Goal: Task Accomplishment & Management: Manage account settings

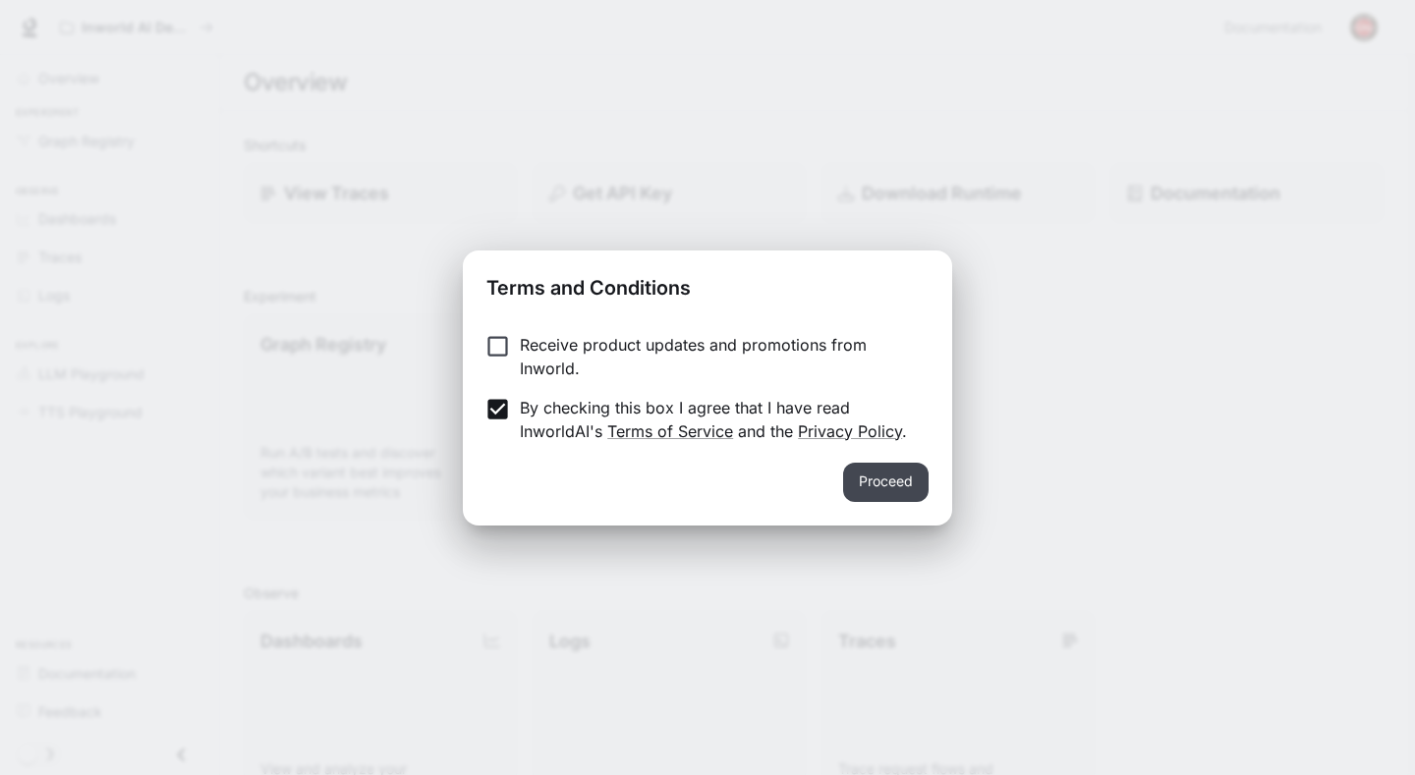
click at [860, 486] on button "Proceed" at bounding box center [885, 482] width 85 height 39
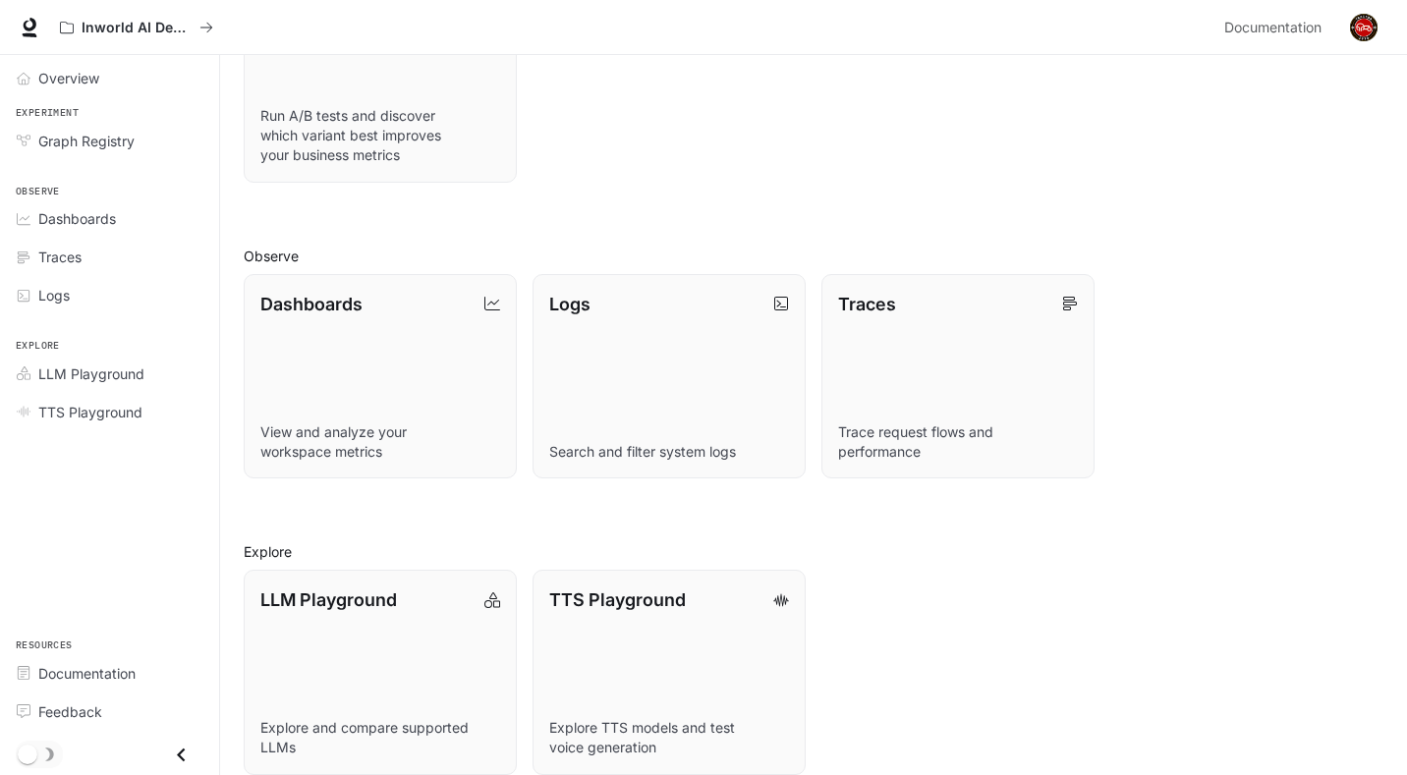
scroll to position [361, 0]
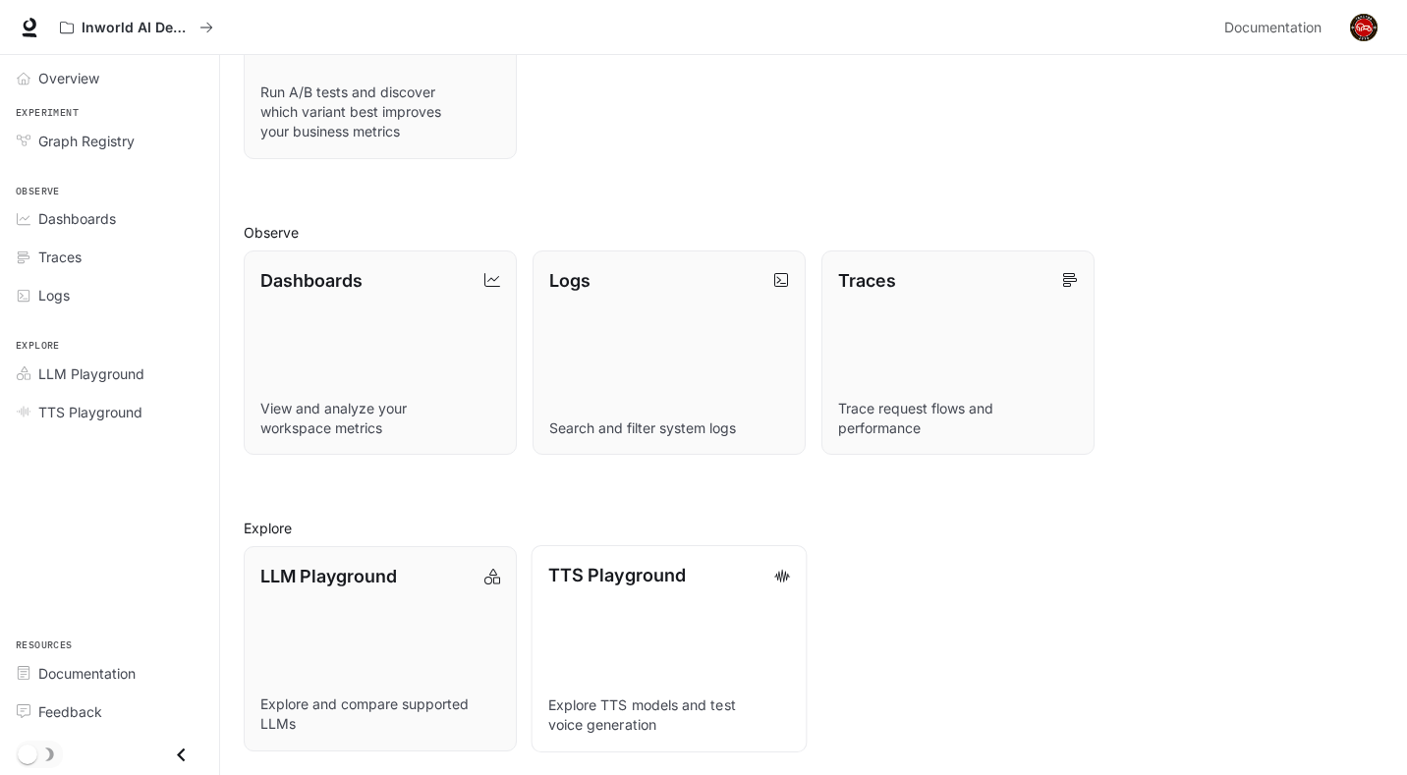
click at [642, 630] on link "TTS Playground Explore TTS models and test voice generation" at bounding box center [670, 648] width 276 height 207
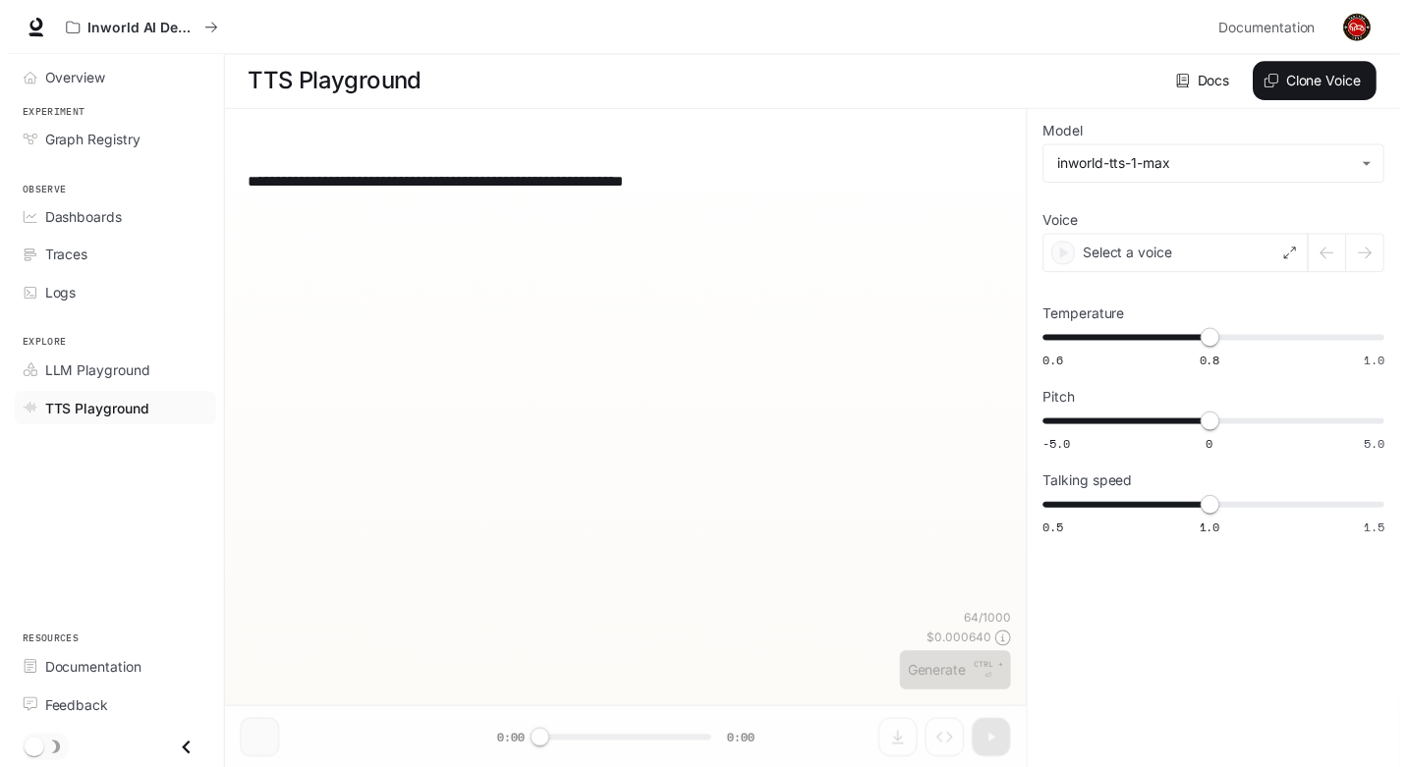
scroll to position [1, 0]
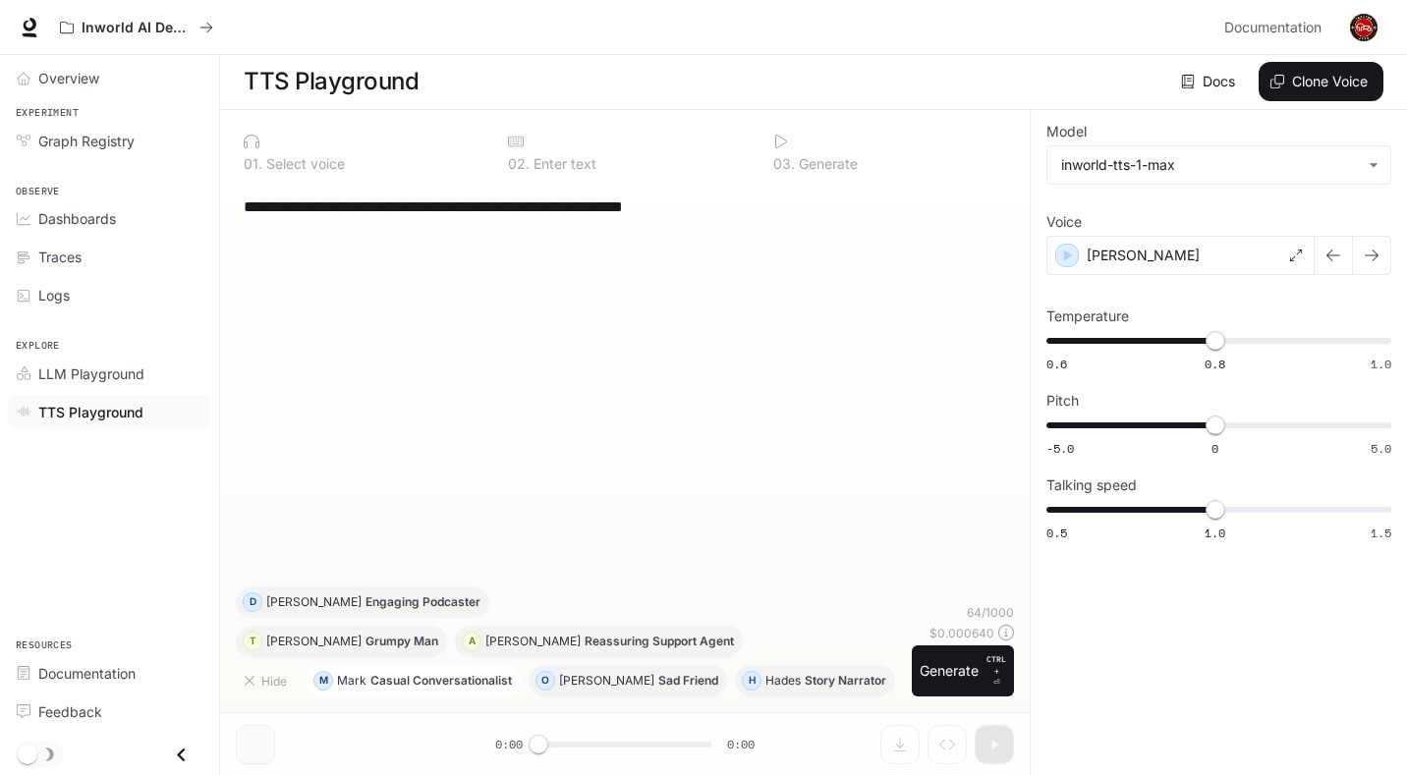
click at [420, 679] on p "Casual Conversationalist" at bounding box center [441, 681] width 142 height 12
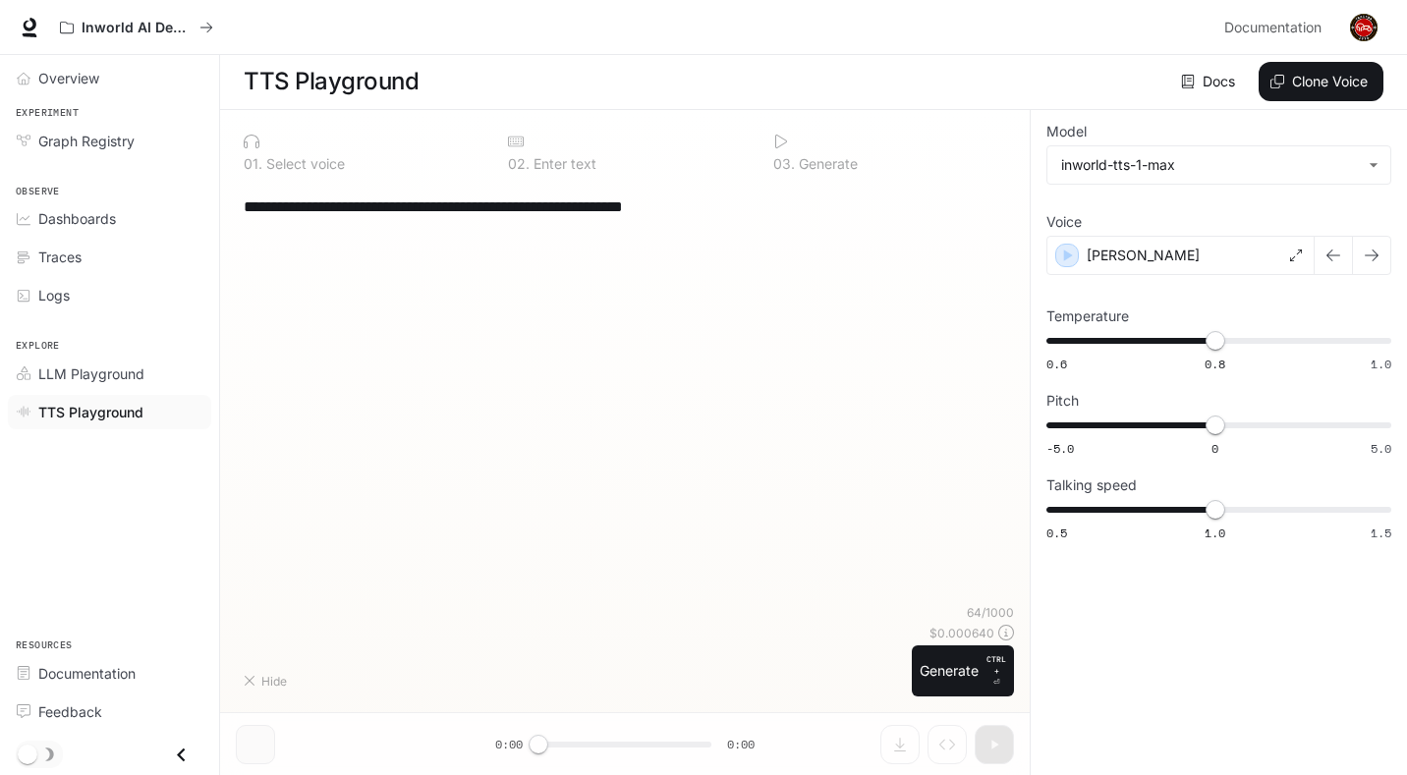
type textarea "**********"
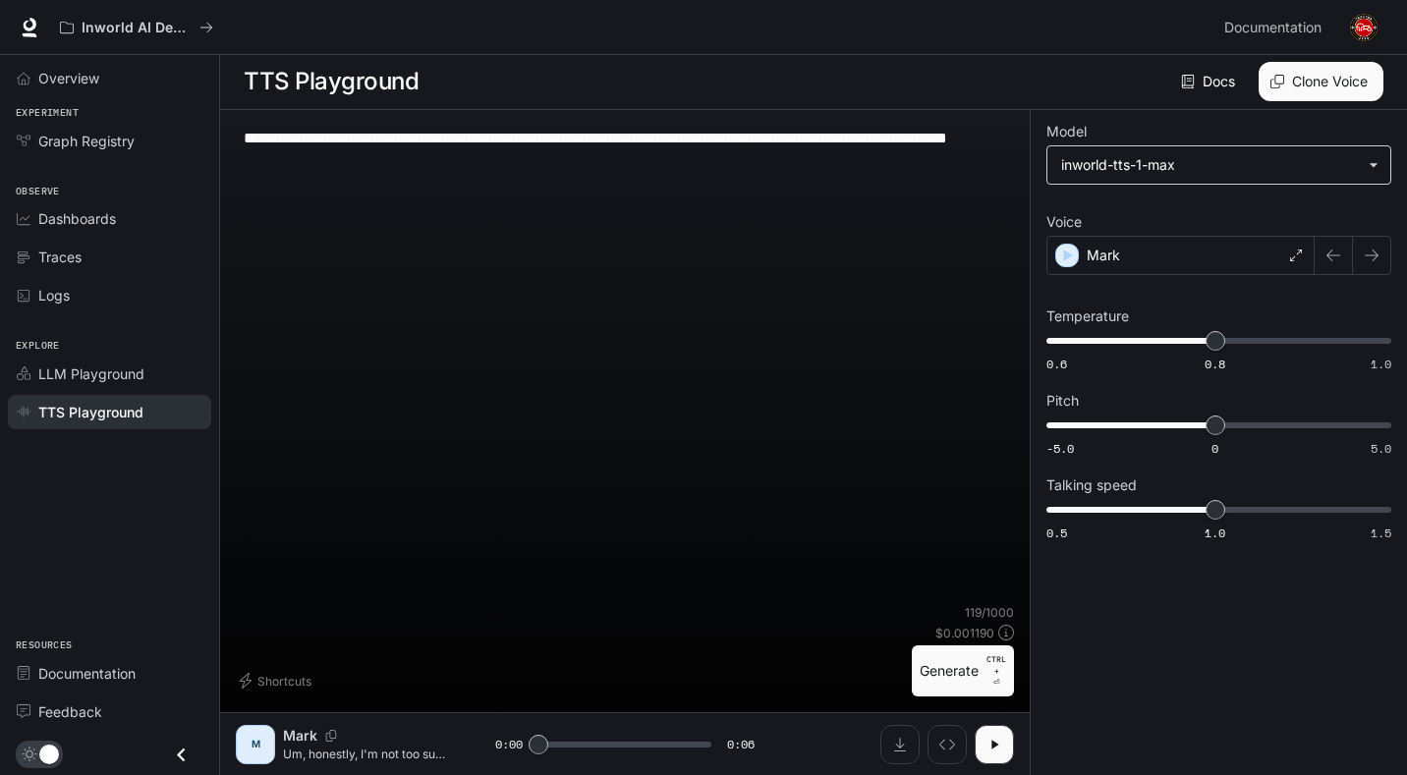
click at [1188, 165] on body "**********" at bounding box center [703, 387] width 1407 height 776
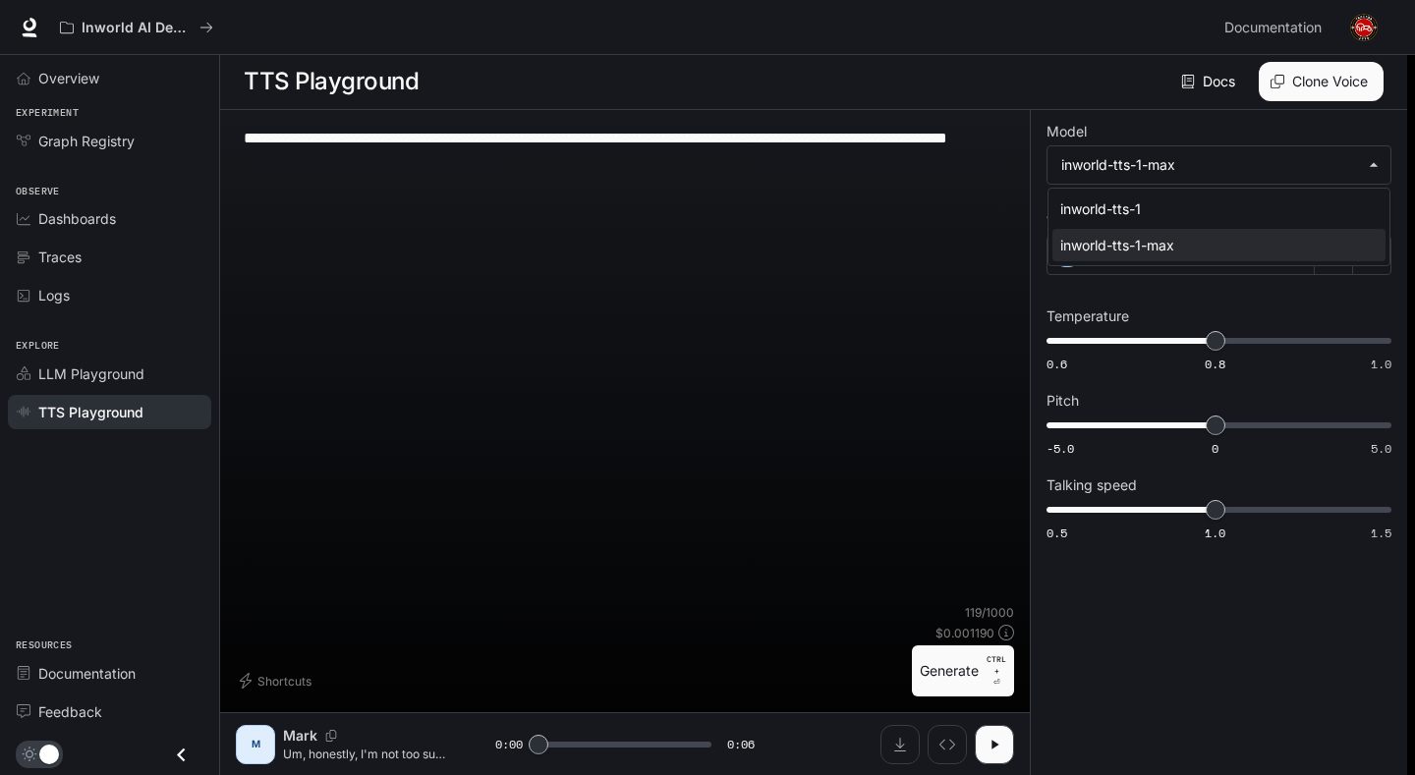
click at [1186, 165] on div at bounding box center [707, 387] width 1415 height 775
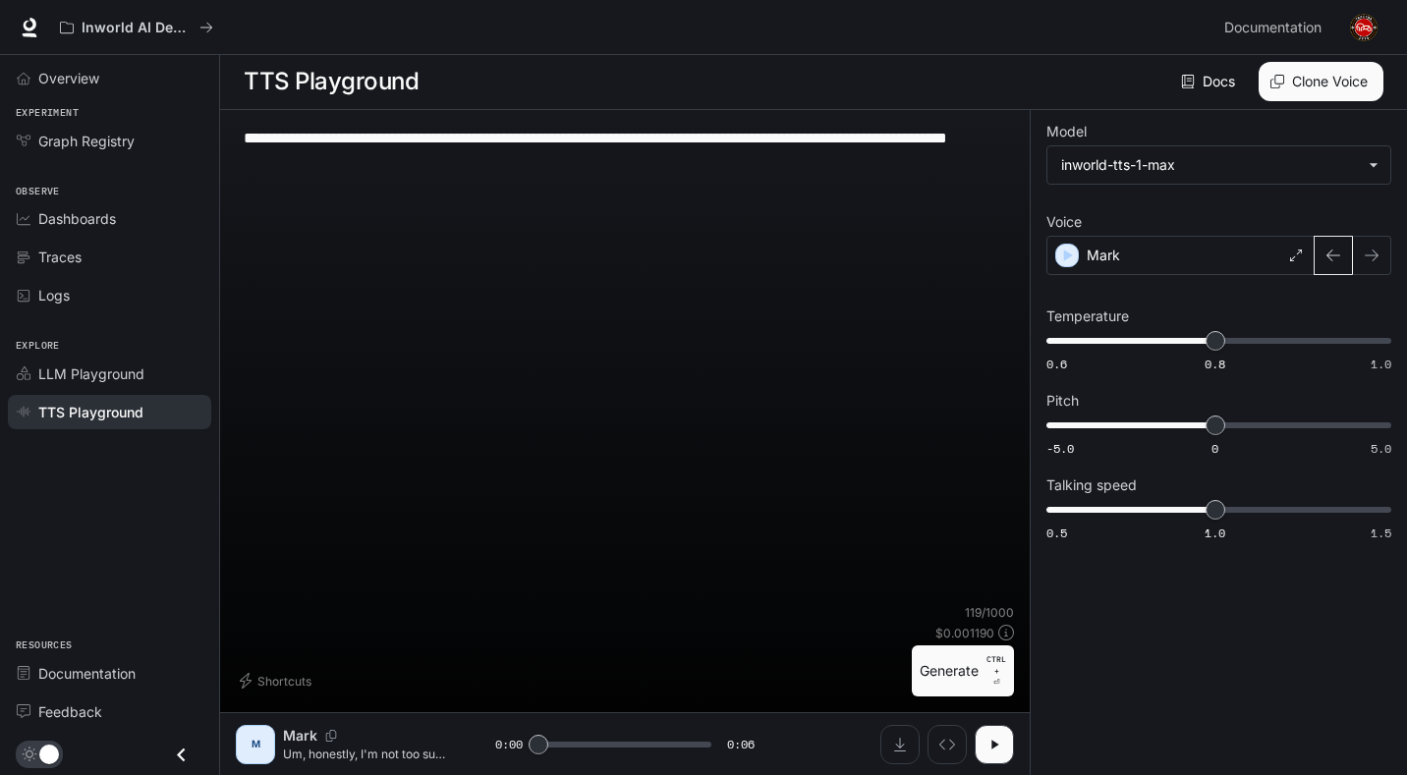
click at [1324, 263] on button "button" at bounding box center [1333, 255] width 39 height 39
click at [1245, 249] on div "Maitê" at bounding box center [1181, 255] width 268 height 39
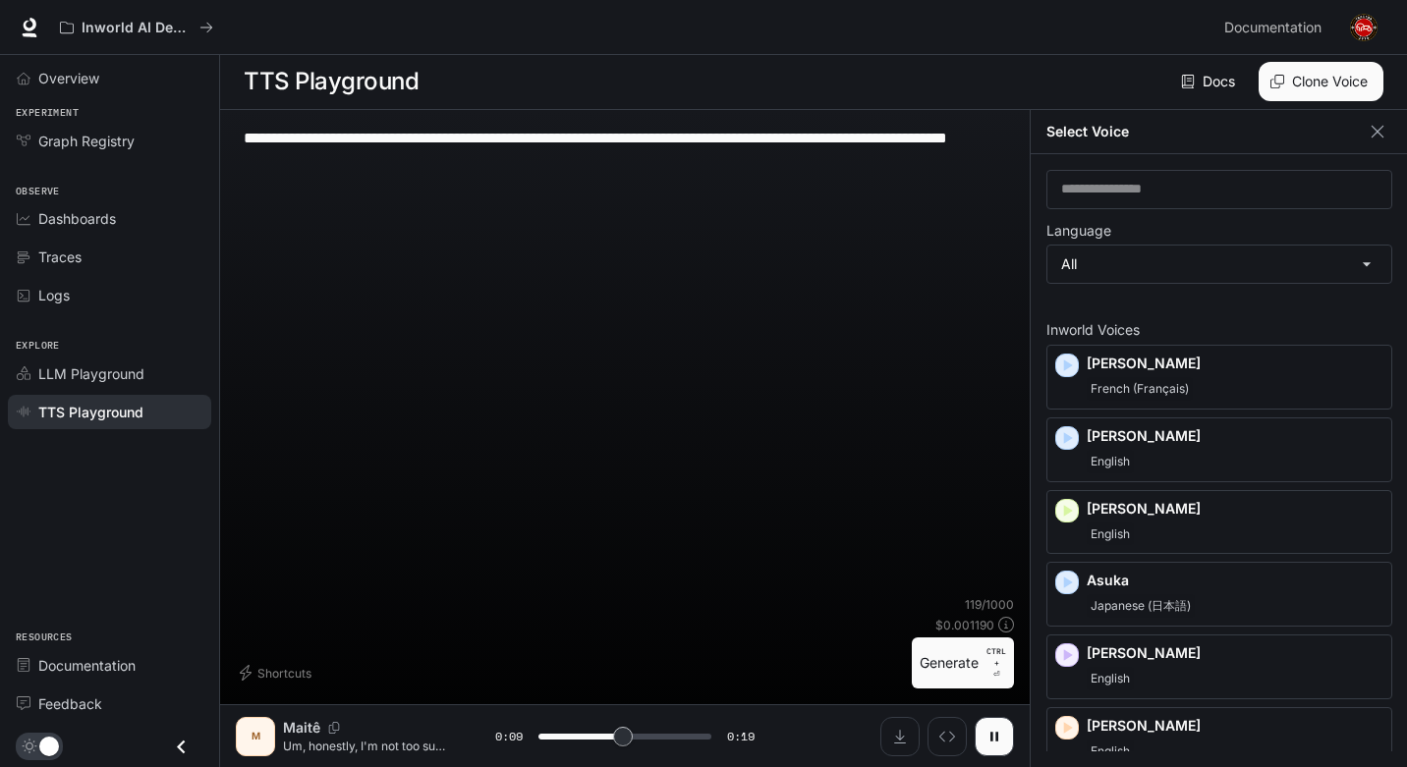
click at [1376, 129] on icon "button" at bounding box center [1378, 132] width 20 height 20
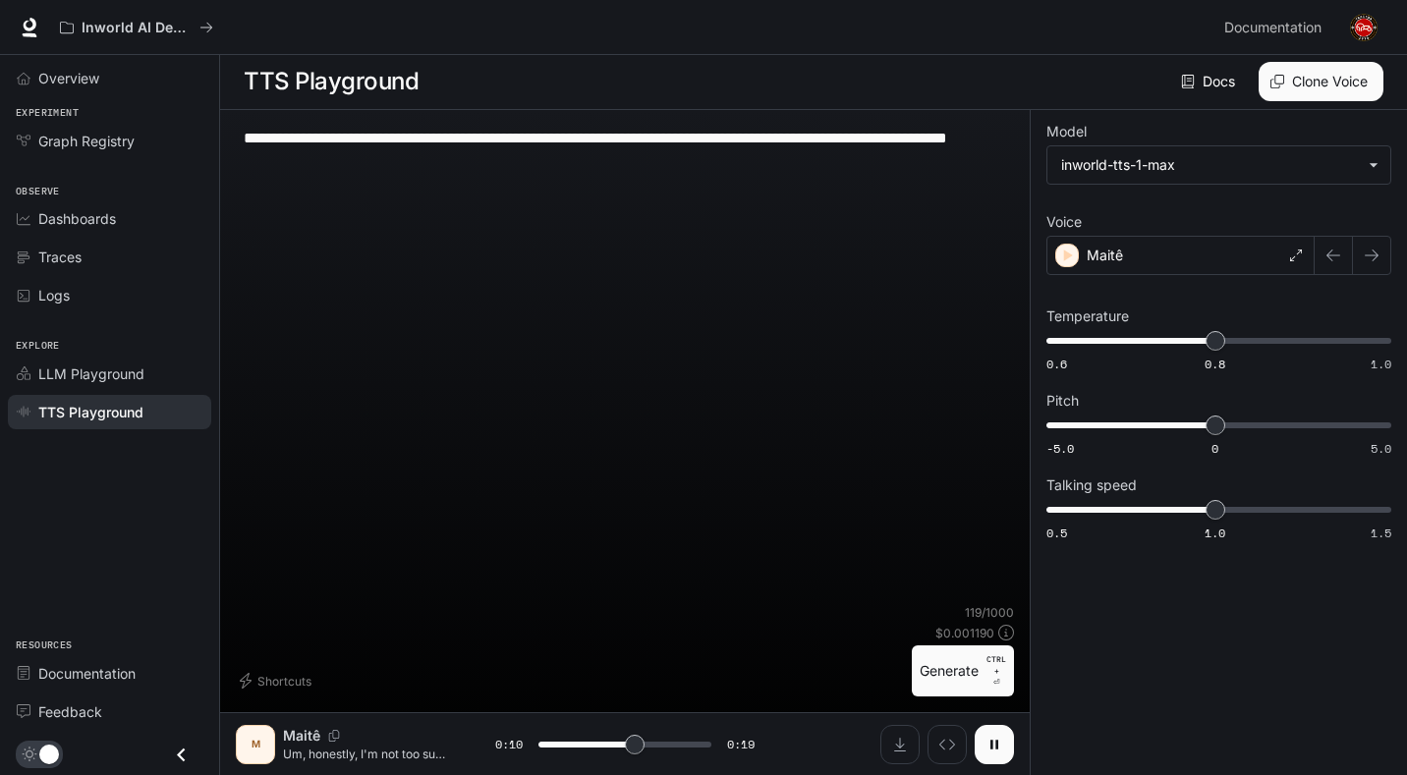
click at [991, 750] on icon "button" at bounding box center [995, 745] width 16 height 16
click at [1216, 253] on div "Maitê" at bounding box center [1181, 255] width 268 height 39
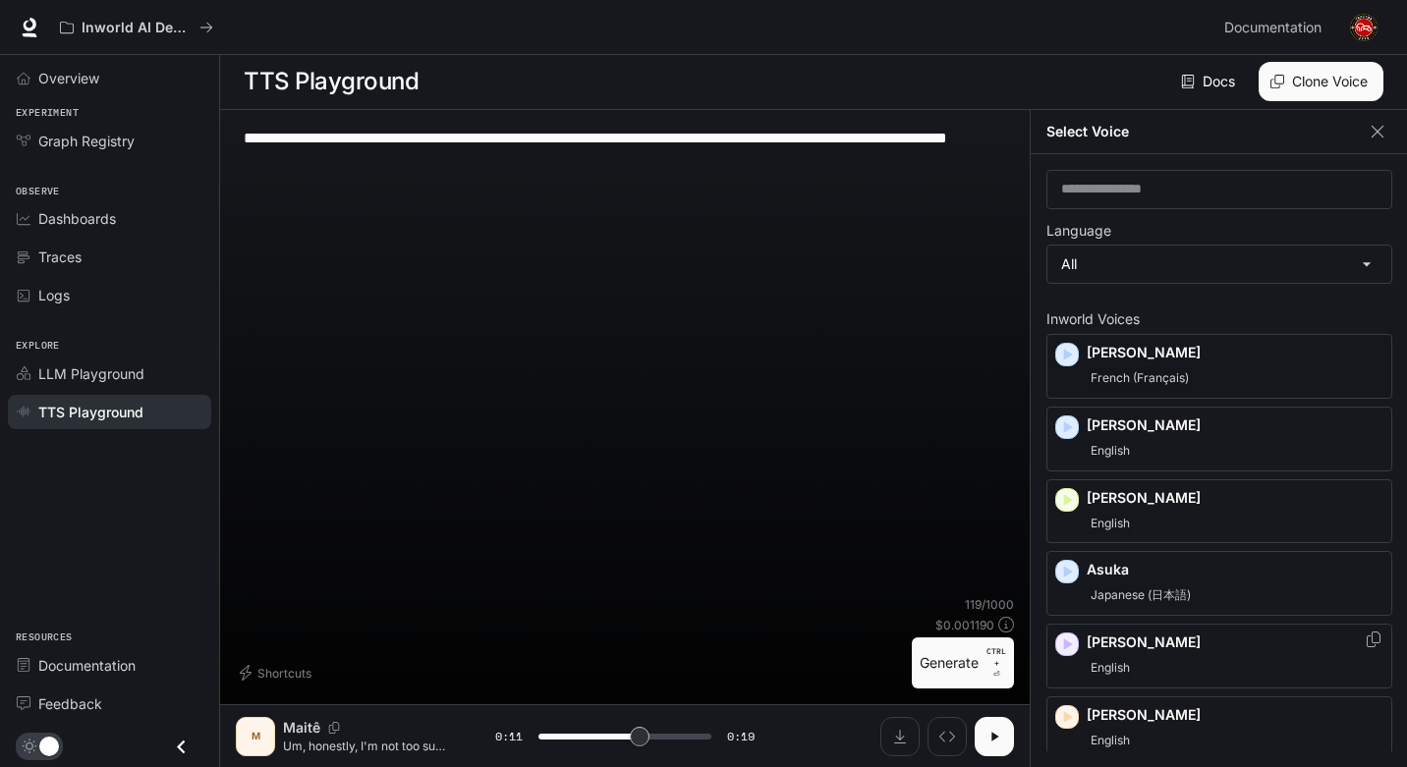
scroll to position [0, 0]
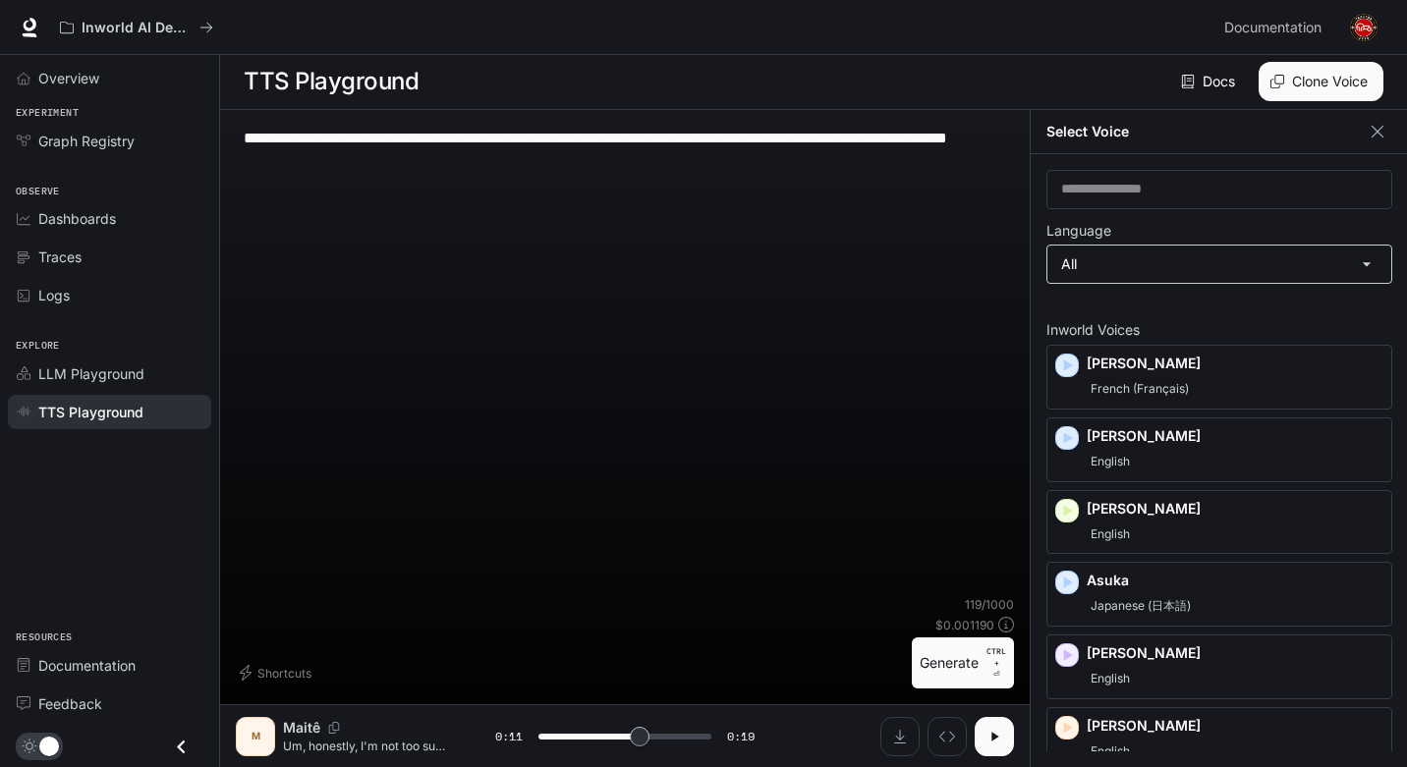
click at [1260, 270] on body "**********" at bounding box center [703, 383] width 1407 height 768
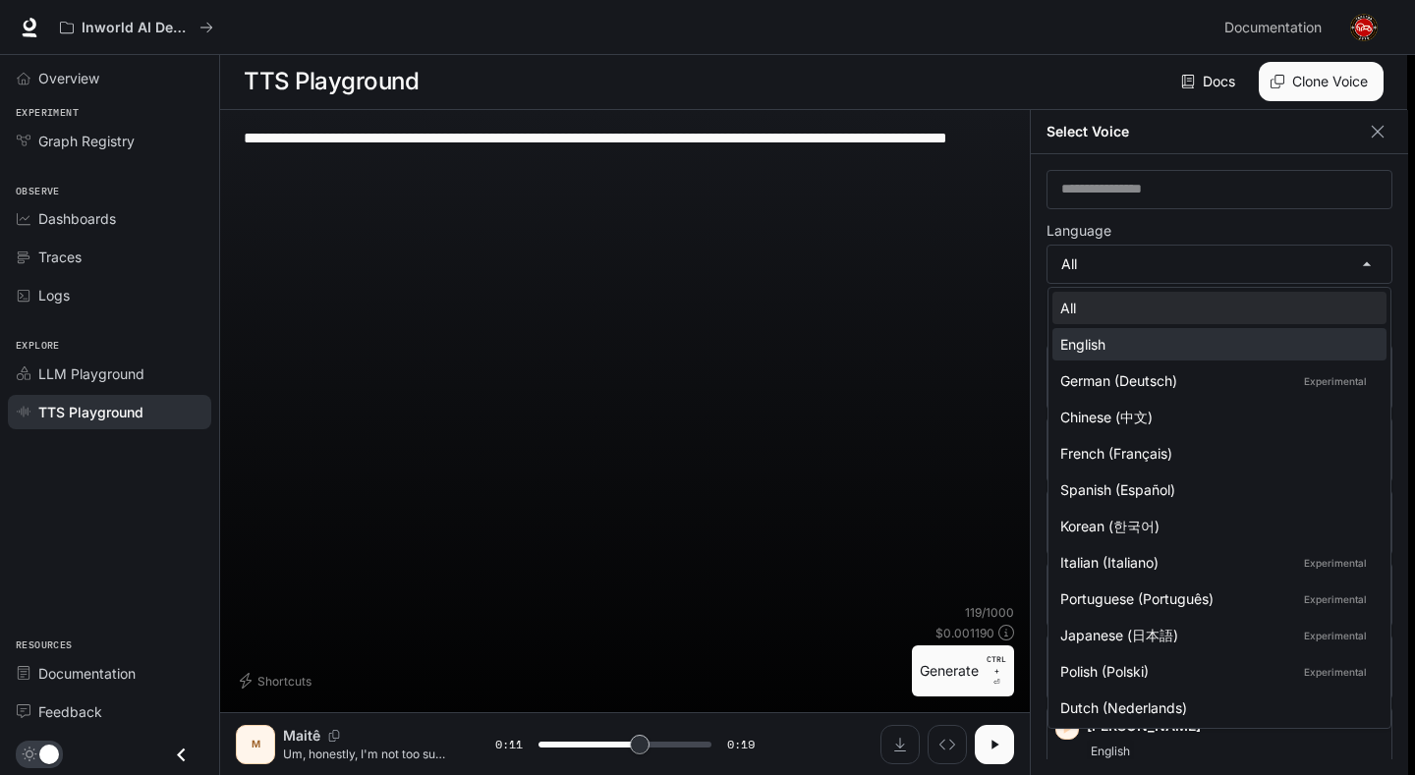
click at [1260, 337] on div "English" at bounding box center [1215, 344] width 311 height 21
type input "****"
type input "*****"
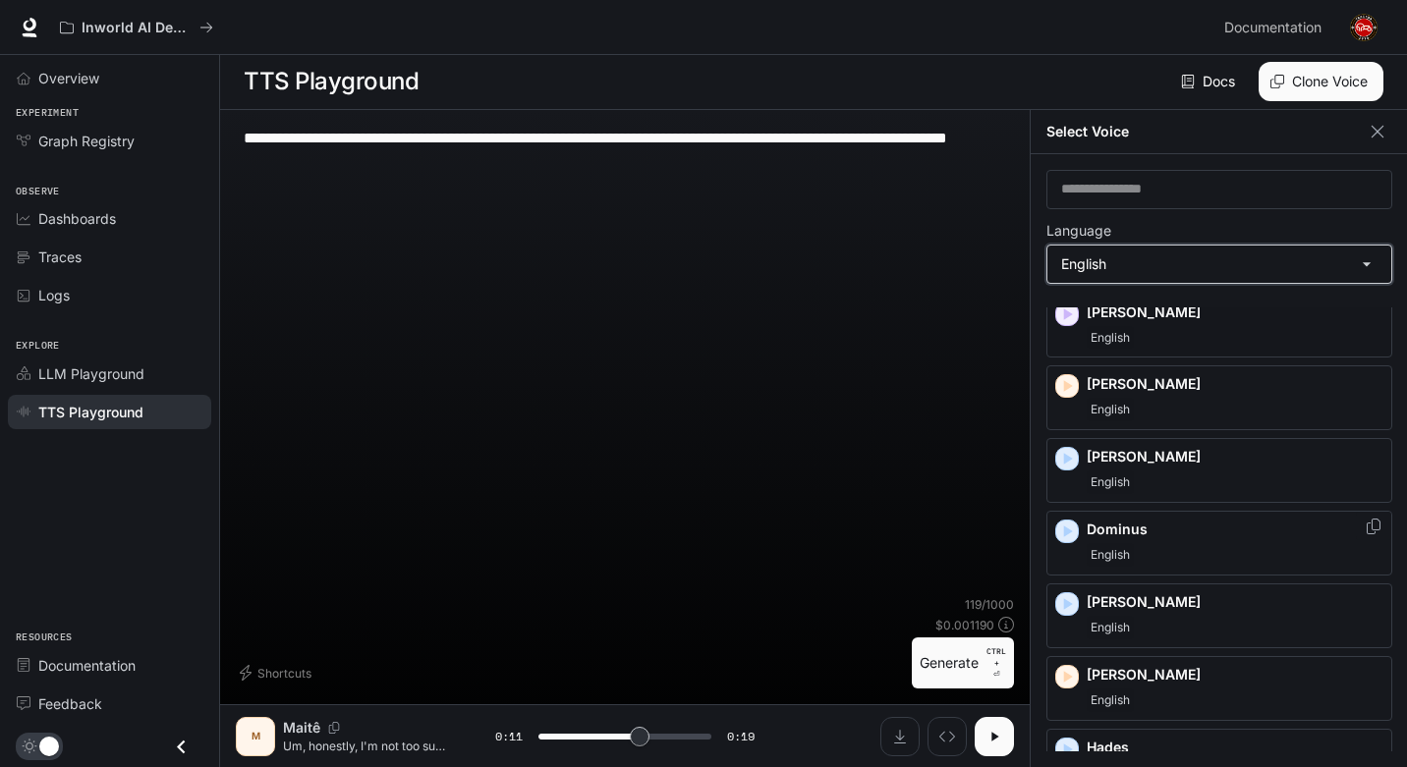
scroll to position [295, 0]
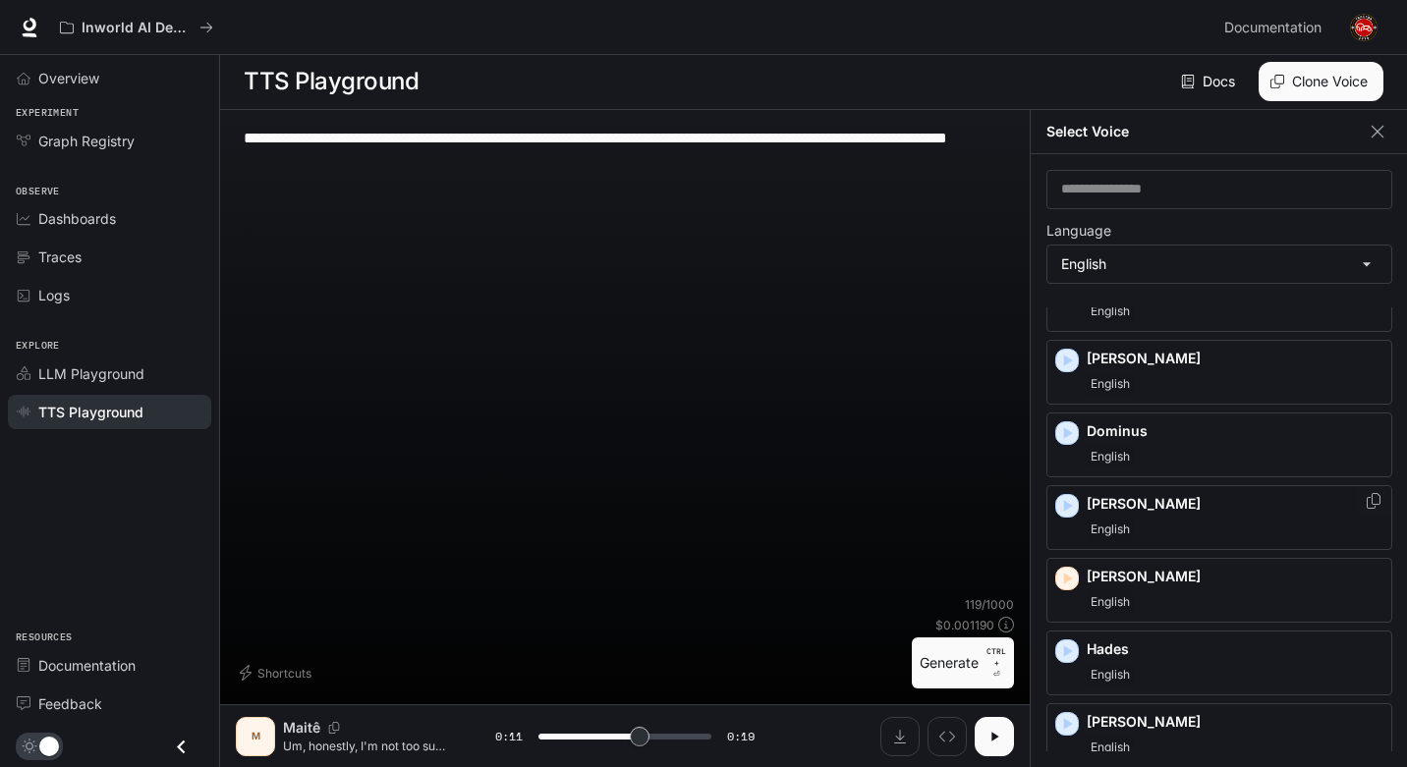
click at [1243, 539] on div "English" at bounding box center [1235, 530] width 297 height 24
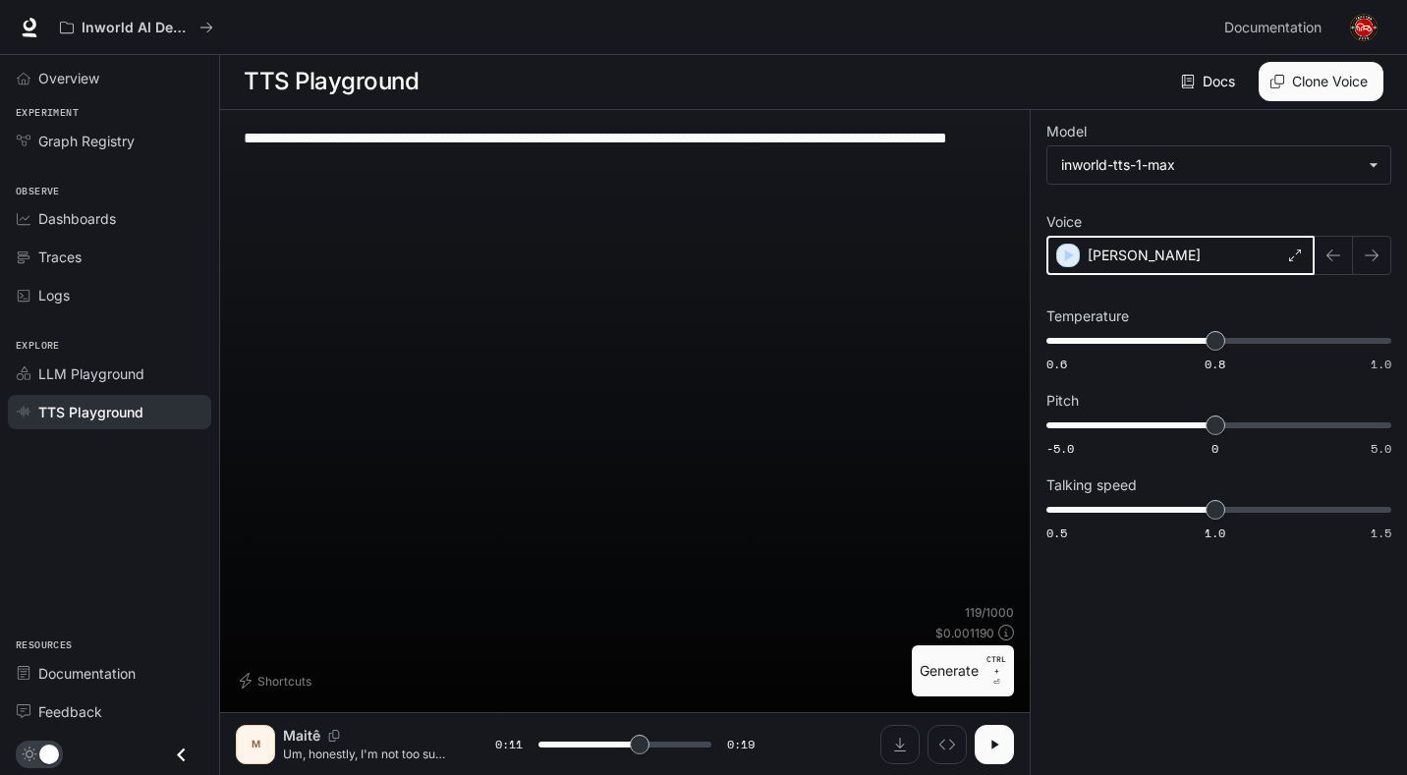
click at [1061, 256] on icon "button" at bounding box center [1068, 256] width 20 height 20
click at [1063, 255] on icon "button" at bounding box center [1068, 256] width 20 height 20
click at [1115, 255] on p "[PERSON_NAME]" at bounding box center [1143, 256] width 113 height 20
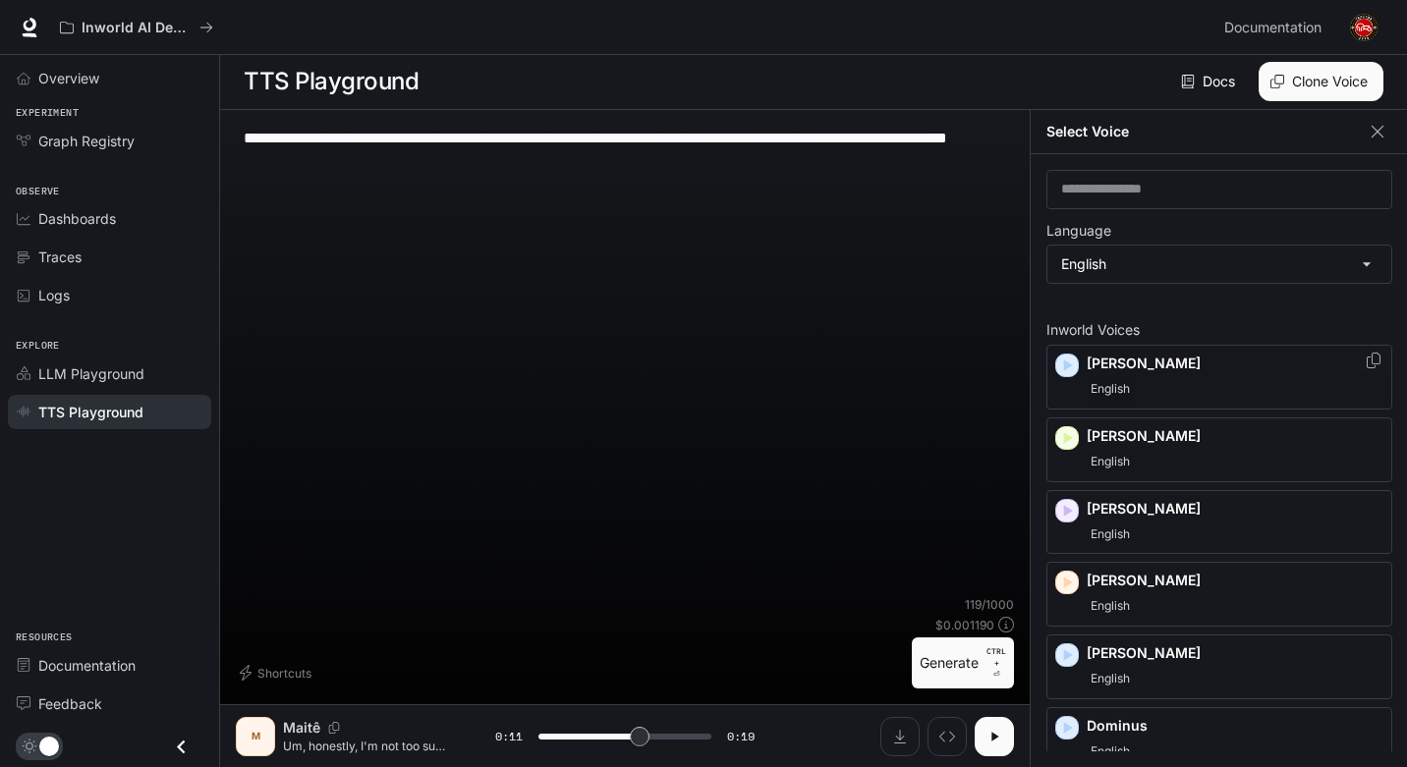
click at [1059, 363] on icon "button" at bounding box center [1067, 366] width 20 height 20
click at [1071, 438] on icon "button" at bounding box center [1068, 438] width 9 height 12
click at [1069, 517] on icon "button" at bounding box center [1067, 511] width 20 height 20
click at [1067, 590] on icon "button" at bounding box center [1067, 583] width 20 height 20
click at [1064, 655] on icon "button" at bounding box center [1068, 657] width 9 height 12
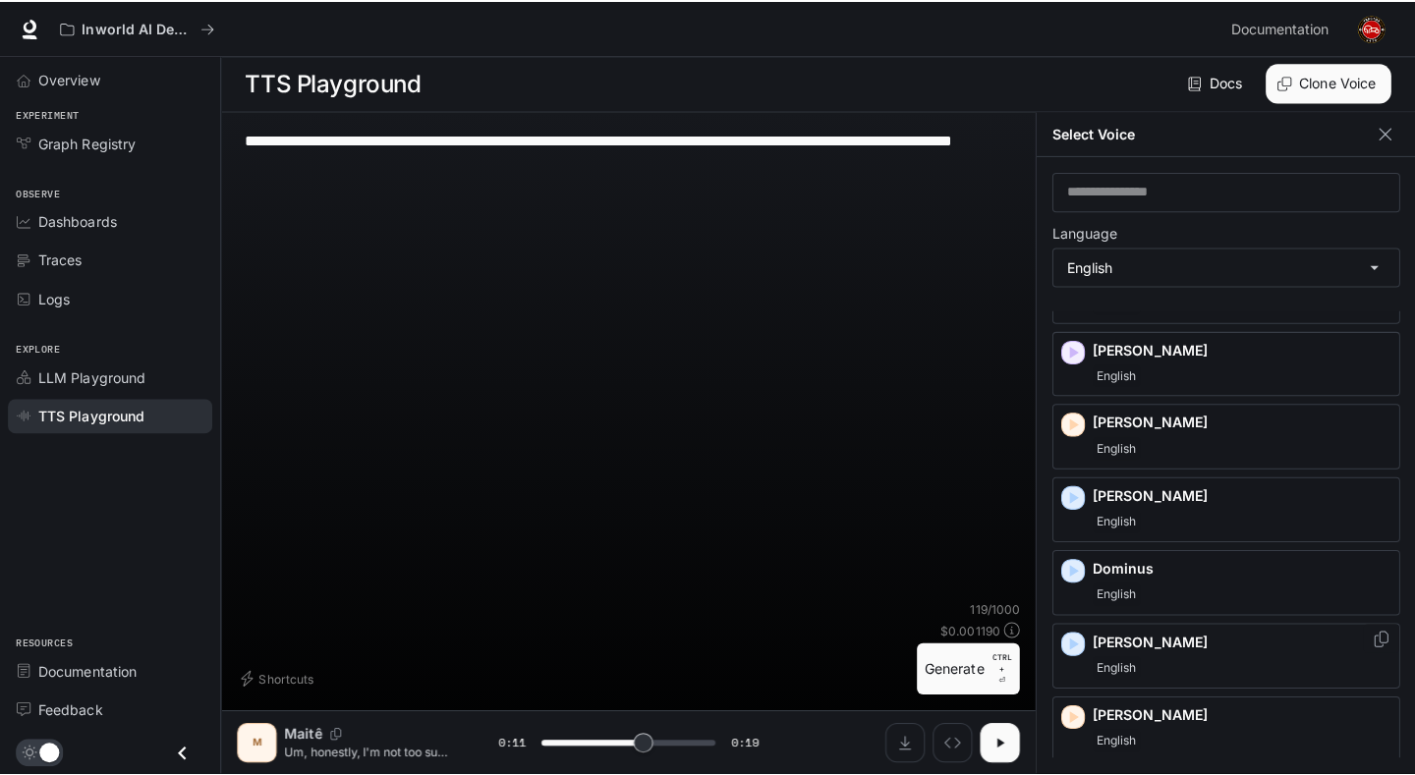
scroll to position [197, 0]
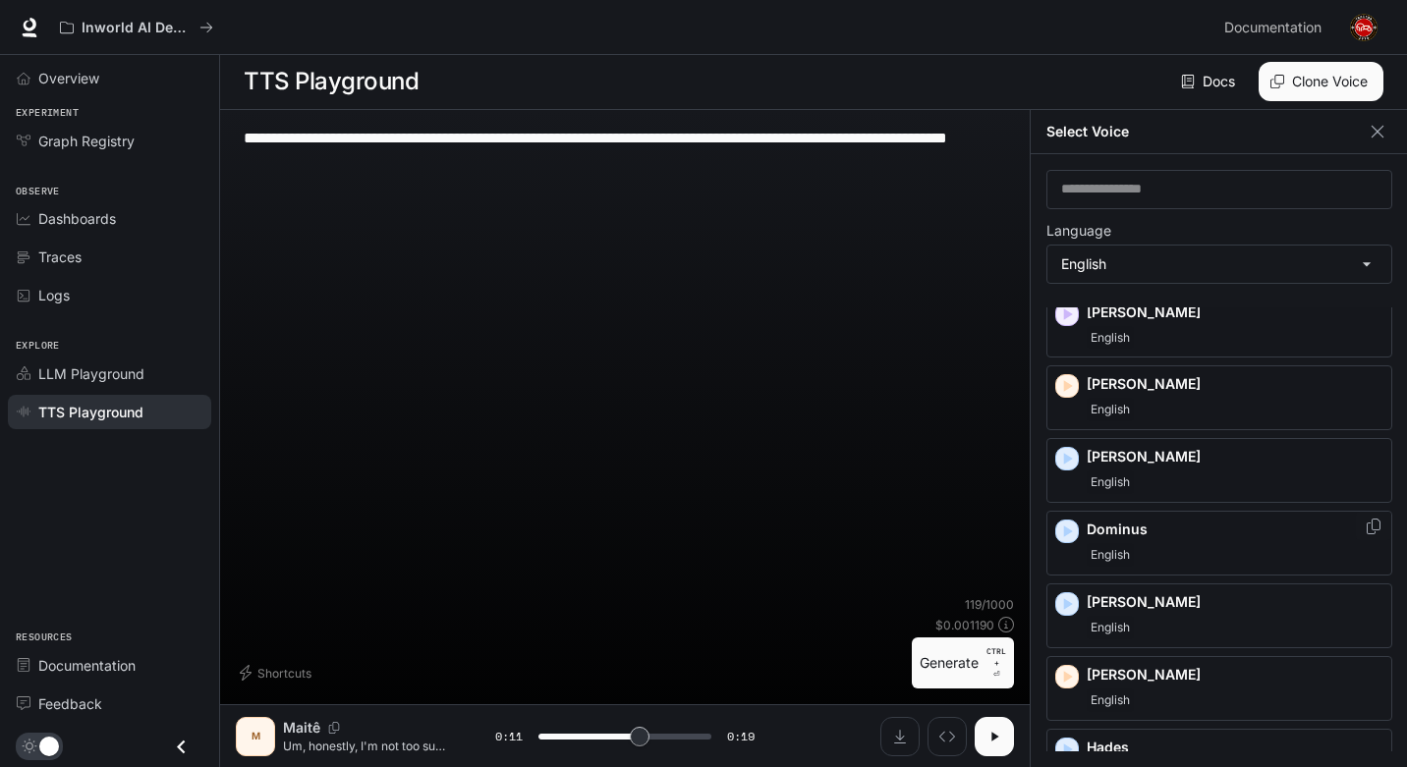
click at [1071, 531] on icon "button" at bounding box center [1067, 532] width 20 height 20
click at [1326, 77] on button "Clone Voice" at bounding box center [1321, 81] width 125 height 39
type input "****"
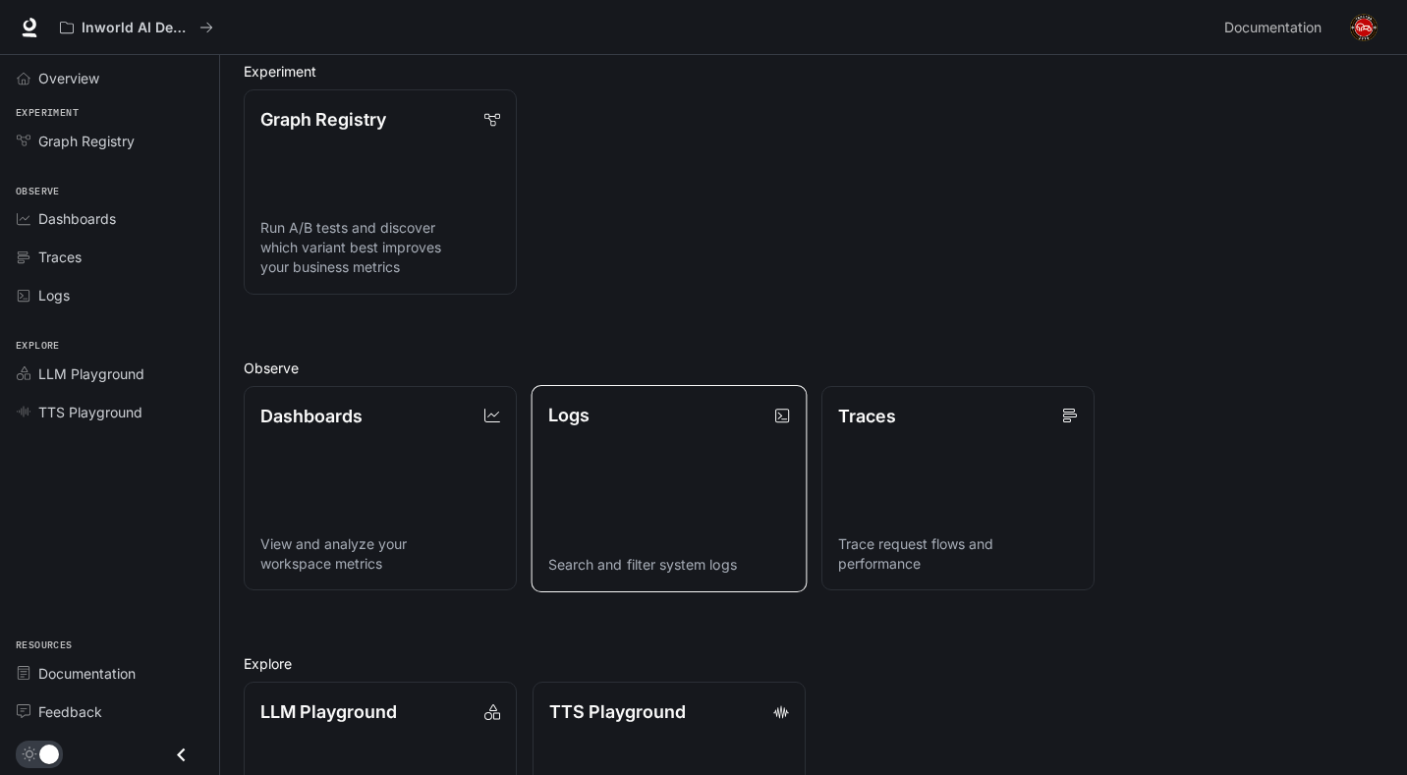
scroll to position [361, 0]
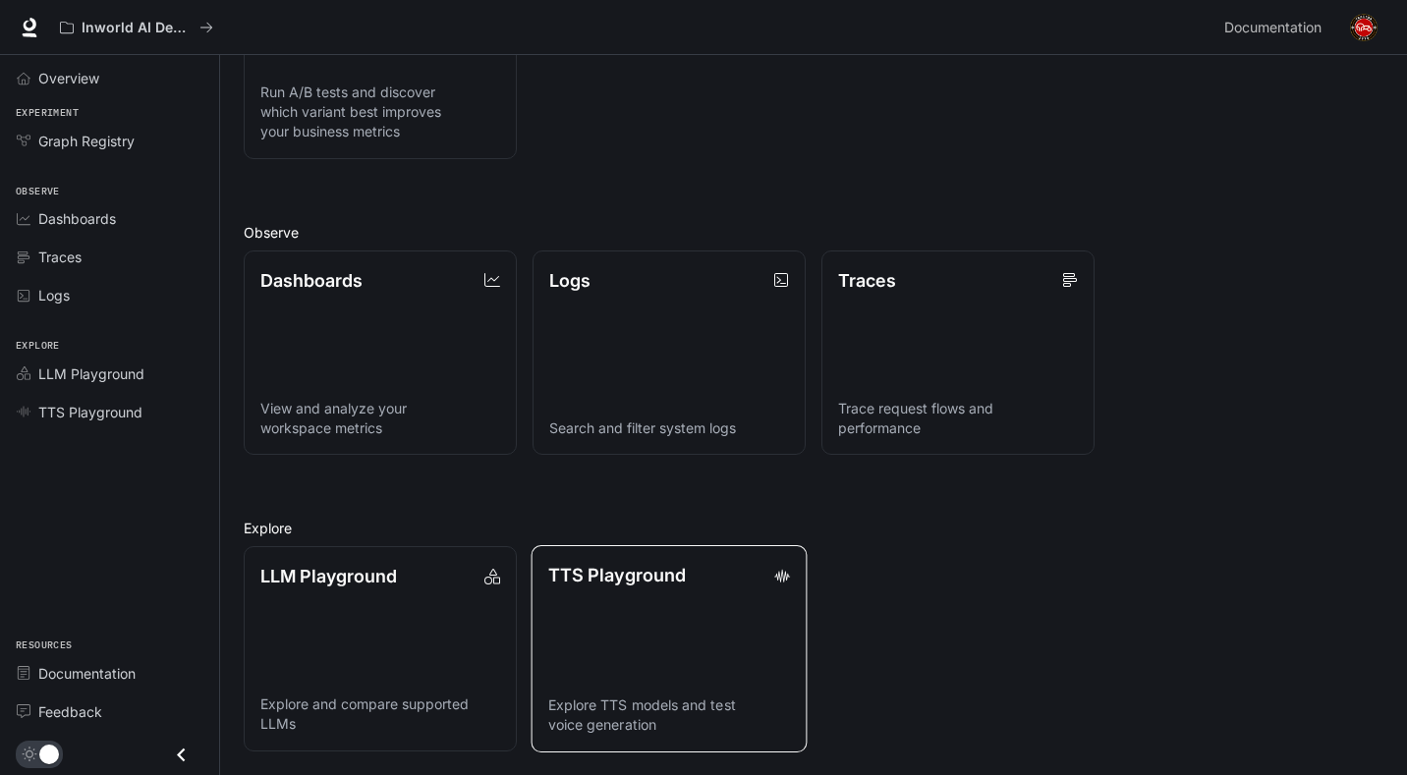
click at [672, 637] on link "TTS Playground Explore TTS models and test voice generation" at bounding box center [670, 648] width 276 height 207
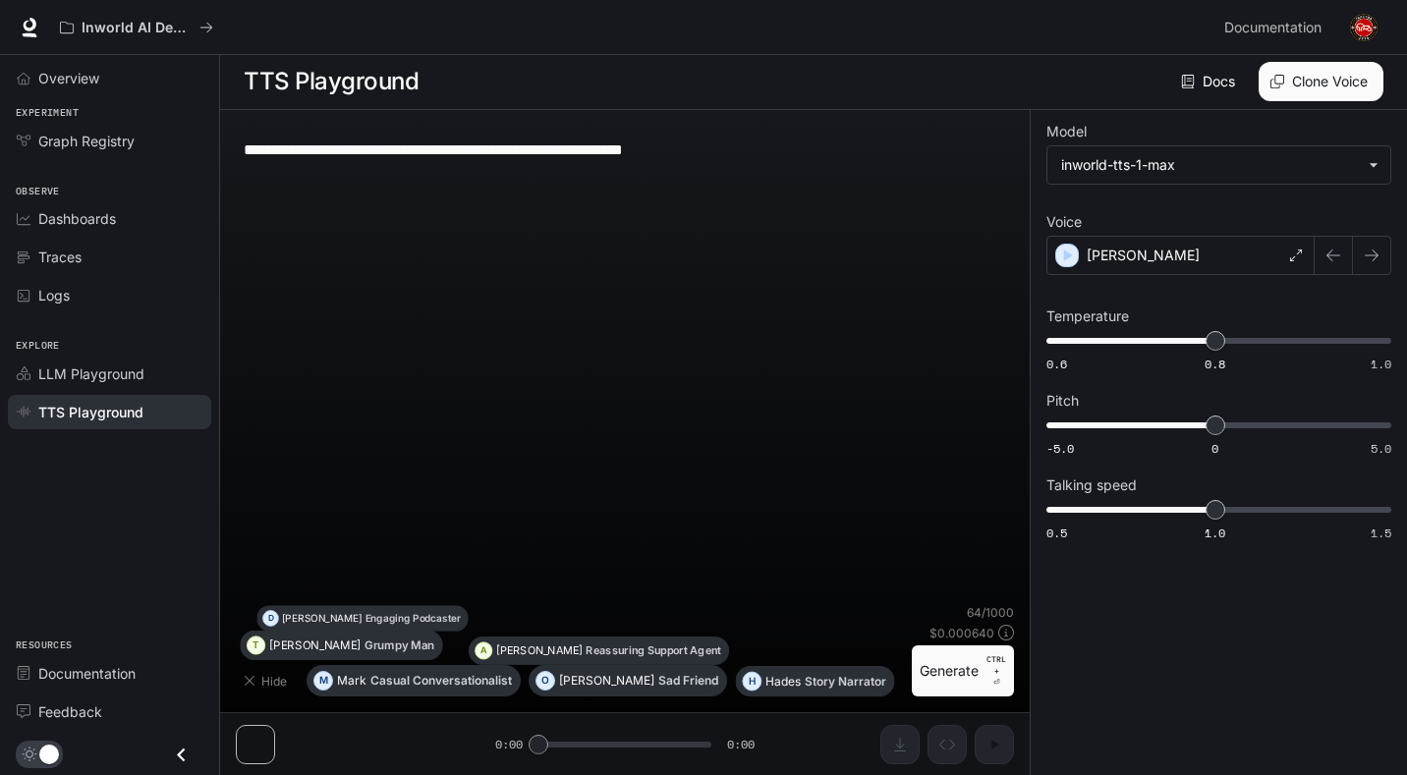
scroll to position [1, 0]
type textarea "**********"
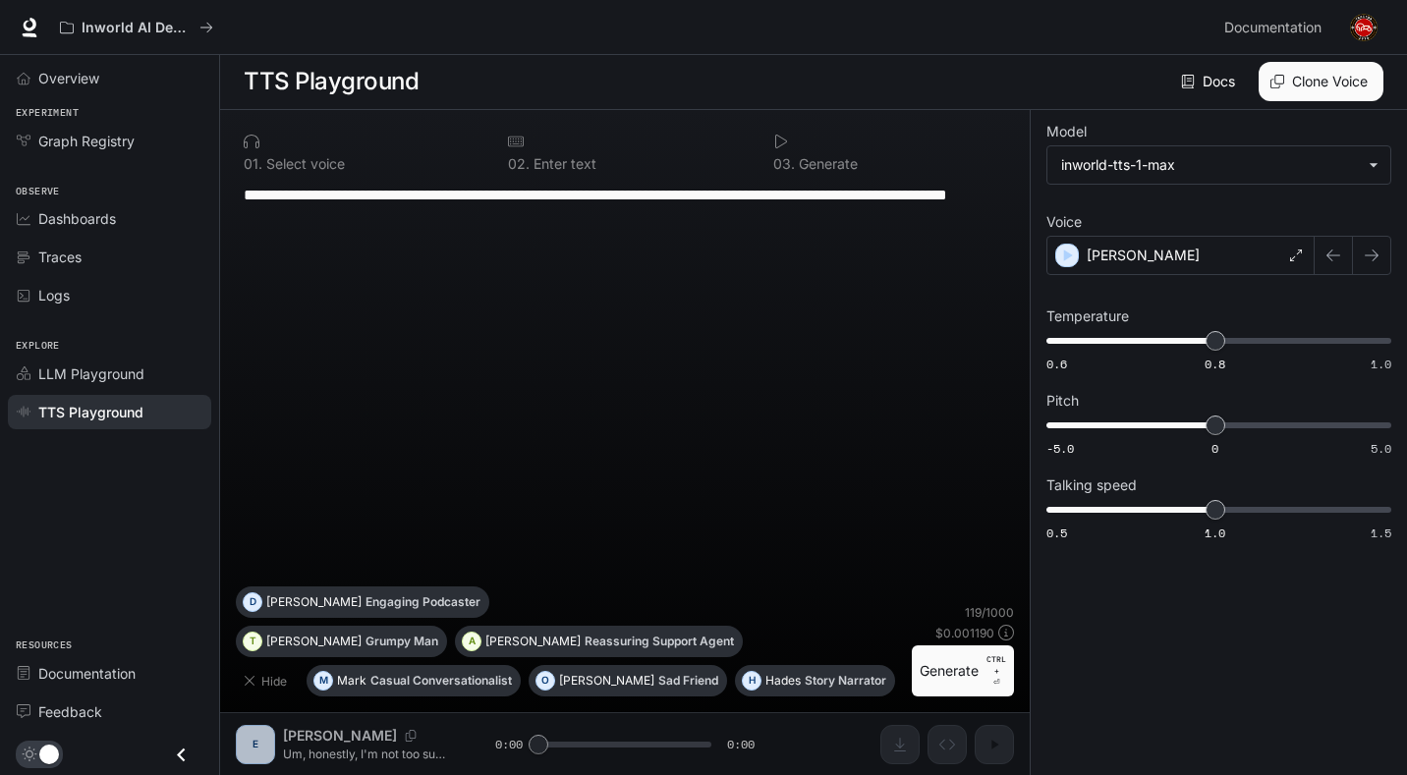
click at [268, 157] on p "Select voice" at bounding box center [303, 164] width 83 height 14
click at [1149, 249] on div "[PERSON_NAME]" at bounding box center [1181, 255] width 268 height 39
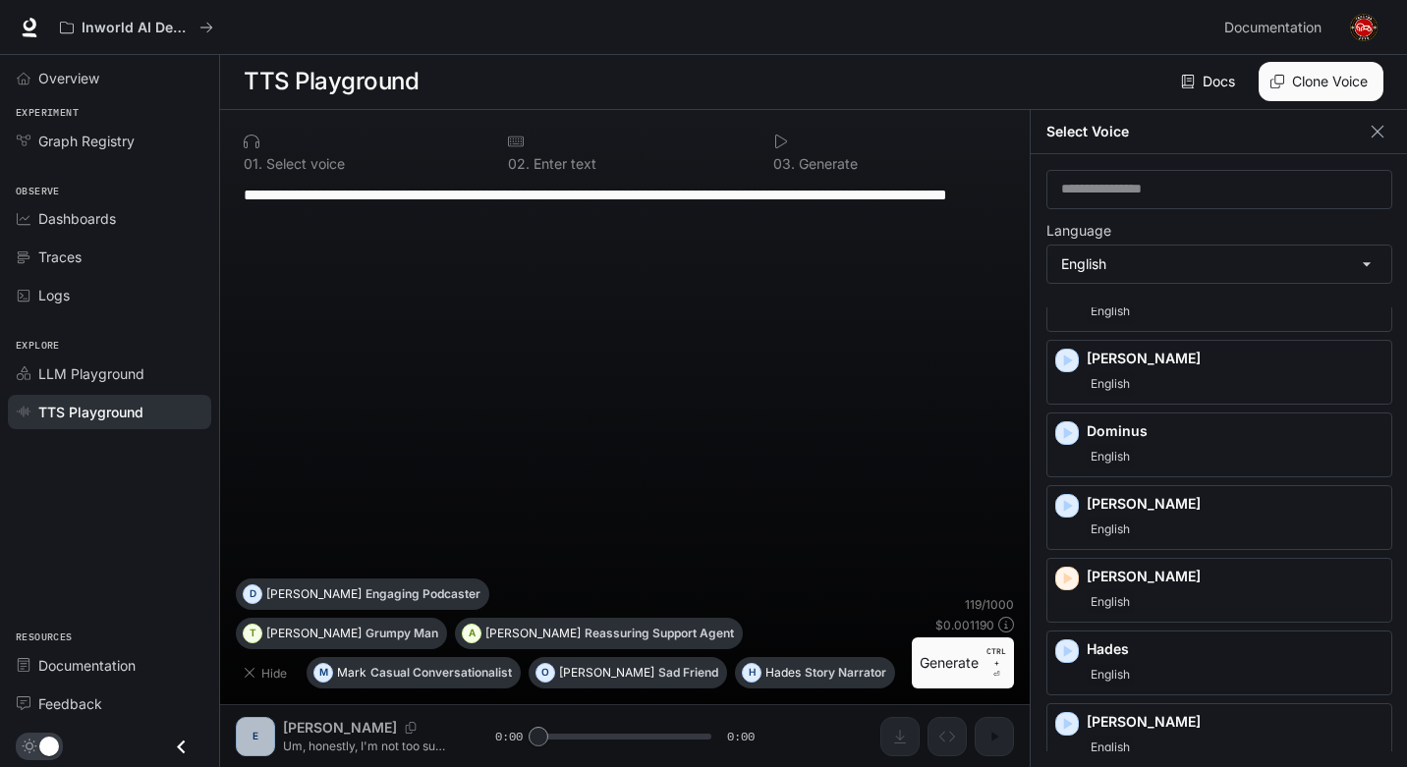
scroll to position [393, 0]
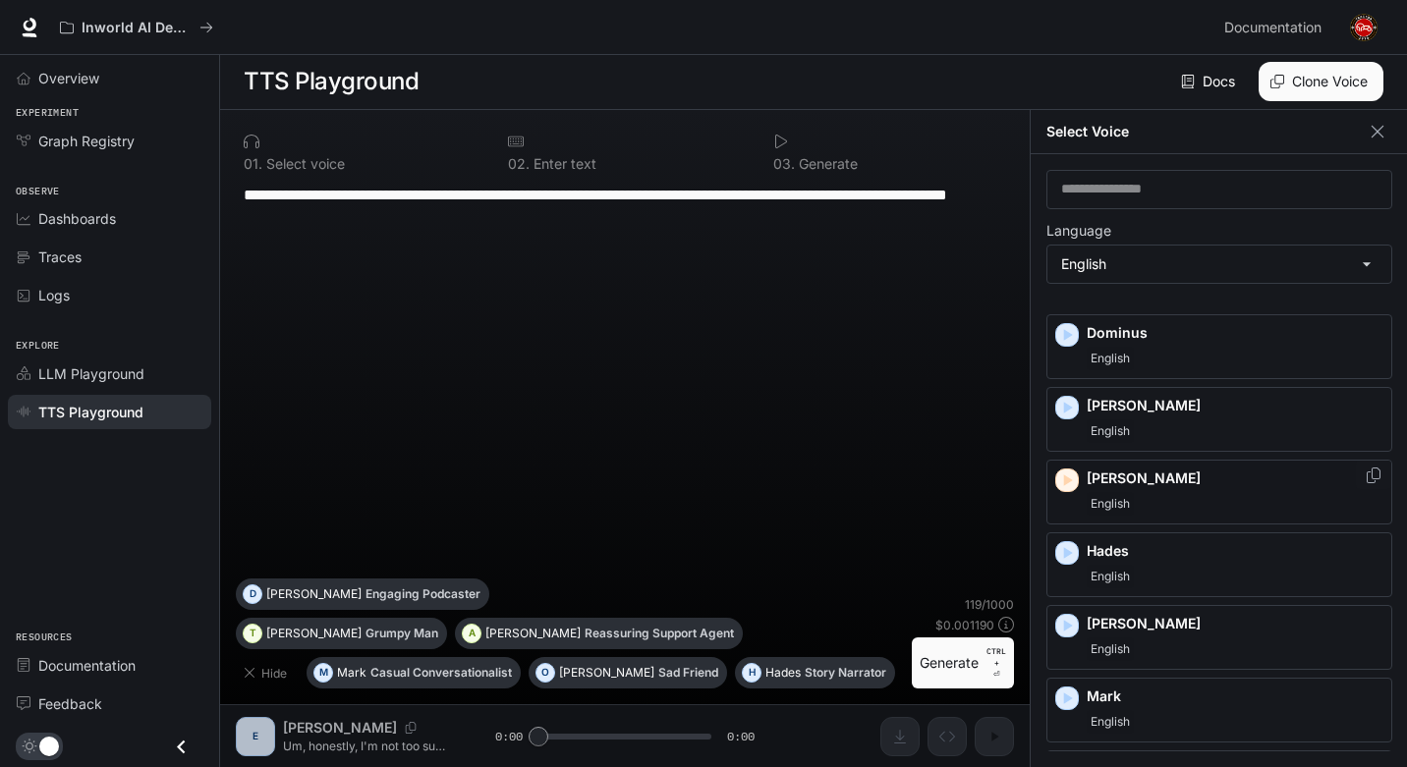
click at [1065, 471] on icon "button" at bounding box center [1067, 481] width 20 height 20
click at [1066, 398] on icon "button" at bounding box center [1067, 408] width 20 height 20
click at [1058, 325] on icon "button" at bounding box center [1067, 335] width 20 height 20
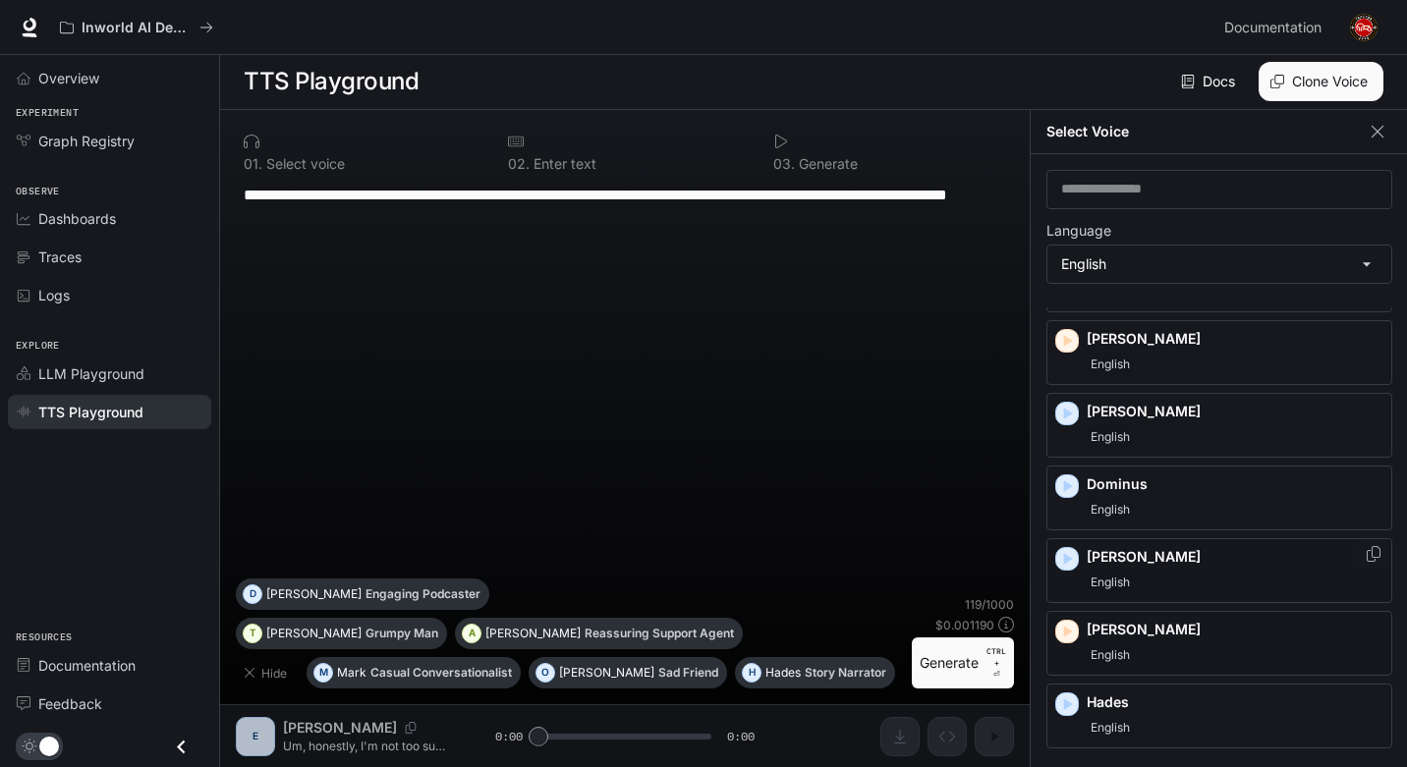
scroll to position [197, 0]
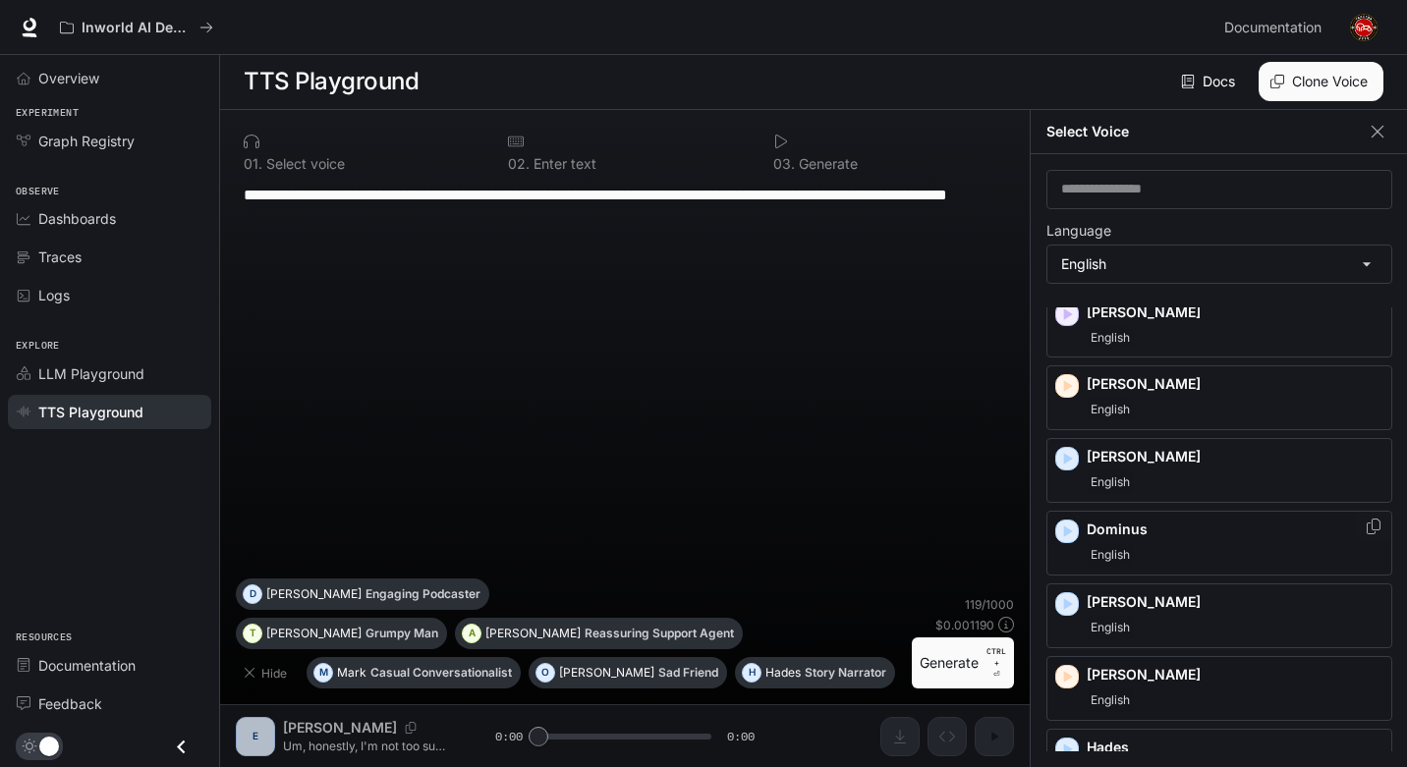
click at [1163, 520] on p "Dominus" at bounding box center [1235, 530] width 297 height 20
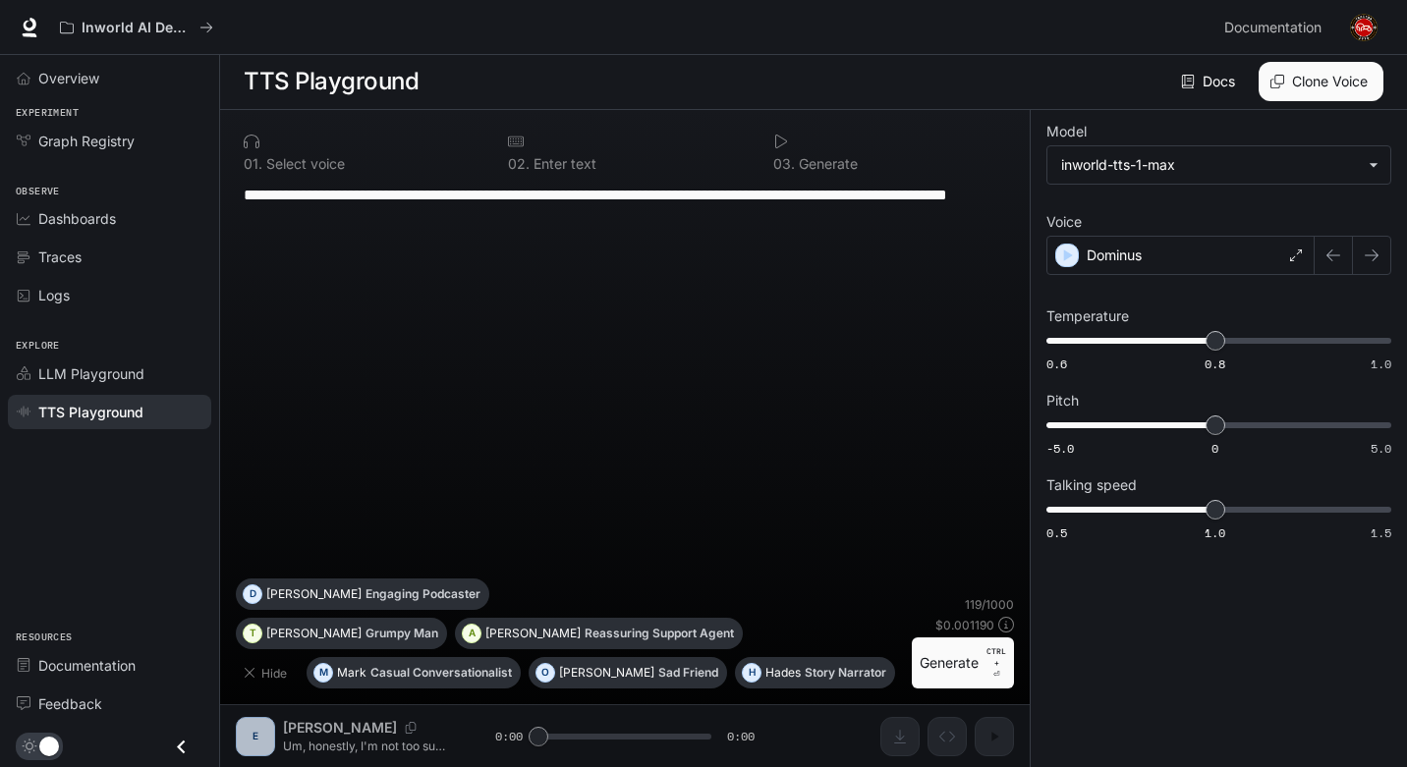
scroll to position [1, 0]
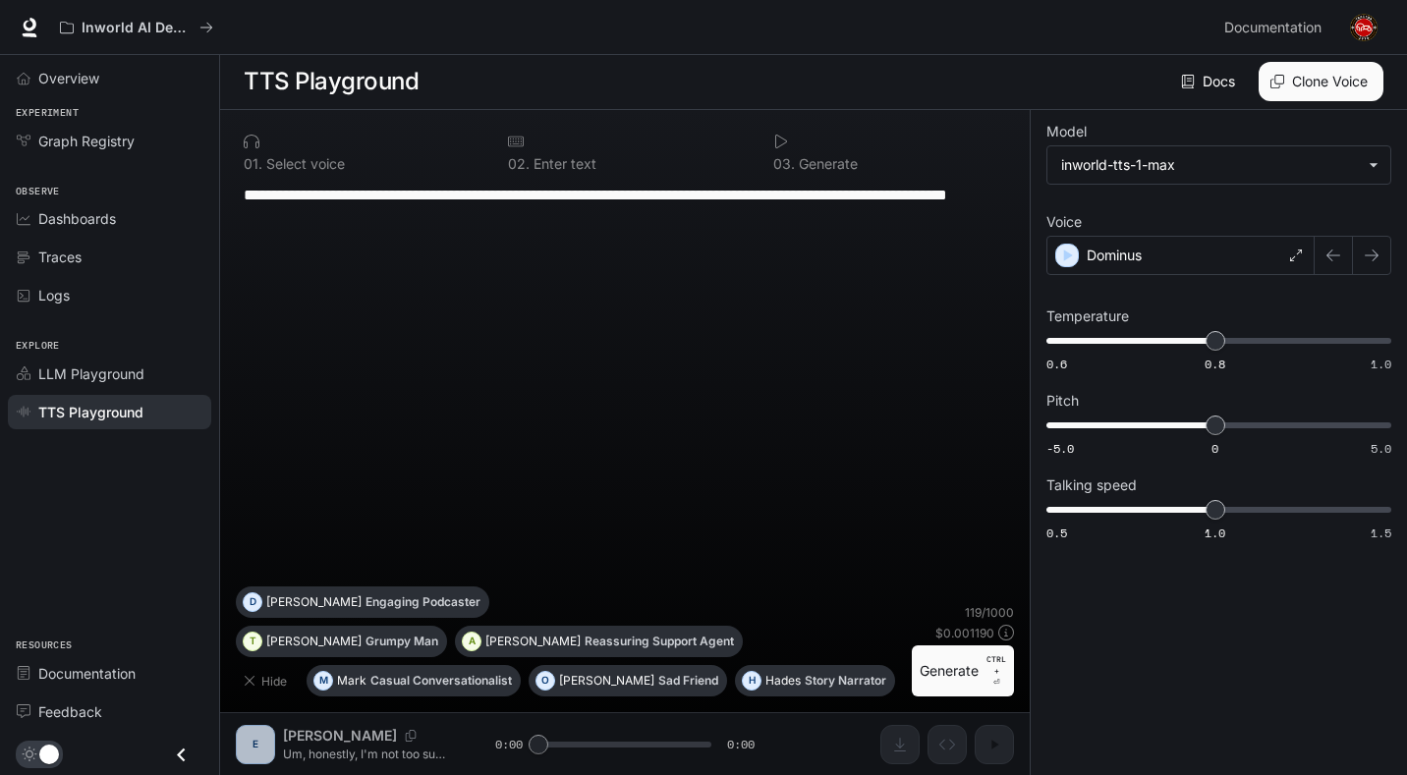
click at [264, 744] on div "**********" at bounding box center [625, 442] width 810 height 665
click at [258, 689] on button "Hide" at bounding box center [267, 680] width 63 height 31
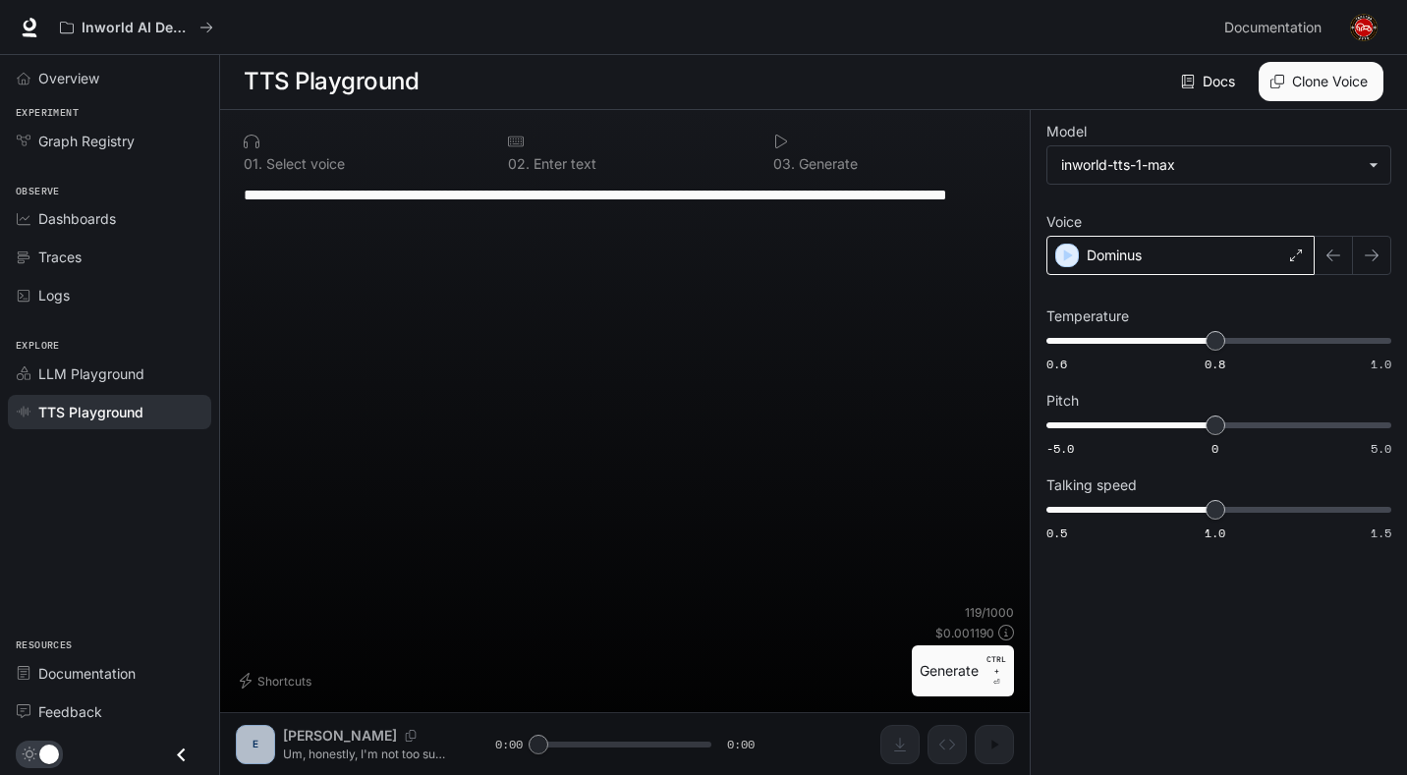
click at [1156, 253] on div "Dominus" at bounding box center [1181, 255] width 268 height 39
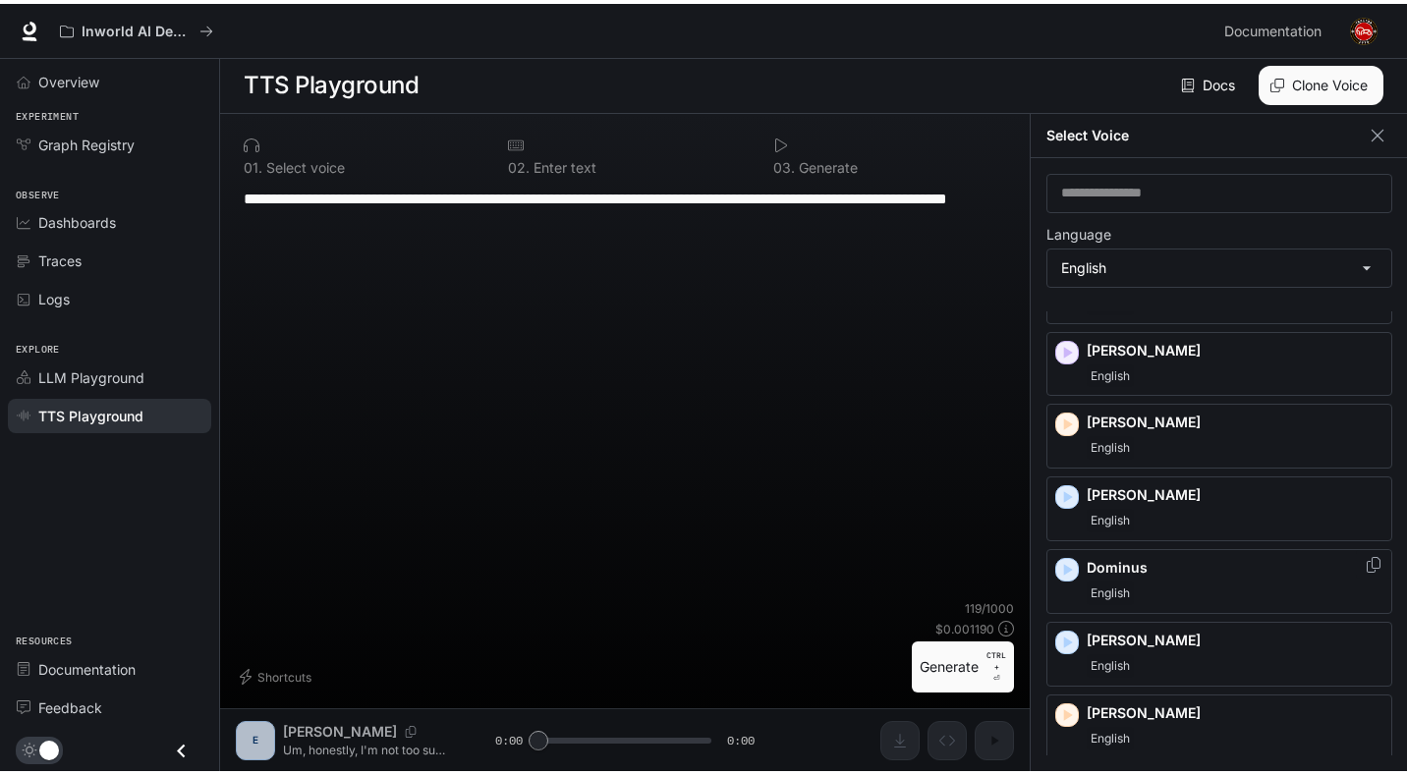
scroll to position [197, 0]
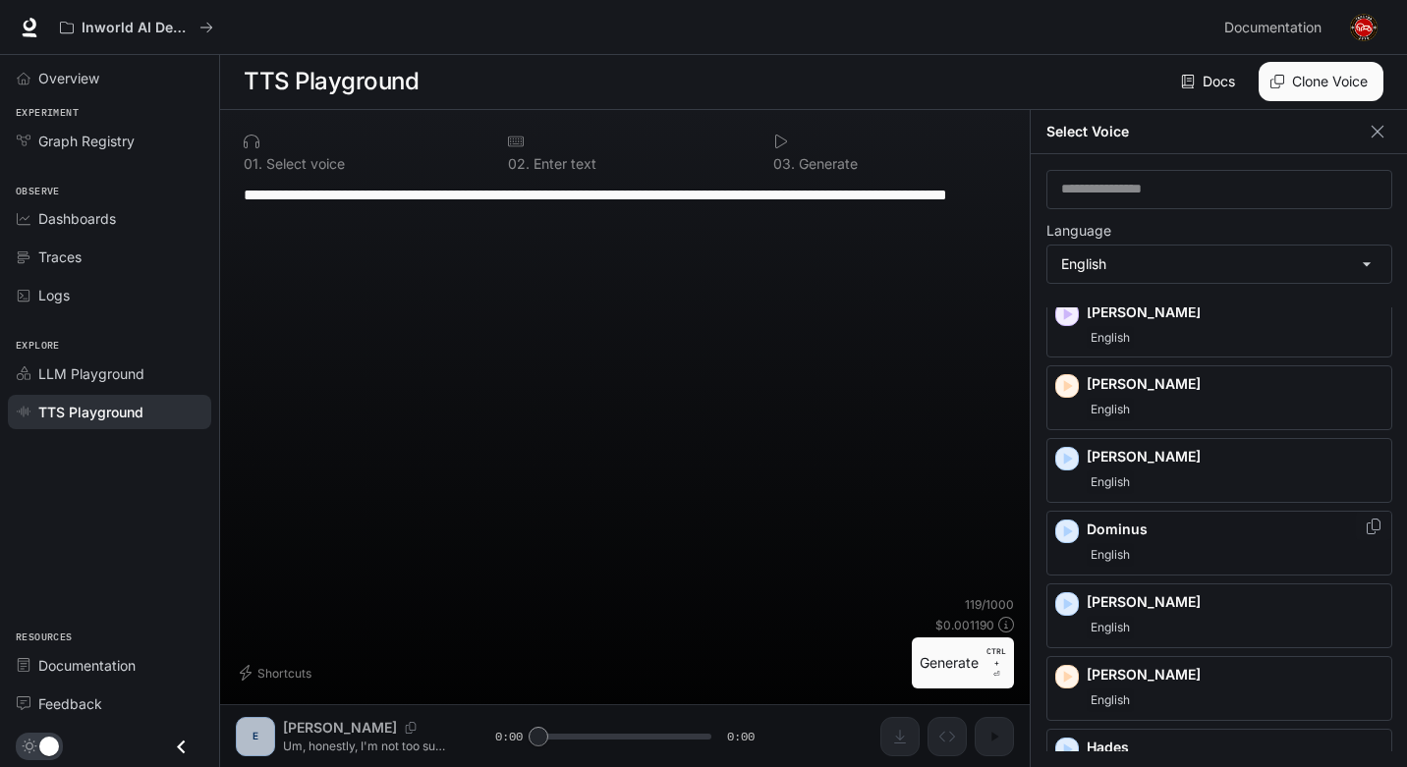
click at [1064, 532] on icon "button" at bounding box center [1068, 532] width 9 height 12
click at [786, 239] on div "**********" at bounding box center [625, 390] width 778 height 414
click at [765, 208] on textarea "**********" at bounding box center [625, 206] width 763 height 45
drag, startPoint x: 764, startPoint y: 208, endPoint x: 263, endPoint y: 164, distance: 502.1
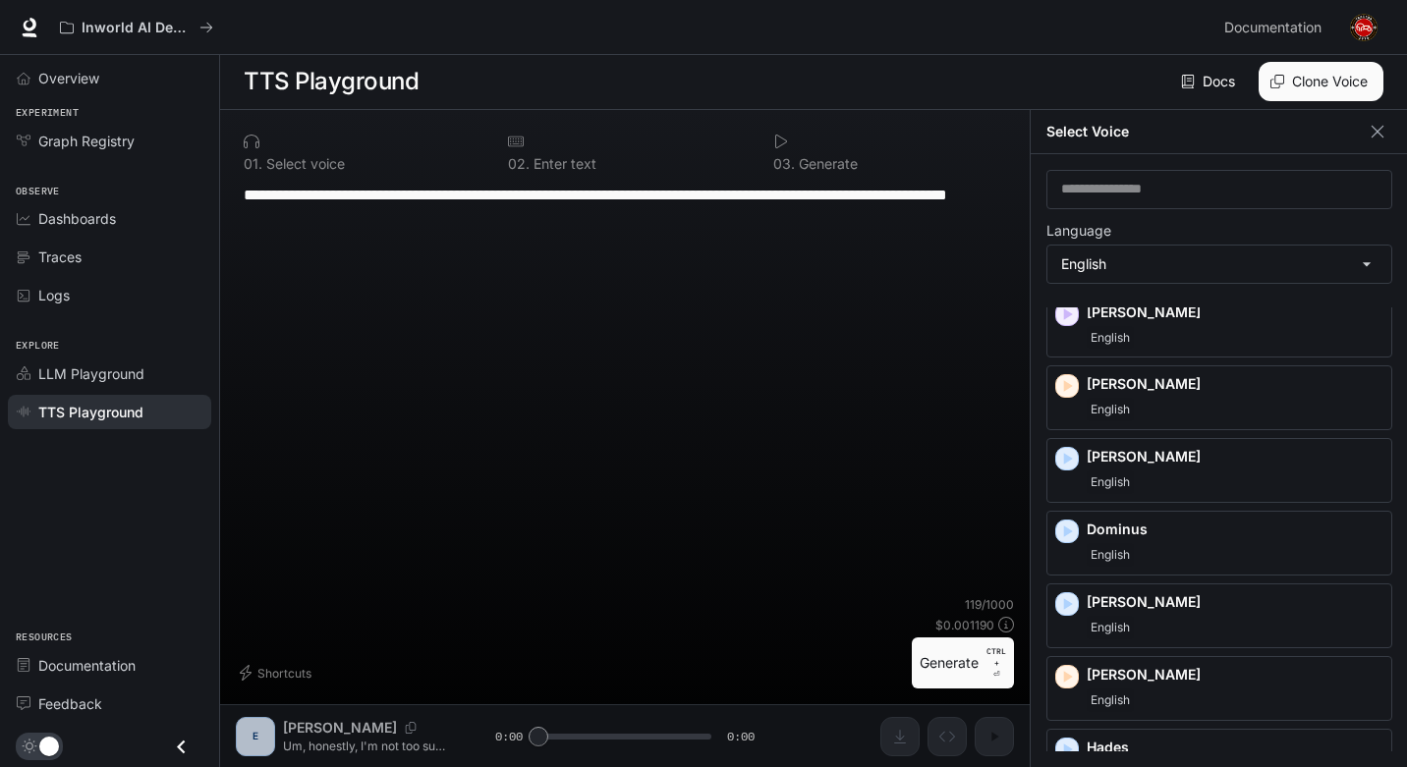
click at [224, 159] on div "**********" at bounding box center [625, 438] width 810 height 657
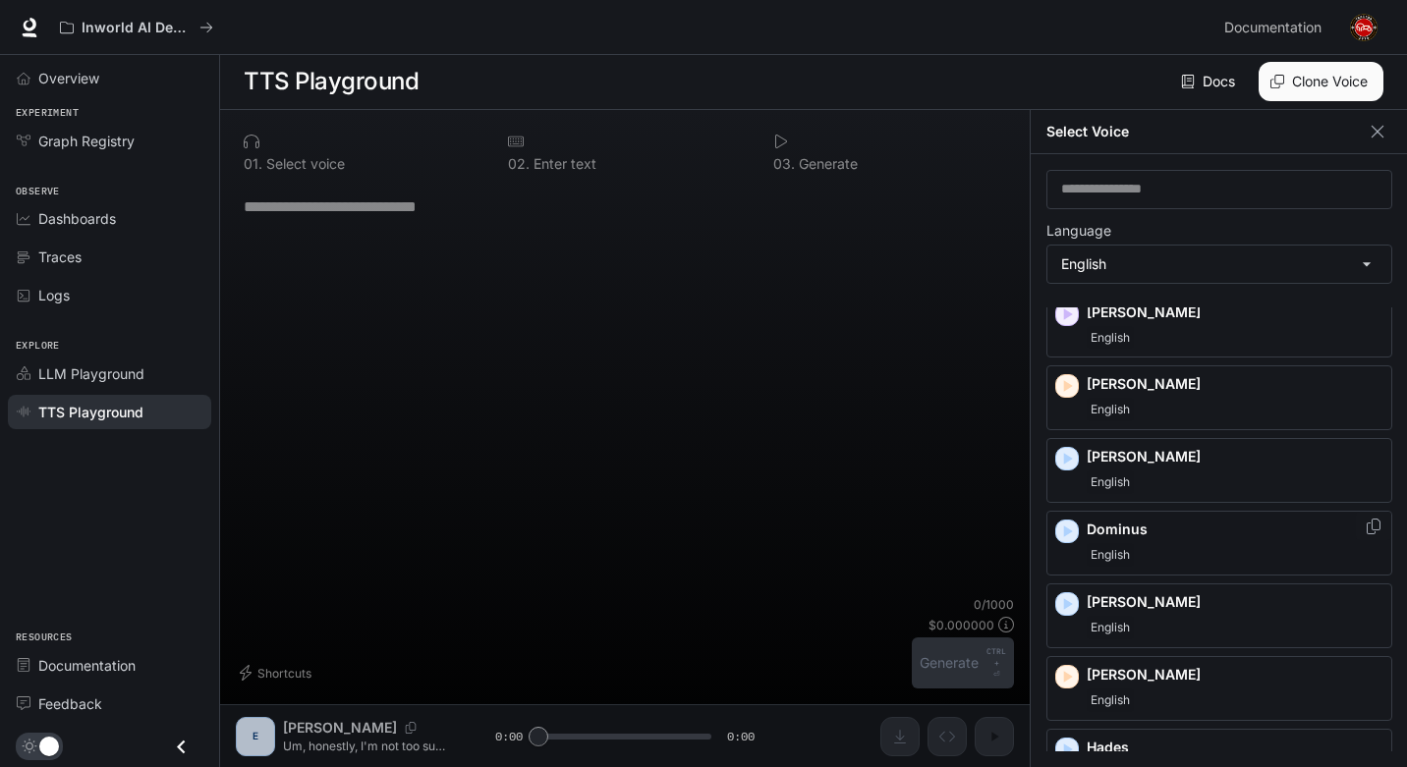
click at [1241, 542] on div "Dominus English" at bounding box center [1235, 543] width 297 height 47
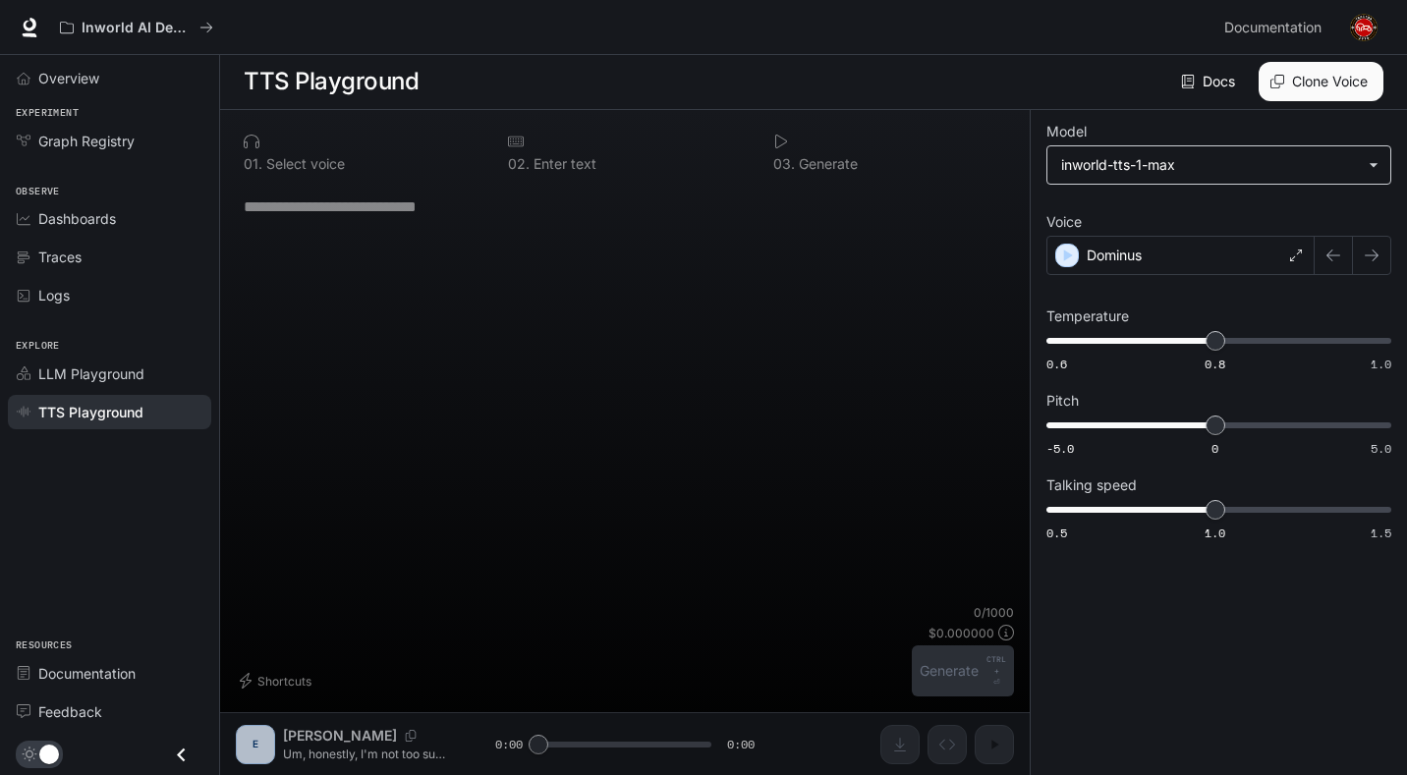
click at [1245, 160] on body "**********" at bounding box center [703, 387] width 1407 height 776
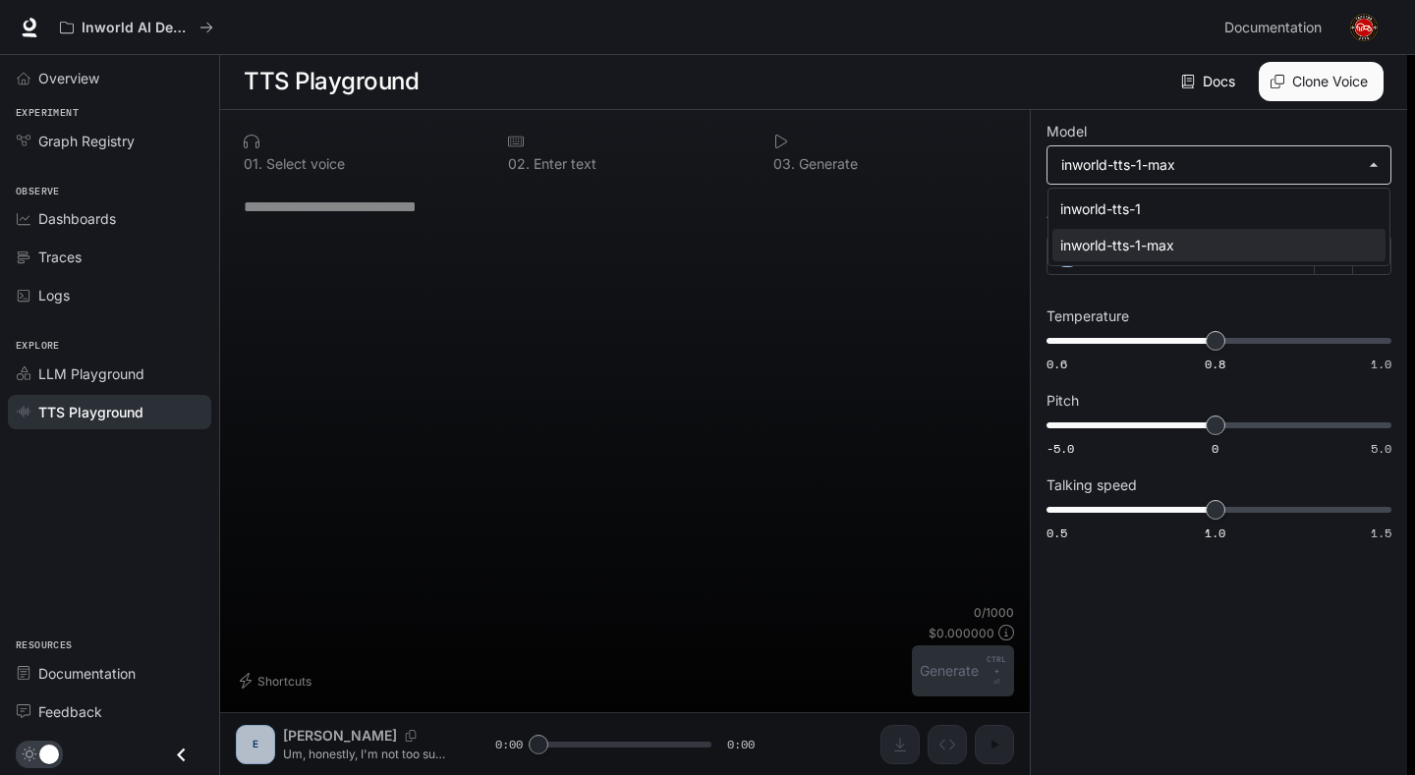
click at [1245, 160] on div at bounding box center [707, 387] width 1415 height 775
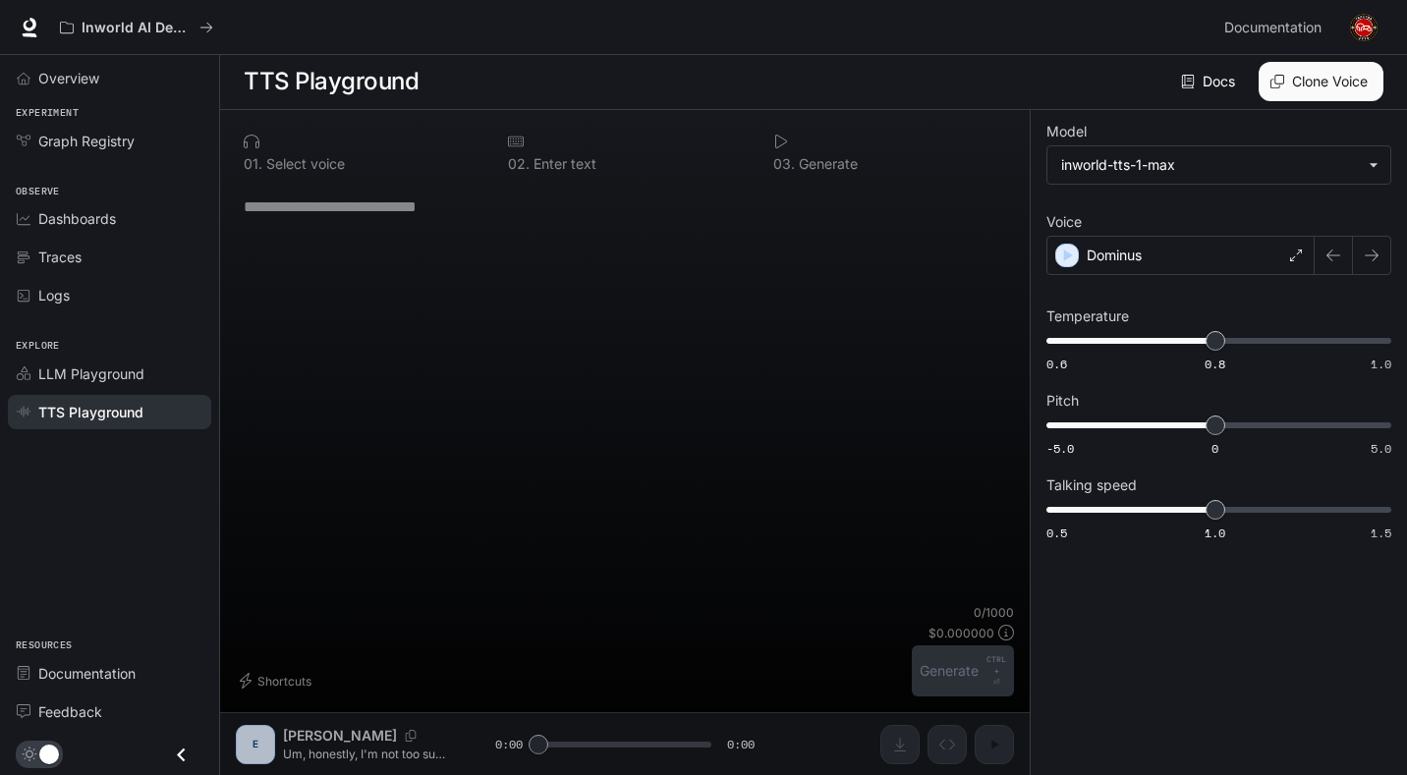
drag, startPoint x: 974, startPoint y: 609, endPoint x: 929, endPoint y: 639, distance: 54.0
click at [974, 611] on p "0 / 1000" at bounding box center [994, 612] width 40 height 17
click at [924, 606] on div "0 / 1000 $ 0.000000 Generate CTRL + ⏎" at bounding box center [963, 650] width 102 height 92
click at [311, 749] on div "0 1 . Select voice 0 2 . Enter text 0 3 . Generate * ​ Shortcuts 0 / 1000 $ 0.0…" at bounding box center [625, 442] width 810 height 665
click at [259, 743] on div "0 1 . Select voice 0 2 . Enter text 0 3 . Generate * ​ Shortcuts 0 / 1000 $ 0.0…" at bounding box center [625, 442] width 810 height 665
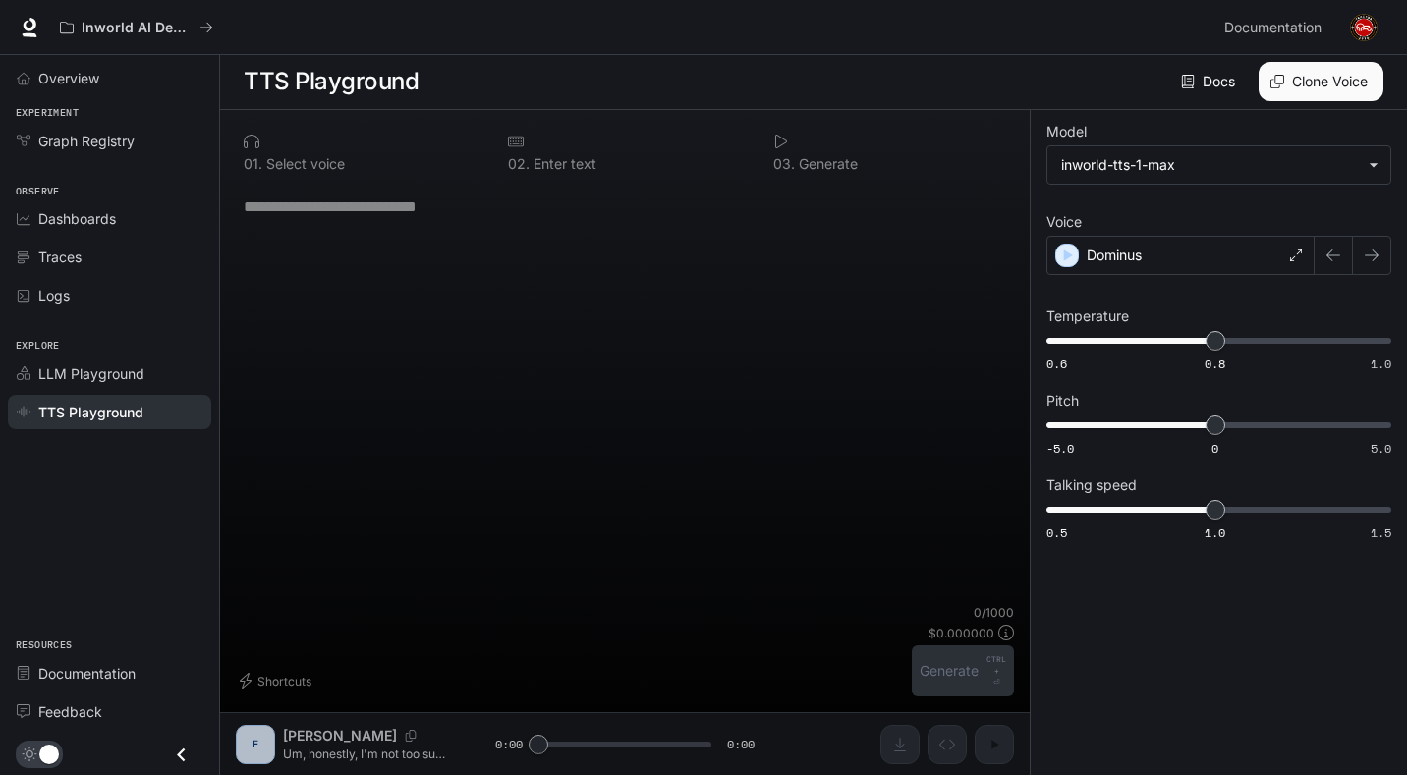
click at [327, 734] on div "0 1 . Select voice 0 2 . Enter text 0 3 . Generate * ​ Shortcuts 0 / 1000 $ 0.0…" at bounding box center [625, 442] width 810 height 665
click at [348, 732] on div "0 1 . Select voice 0 2 . Enter text 0 3 . Generate * ​ Shortcuts 0 / 1000 $ 0.0…" at bounding box center [625, 442] width 810 height 665
drag, startPoint x: 338, startPoint y: 732, endPoint x: 434, endPoint y: 731, distance: 96.3
click at [339, 732] on div "0 1 . Select voice 0 2 . Enter text 0 3 . Generate * ​ Shortcuts 0 / 1000 $ 0.0…" at bounding box center [625, 442] width 810 height 665
click at [1172, 169] on body "**********" at bounding box center [703, 387] width 1407 height 776
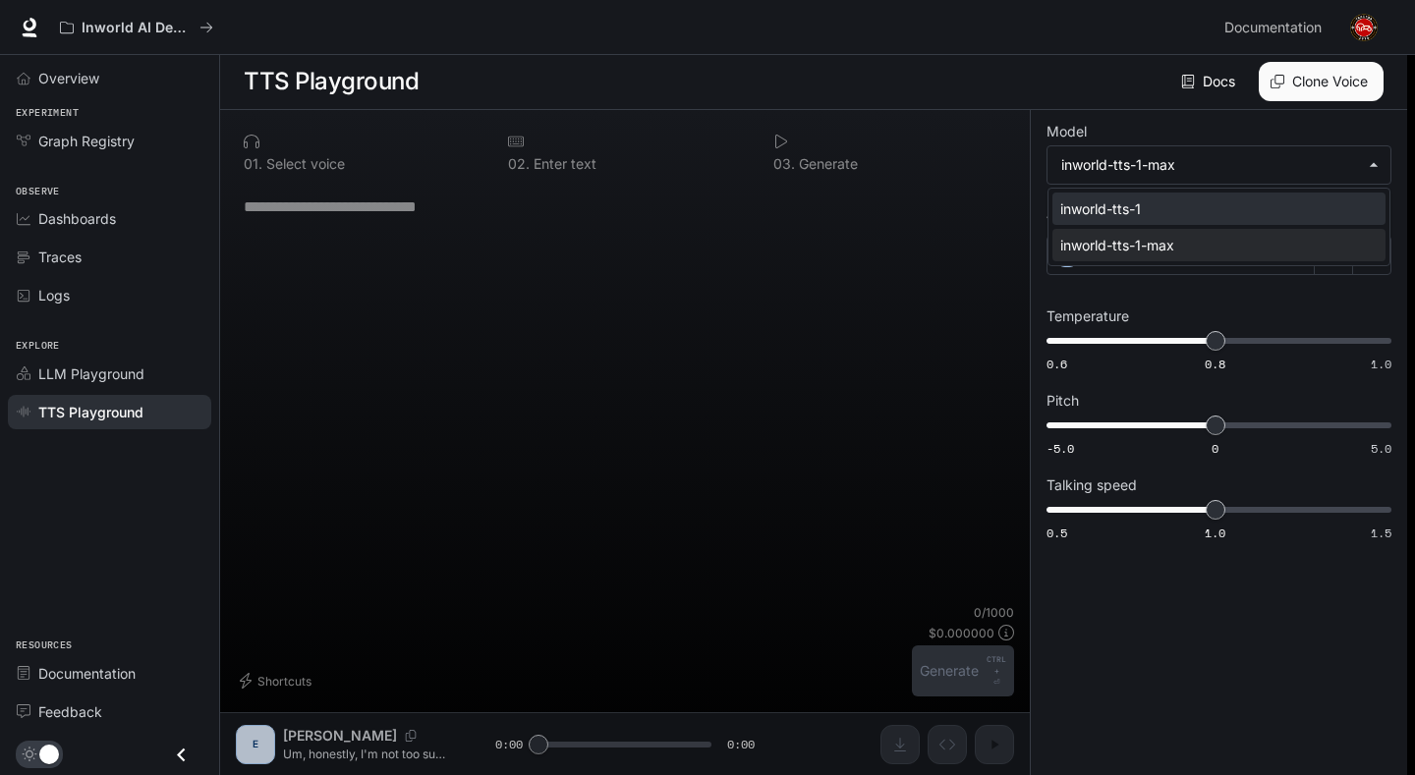
click at [1166, 206] on div "inworld-tts-1" at bounding box center [1215, 209] width 310 height 21
type input "**********"
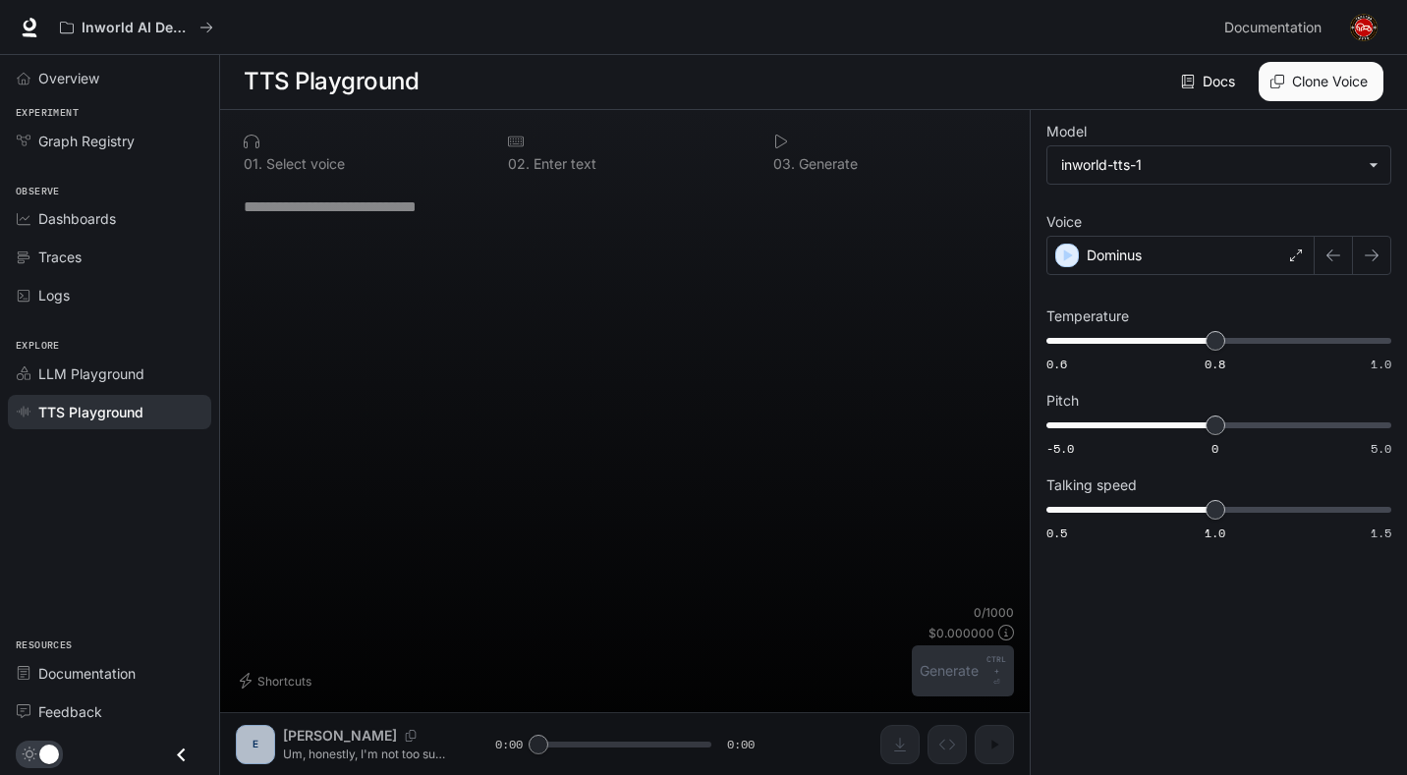
click at [329, 207] on textarea at bounding box center [625, 207] width 763 height 23
click at [790, 237] on div "* ​" at bounding box center [625, 394] width 778 height 422
click at [1071, 255] on icon "button" at bounding box center [1069, 256] width 9 height 12
click at [316, 216] on textarea at bounding box center [625, 207] width 763 height 23
click at [1196, 90] on link "Docs" at bounding box center [1210, 81] width 66 height 39
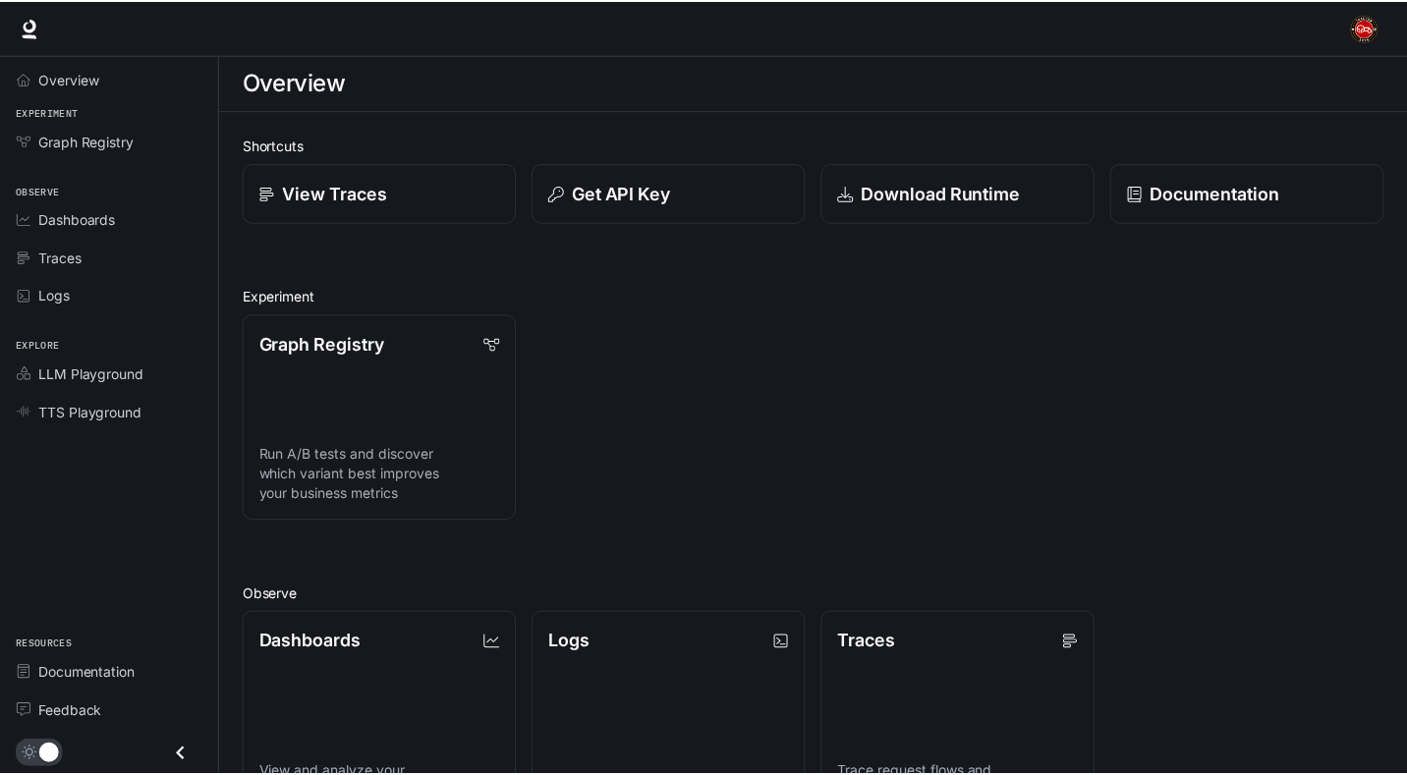
scroll to position [361, 0]
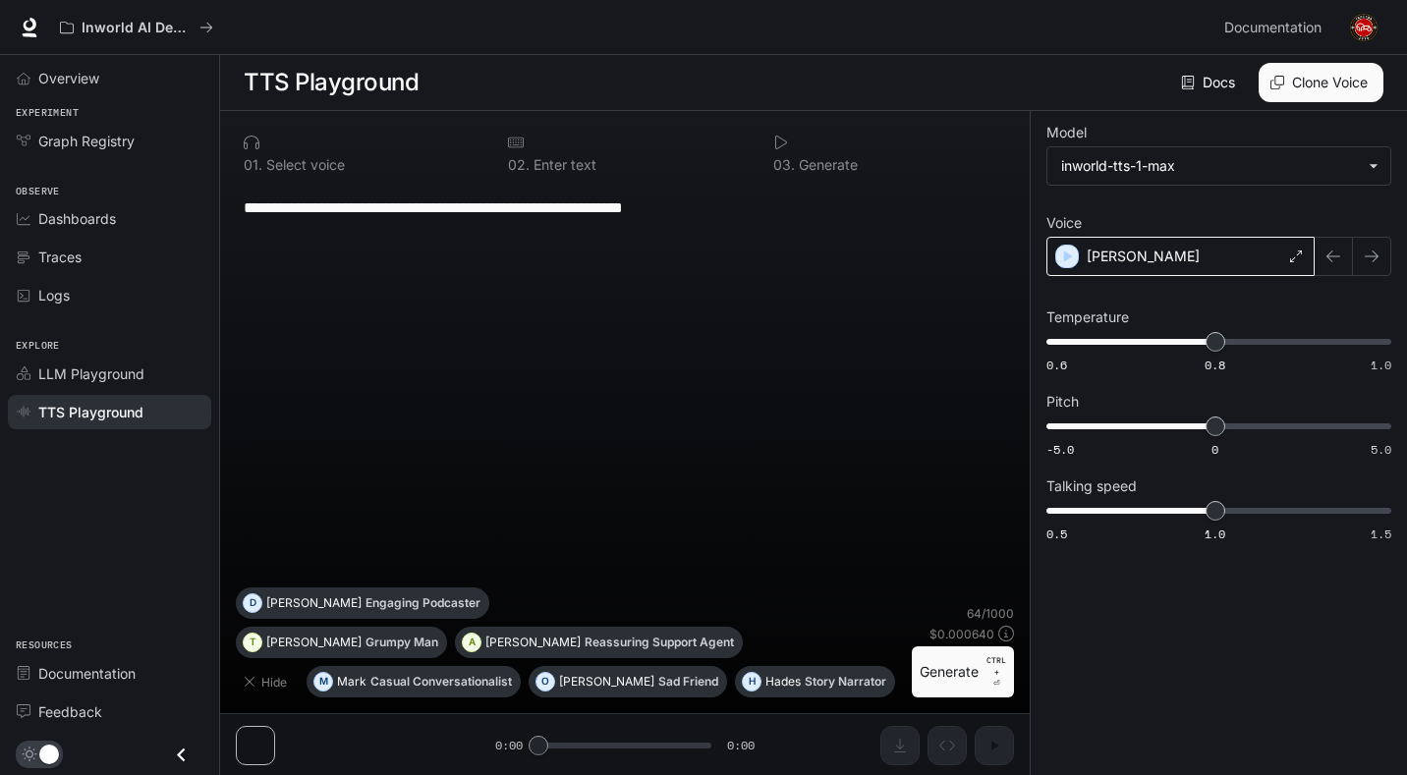
click at [1108, 262] on p "[PERSON_NAME]" at bounding box center [1143, 257] width 113 height 20
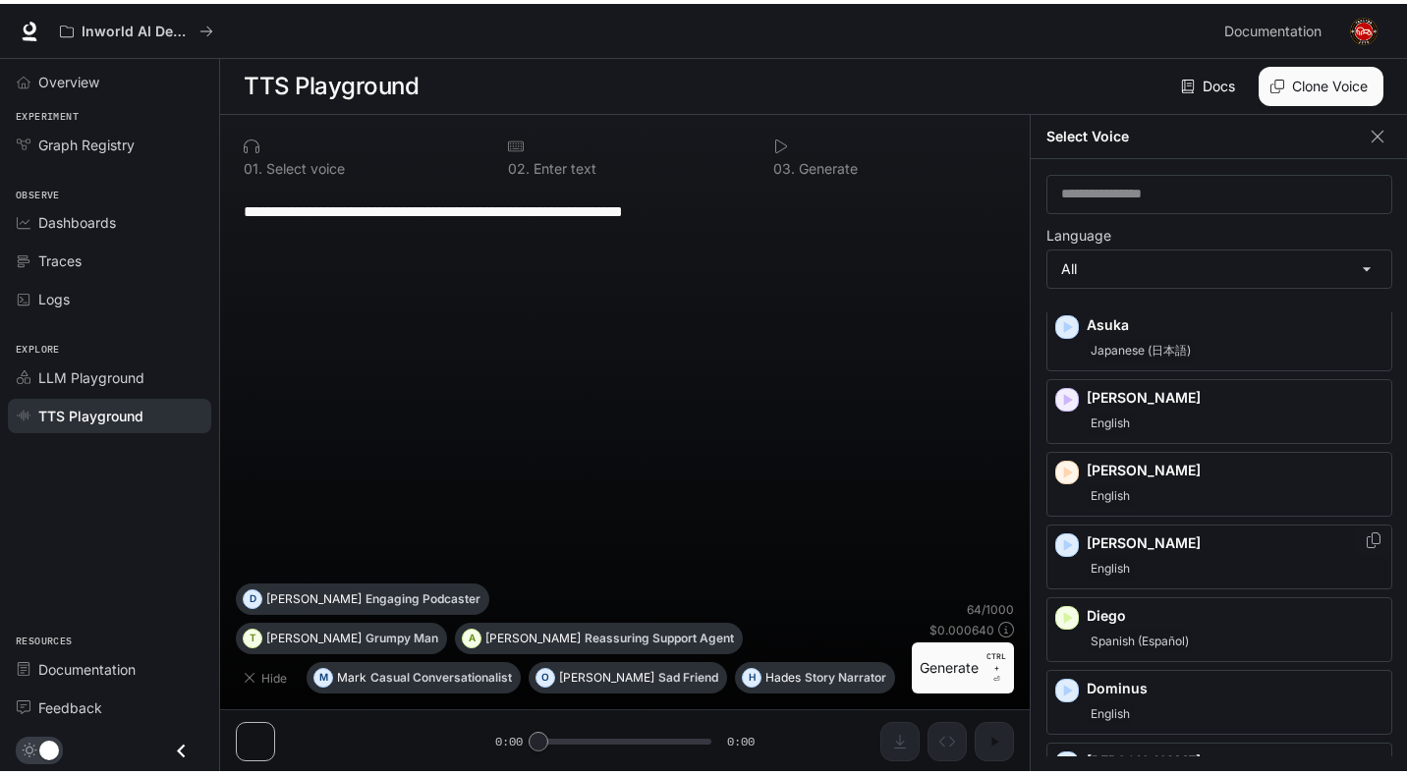
scroll to position [295, 0]
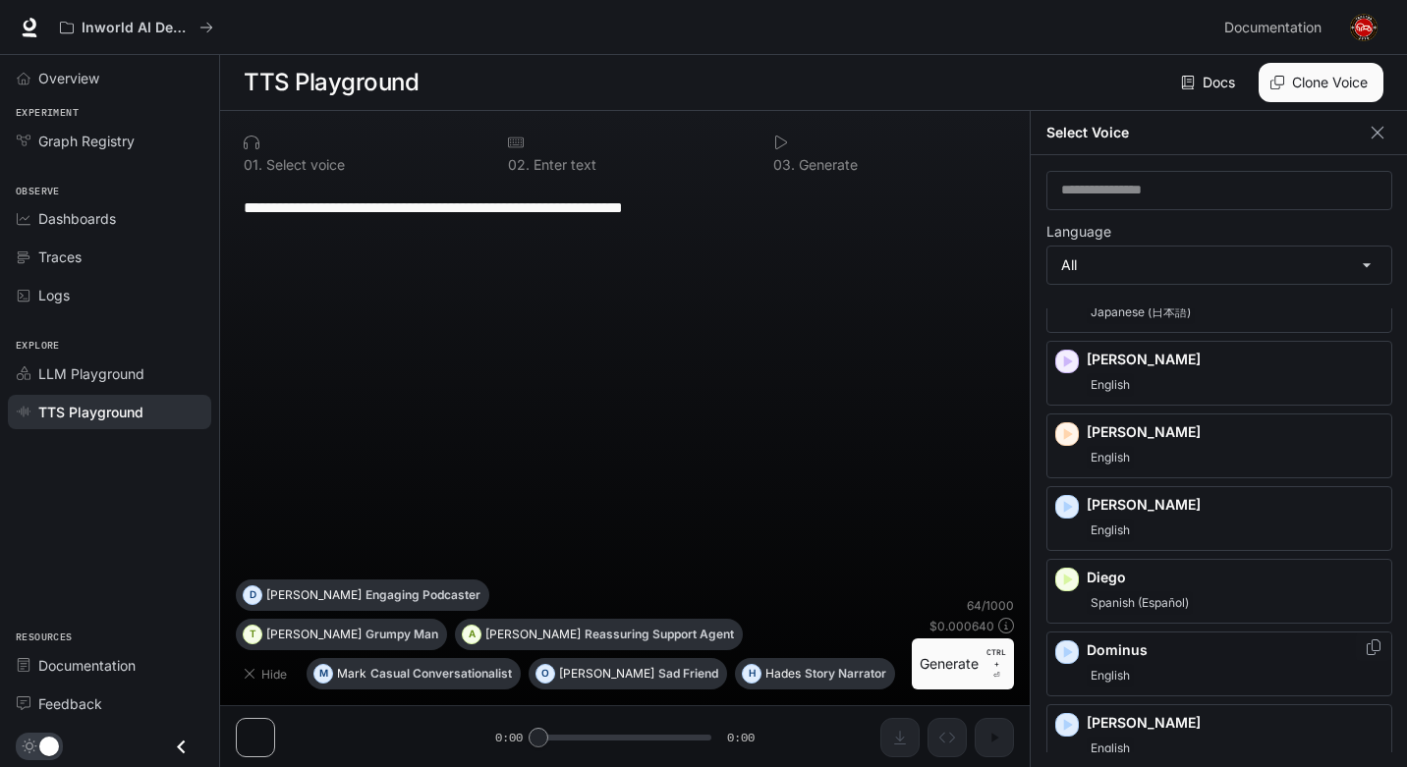
click at [1086, 650] on div "Dominus English" at bounding box center [1220, 664] width 346 height 65
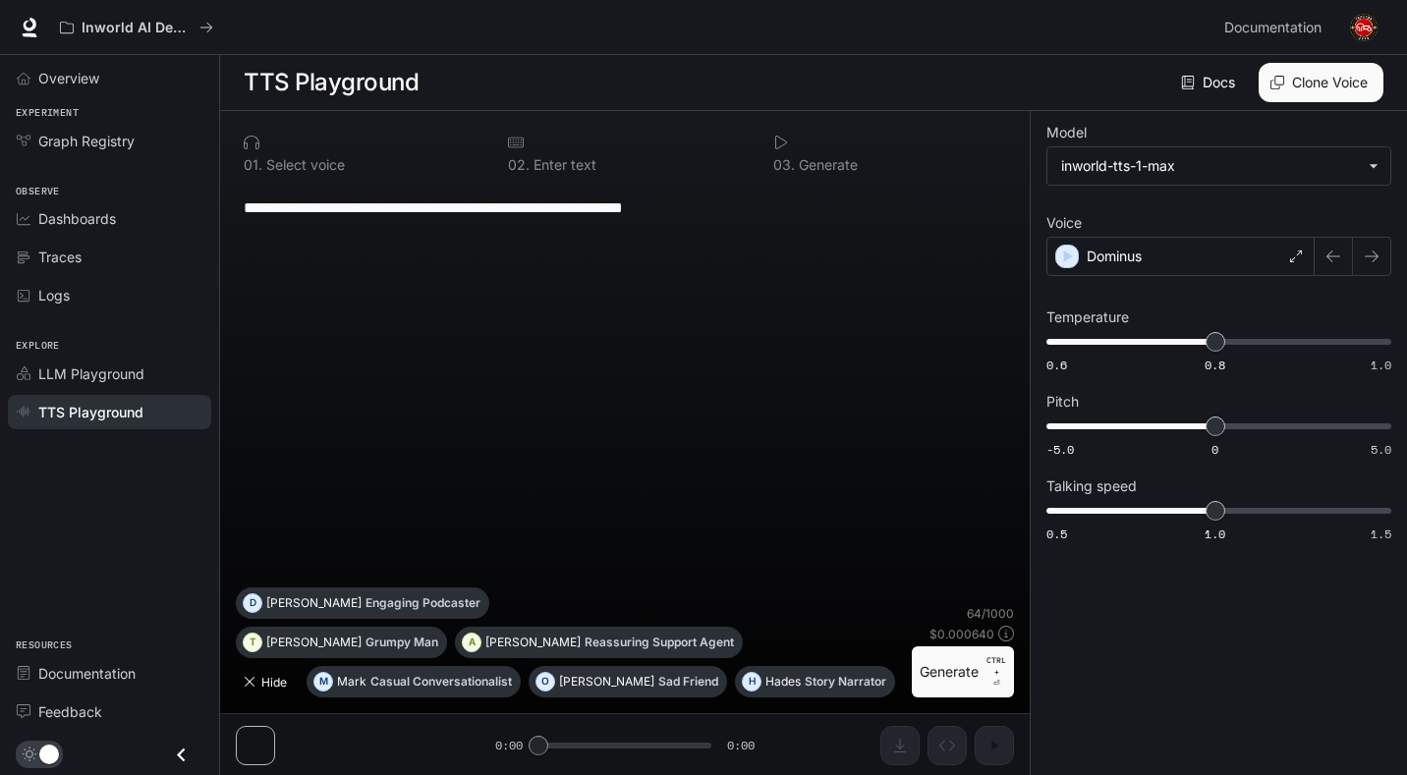
click at [256, 688] on icon "button" at bounding box center [250, 682] width 16 height 16
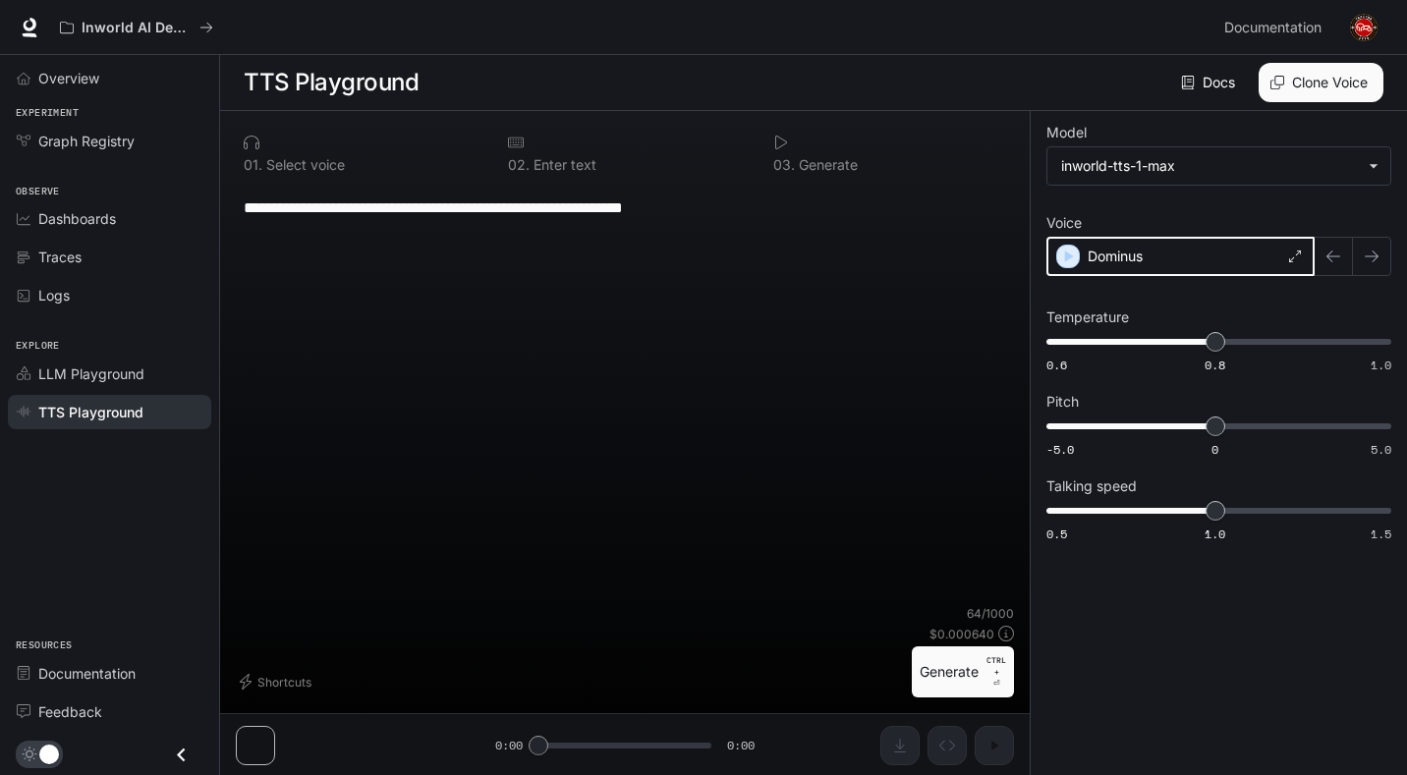
click at [1064, 255] on icon "button" at bounding box center [1068, 257] width 20 height 20
click at [1131, 164] on body "**********" at bounding box center [703, 388] width 1407 height 776
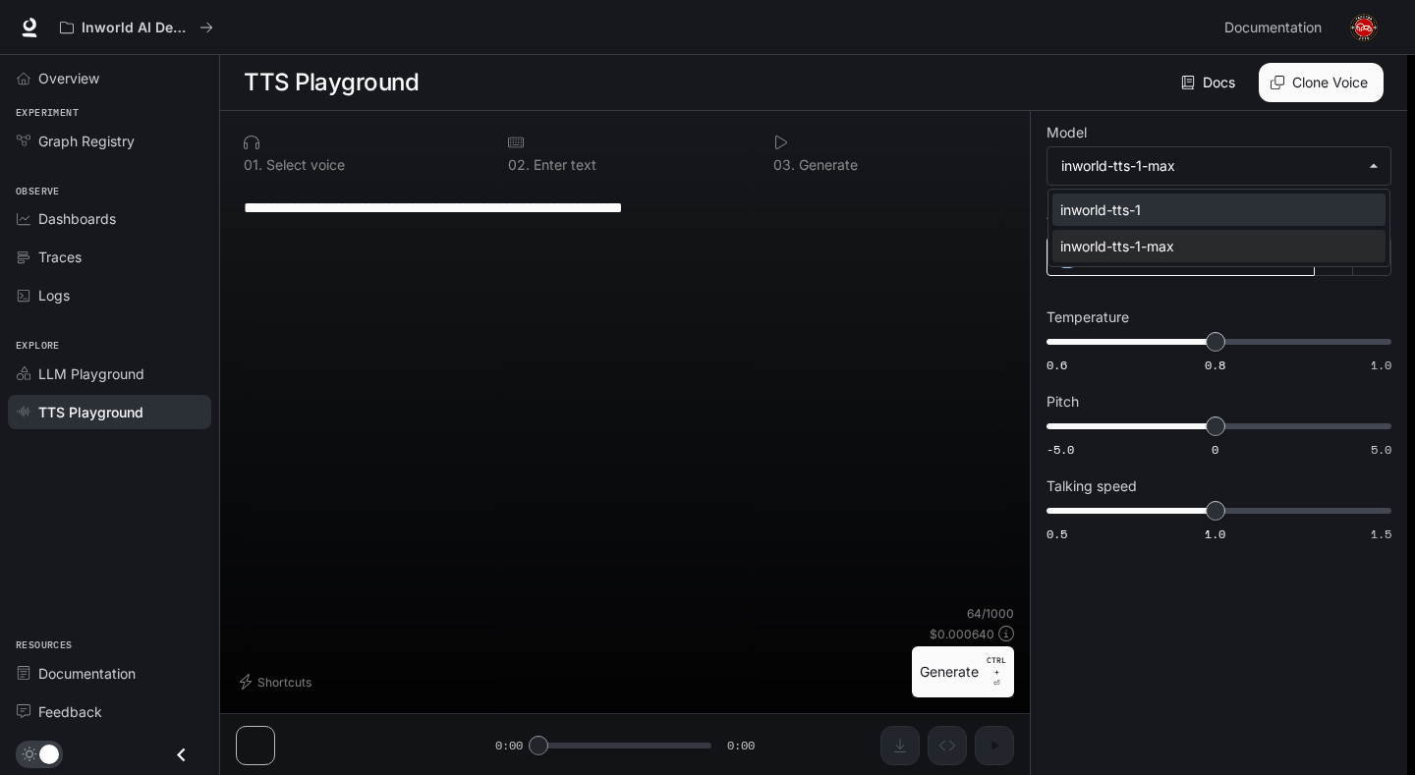
click at [1103, 219] on div "inworld-tts-1" at bounding box center [1215, 209] width 310 height 21
type input "**********"
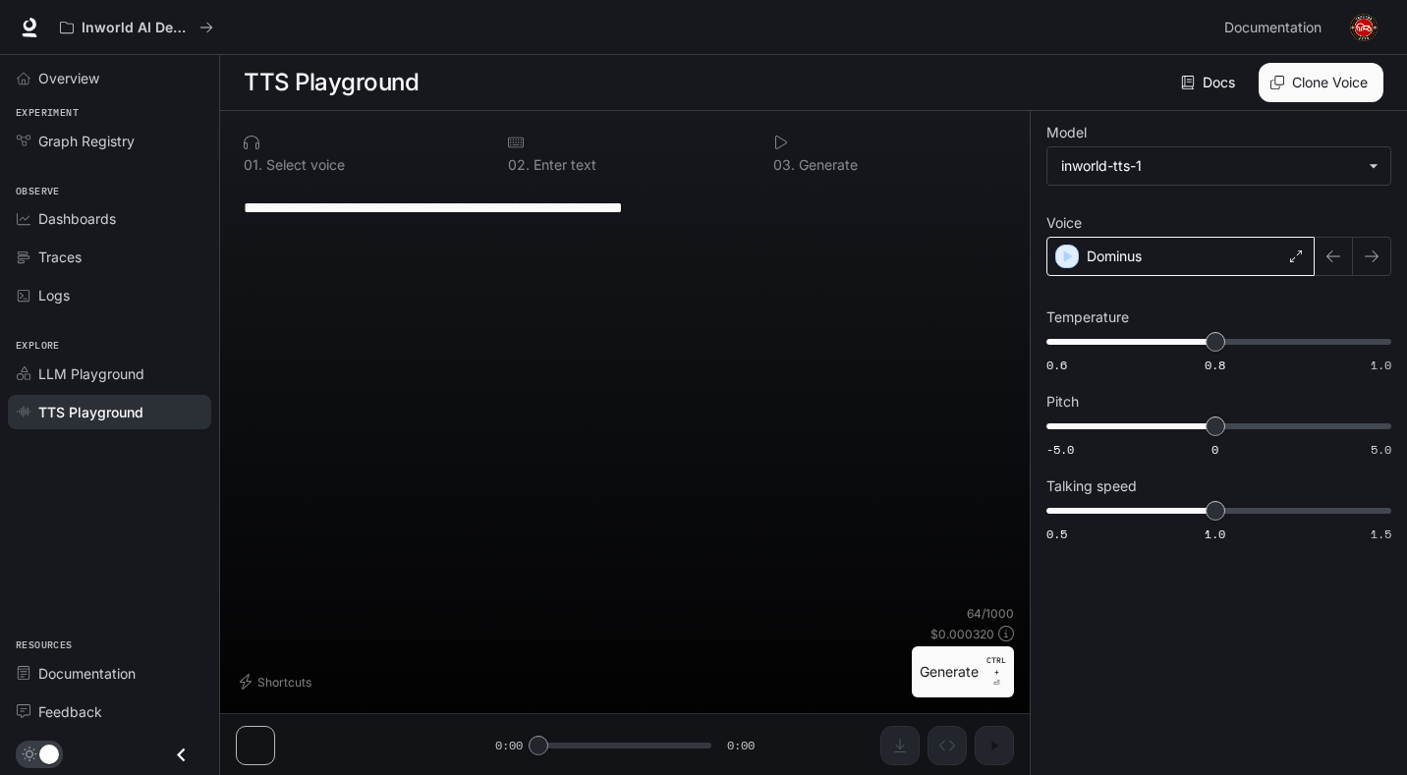
click at [962, 292] on div "**********" at bounding box center [625, 395] width 778 height 422
click at [1093, 179] on body "**********" at bounding box center [703, 388] width 1407 height 776
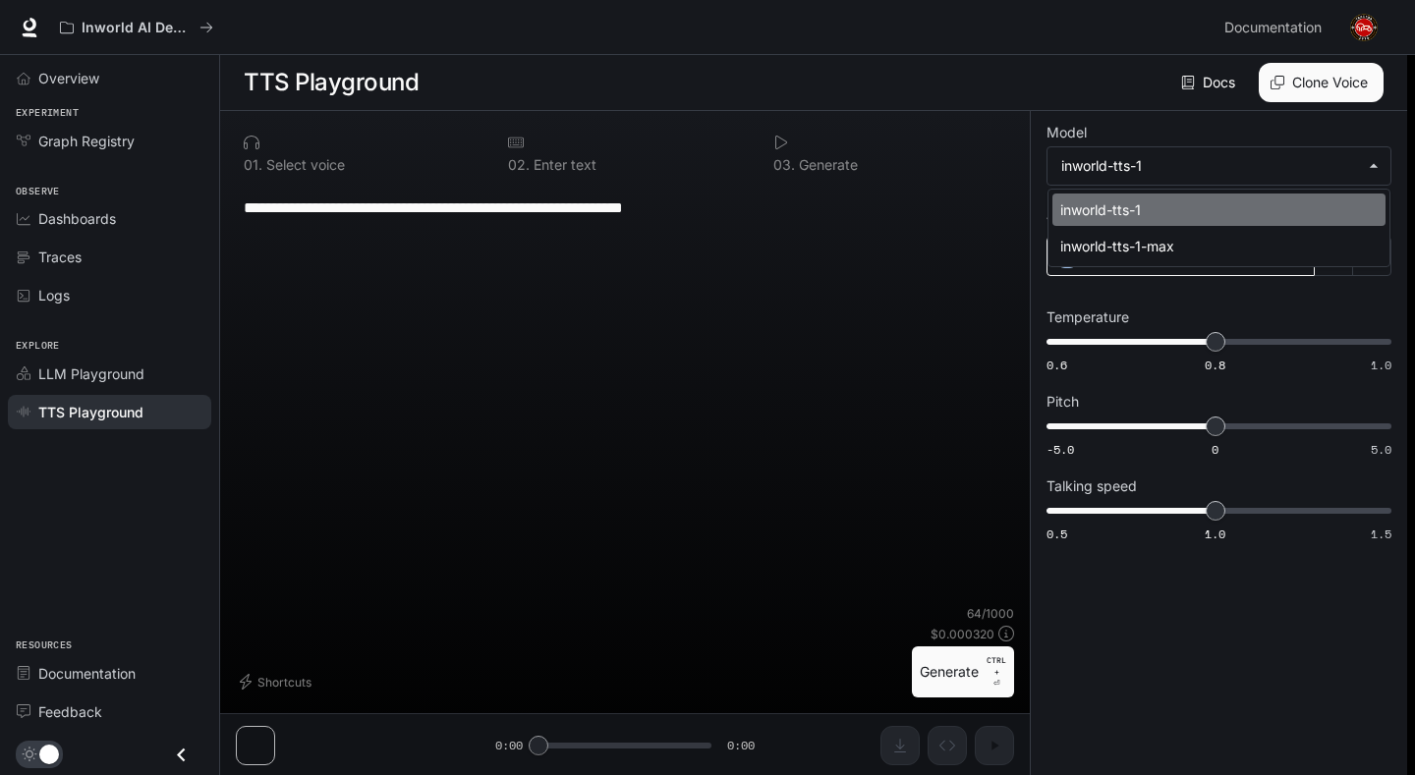
click at [1090, 197] on li "inworld-tts-1" at bounding box center [1218, 210] width 333 height 32
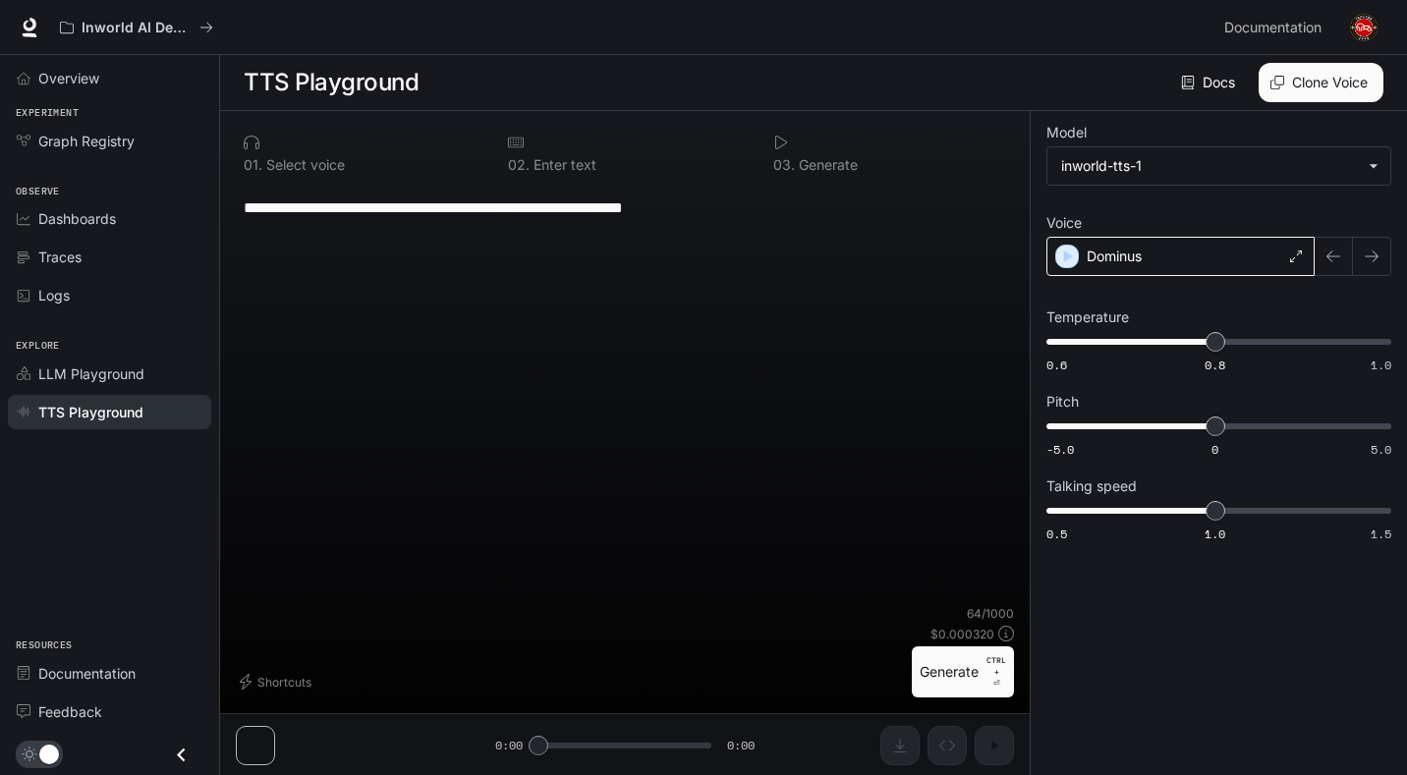
click at [539, 402] on div "**********" at bounding box center [625, 395] width 778 height 422
click at [724, 210] on textarea "**********" at bounding box center [625, 208] width 763 height 23
drag, startPoint x: 726, startPoint y: 202, endPoint x: 356, endPoint y: 256, distance: 374.4
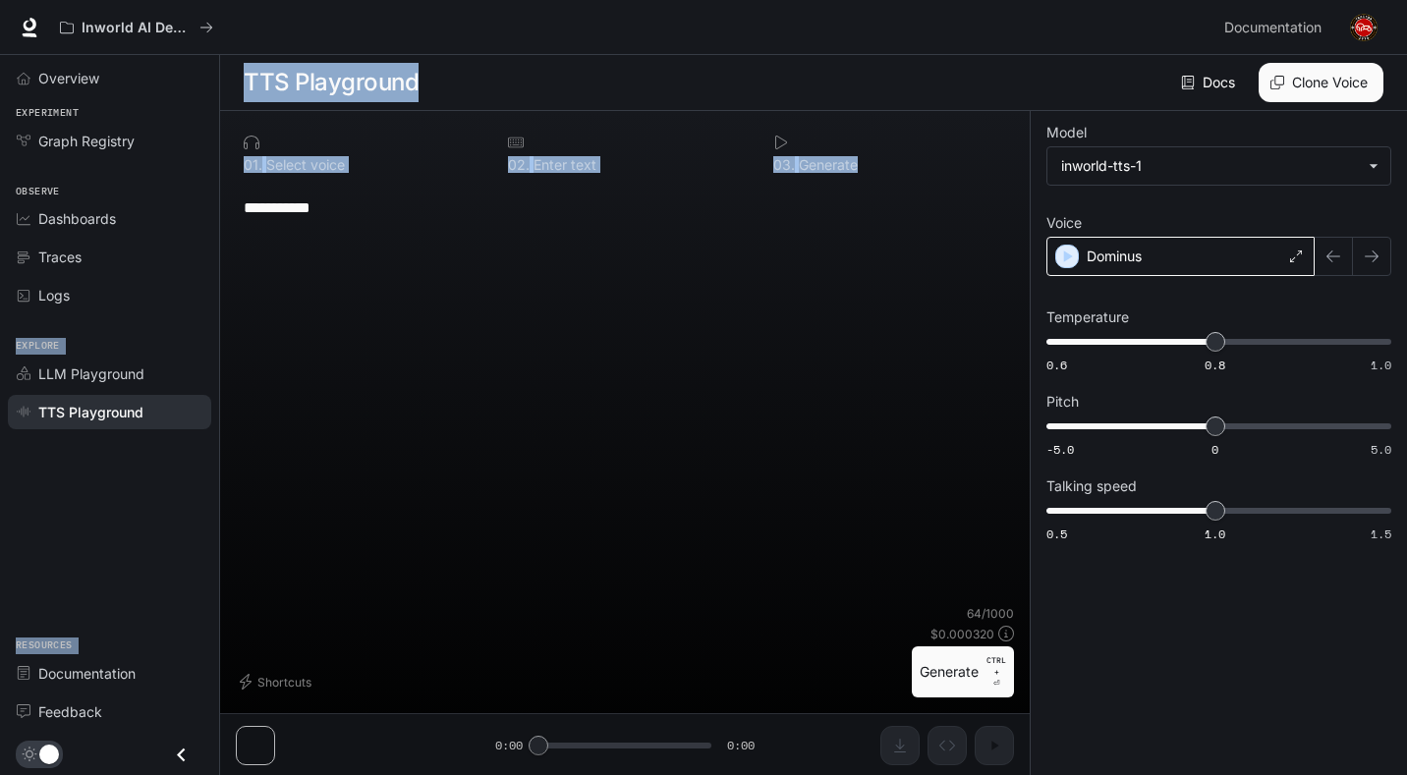
drag, startPoint x: 445, startPoint y: 219, endPoint x: 239, endPoint y: 205, distance: 206.8
click at [217, 208] on div "**********" at bounding box center [703, 388] width 1407 height 776
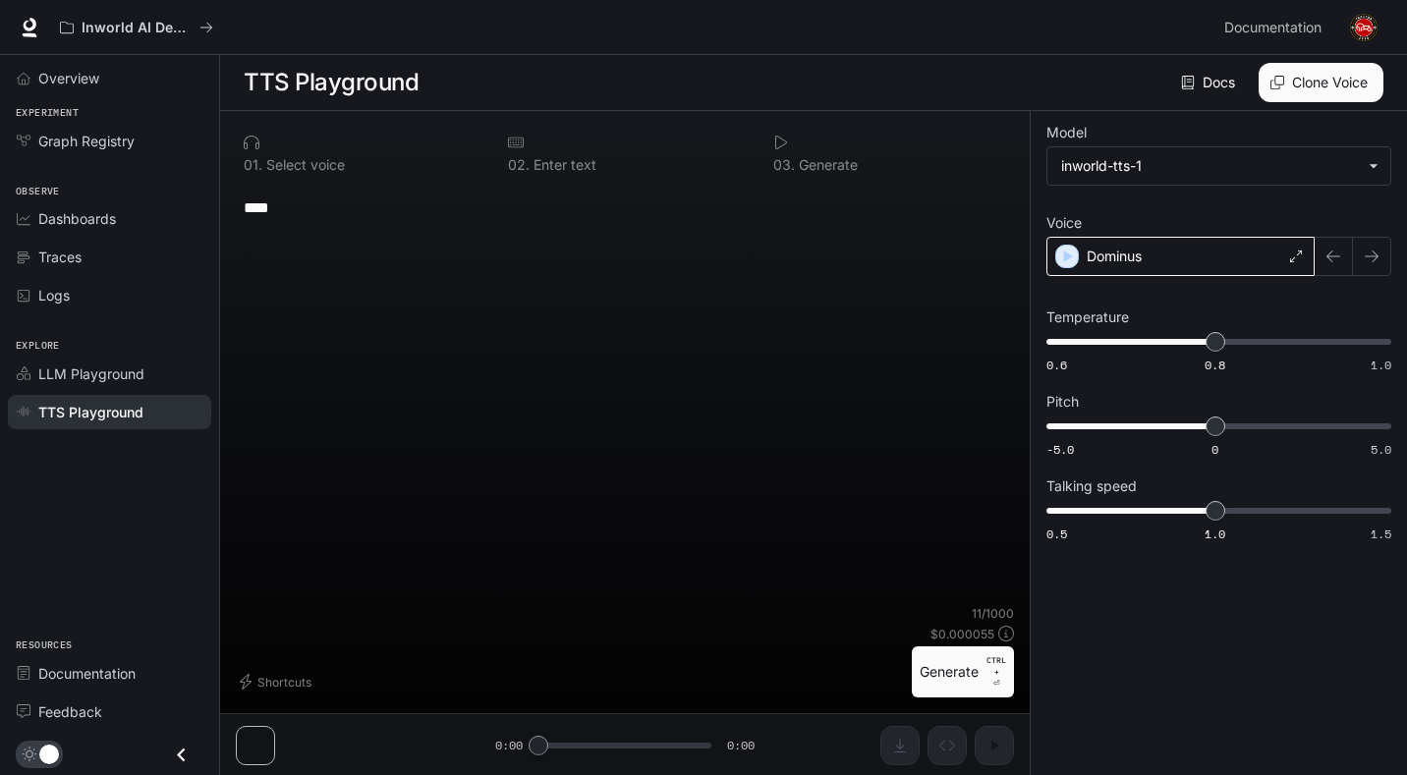
type textarea "*"
drag, startPoint x: 330, startPoint y: 208, endPoint x: 251, endPoint y: 227, distance: 81.8
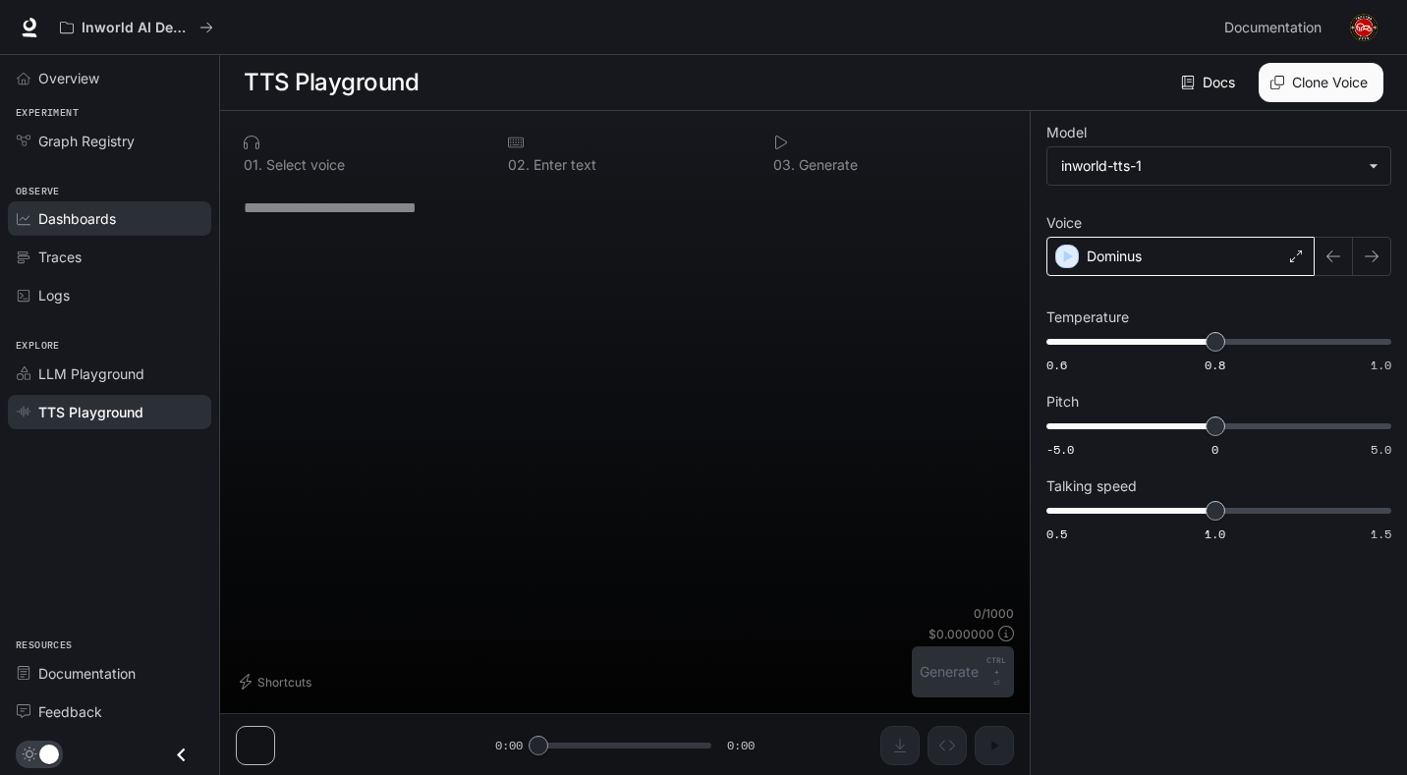
click at [64, 229] on span "Dashboards" at bounding box center [77, 218] width 78 height 21
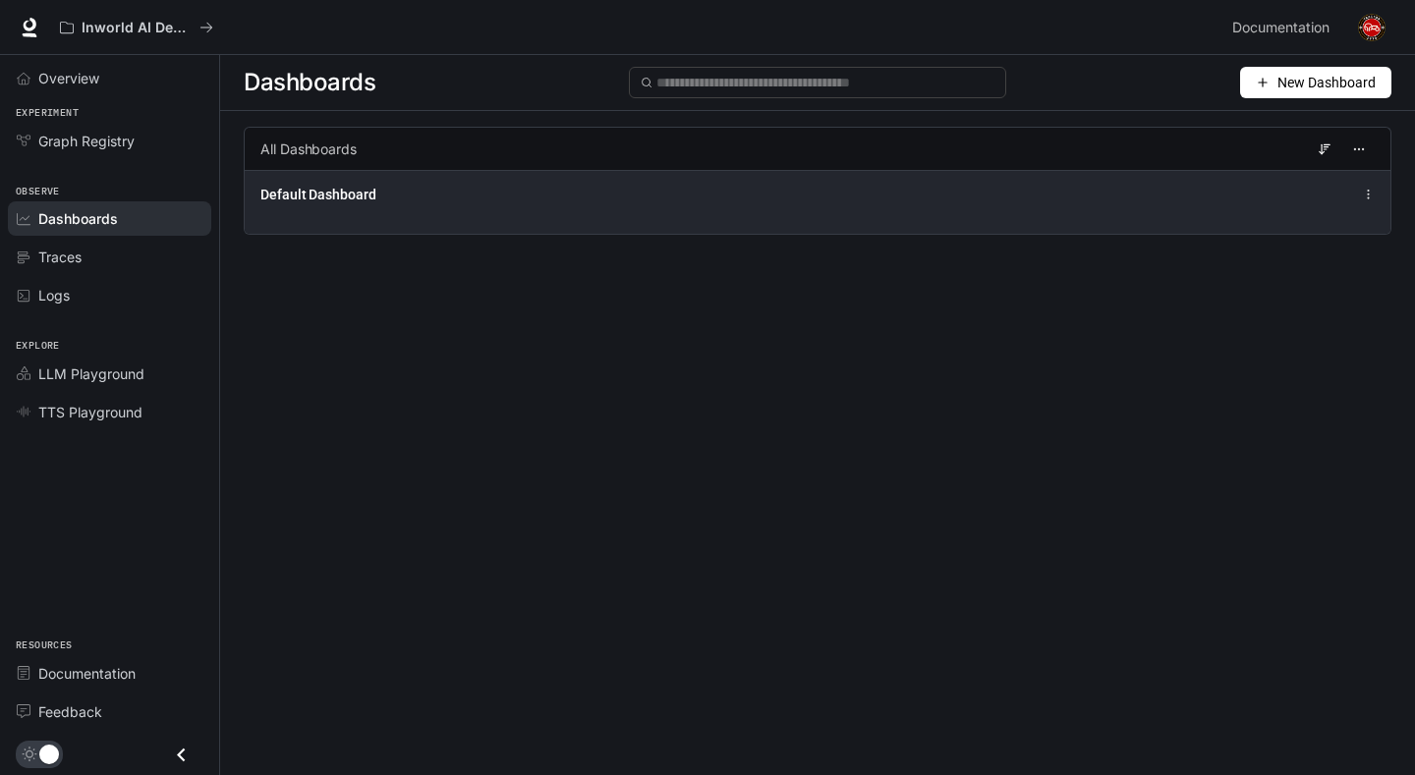
click at [671, 203] on div "Default Dashboard" at bounding box center [581, 195] width 642 height 20
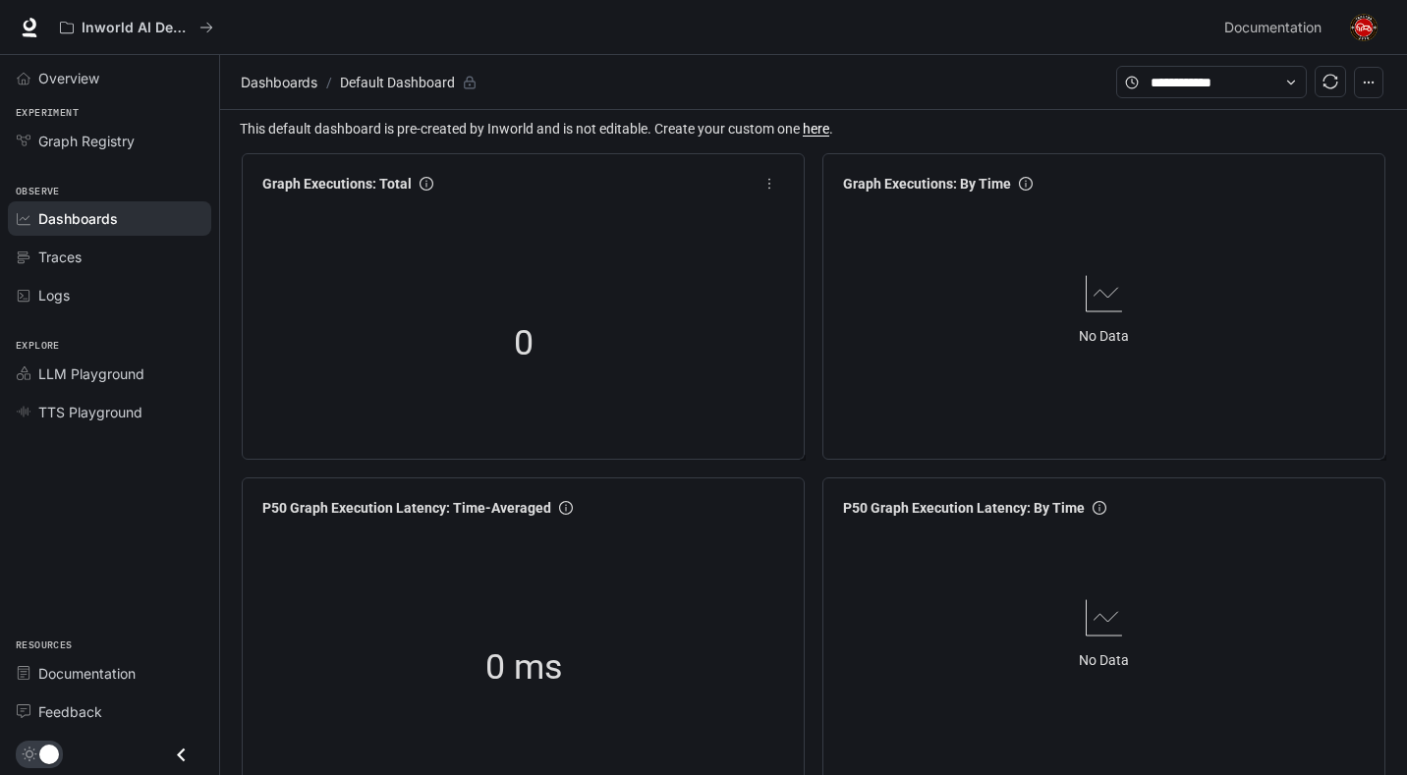
click at [650, 353] on div "0" at bounding box center [524, 343] width 538 height 252
click at [567, 340] on div "0" at bounding box center [524, 343] width 197 height 126
drag, startPoint x: 592, startPoint y: 282, endPoint x: 761, endPoint y: 180, distance: 197.5
click at [626, 257] on div "0" at bounding box center [524, 343] width 538 height 252
click at [757, 185] on span "more" at bounding box center [769, 183] width 29 height 29
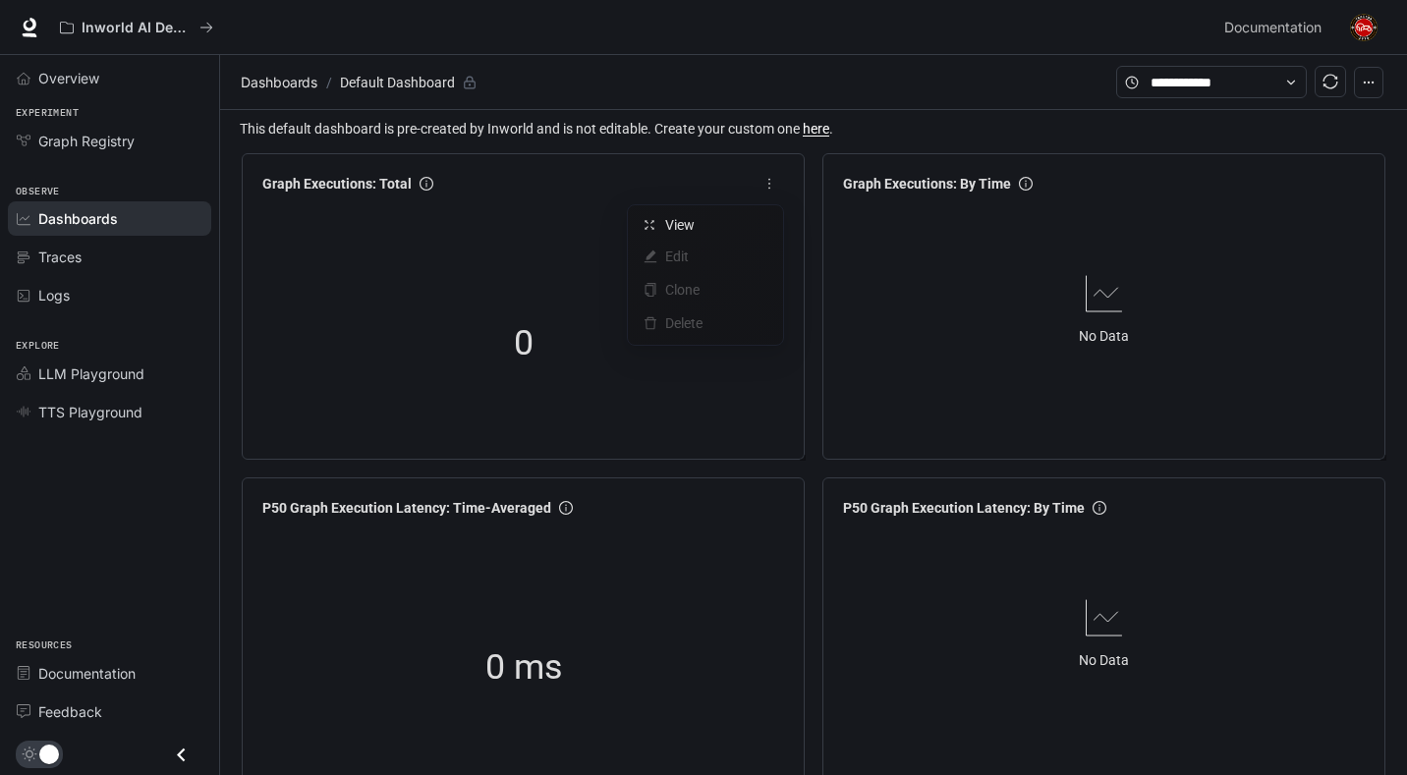
click at [757, 185] on span "more" at bounding box center [769, 183] width 29 height 29
click at [981, 294] on div "No Data" at bounding box center [1104, 308] width 538 height 214
click at [644, 257] on div "0" at bounding box center [524, 343] width 538 height 252
click at [1371, 89] on button "button" at bounding box center [1368, 82] width 29 height 31
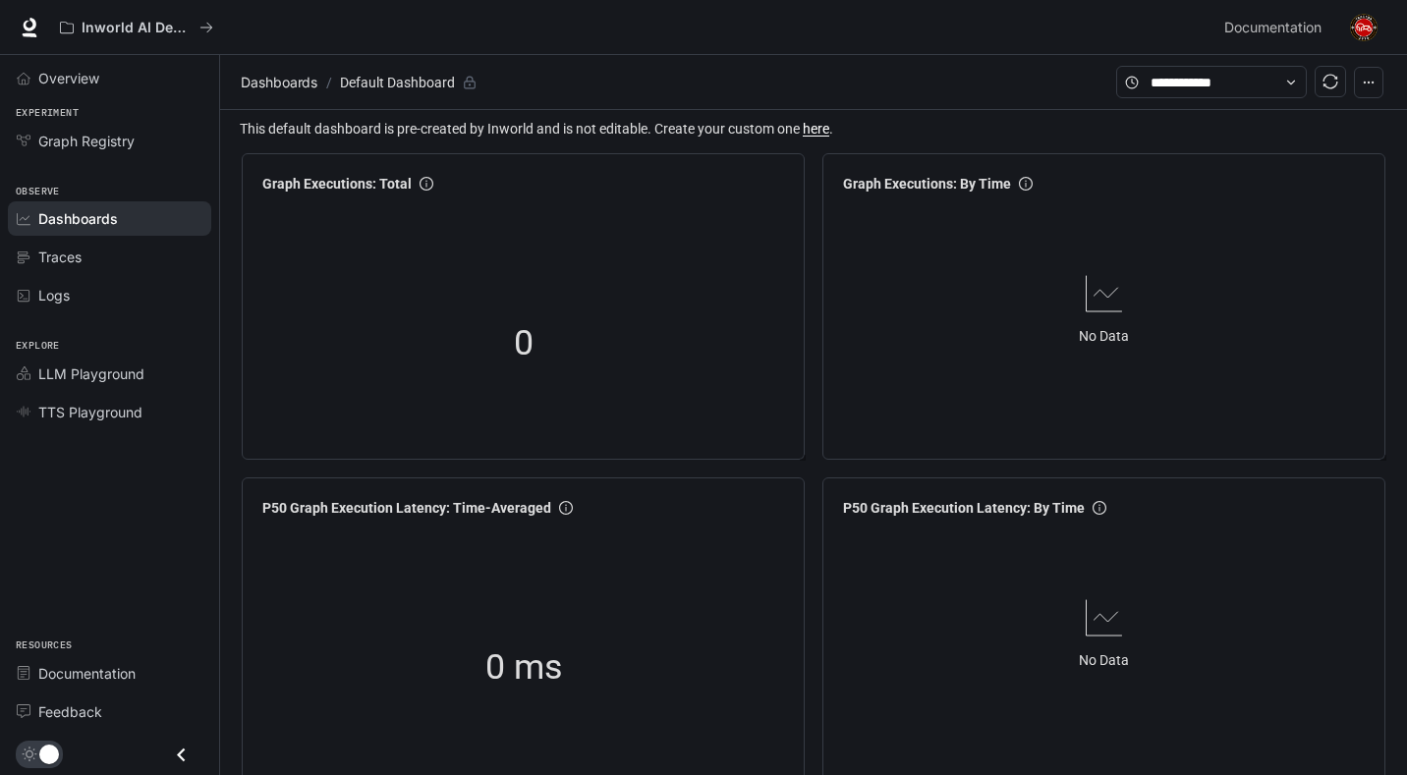
click at [1138, 82] on circle at bounding box center [1132, 83] width 12 height 12
click at [449, 291] on div "0" at bounding box center [524, 343] width 197 height 126
click at [535, 353] on div "0" at bounding box center [524, 343] width 197 height 126
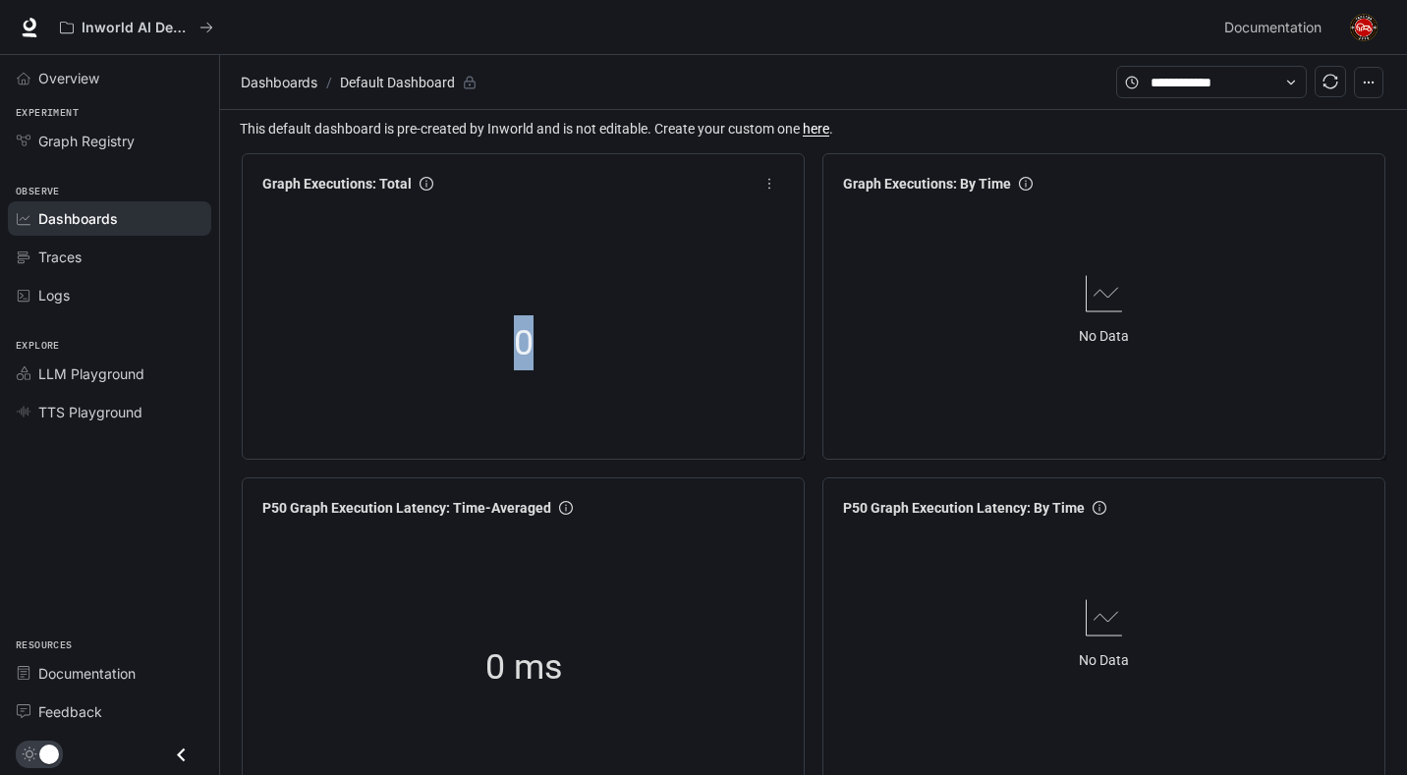
drag, startPoint x: 523, startPoint y: 350, endPoint x: 577, endPoint y: 353, distance: 54.1
click at [577, 353] on div "0" at bounding box center [524, 343] width 197 height 126
click at [576, 351] on div "0" at bounding box center [524, 343] width 197 height 126
click at [442, 185] on div "Graph Executions: Total" at bounding box center [524, 183] width 538 height 35
drag, startPoint x: 412, startPoint y: 202, endPoint x: 567, endPoint y: 257, distance: 164.7
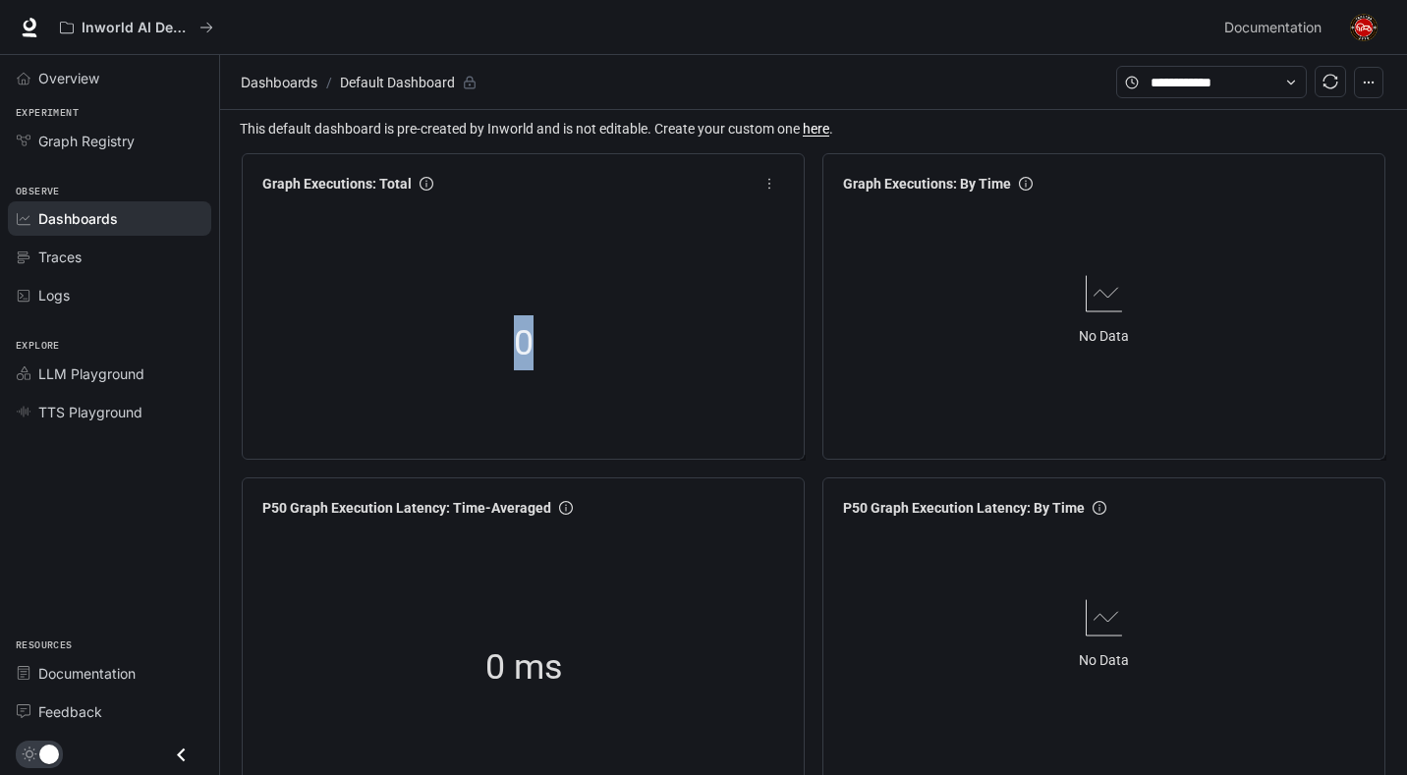
click at [562, 258] on div "0" at bounding box center [524, 327] width 538 height 252
click at [528, 275] on div "0" at bounding box center [524, 343] width 538 height 252
drag, startPoint x: 398, startPoint y: 186, endPoint x: 409, endPoint y: 184, distance: 11.0
click at [408, 184] on span "Graph Executions: Total" at bounding box center [336, 184] width 149 height 22
click at [527, 193] on div "Graph Executions: Total" at bounding box center [524, 183] width 538 height 35
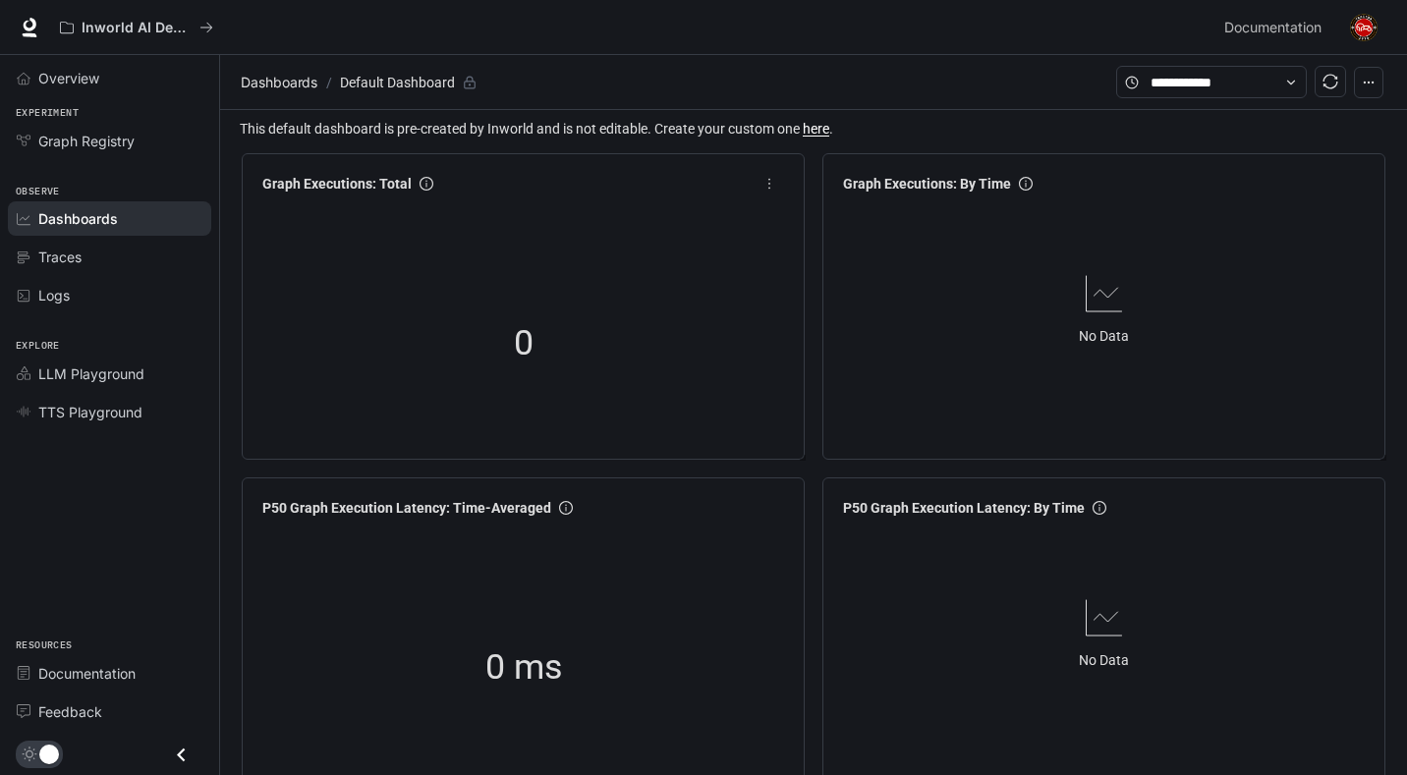
click at [756, 181] on span "more" at bounding box center [769, 183] width 29 height 29
click at [771, 183] on icon "more" at bounding box center [770, 184] width 14 height 14
click at [710, 217] on span "View" at bounding box center [716, 225] width 102 height 22
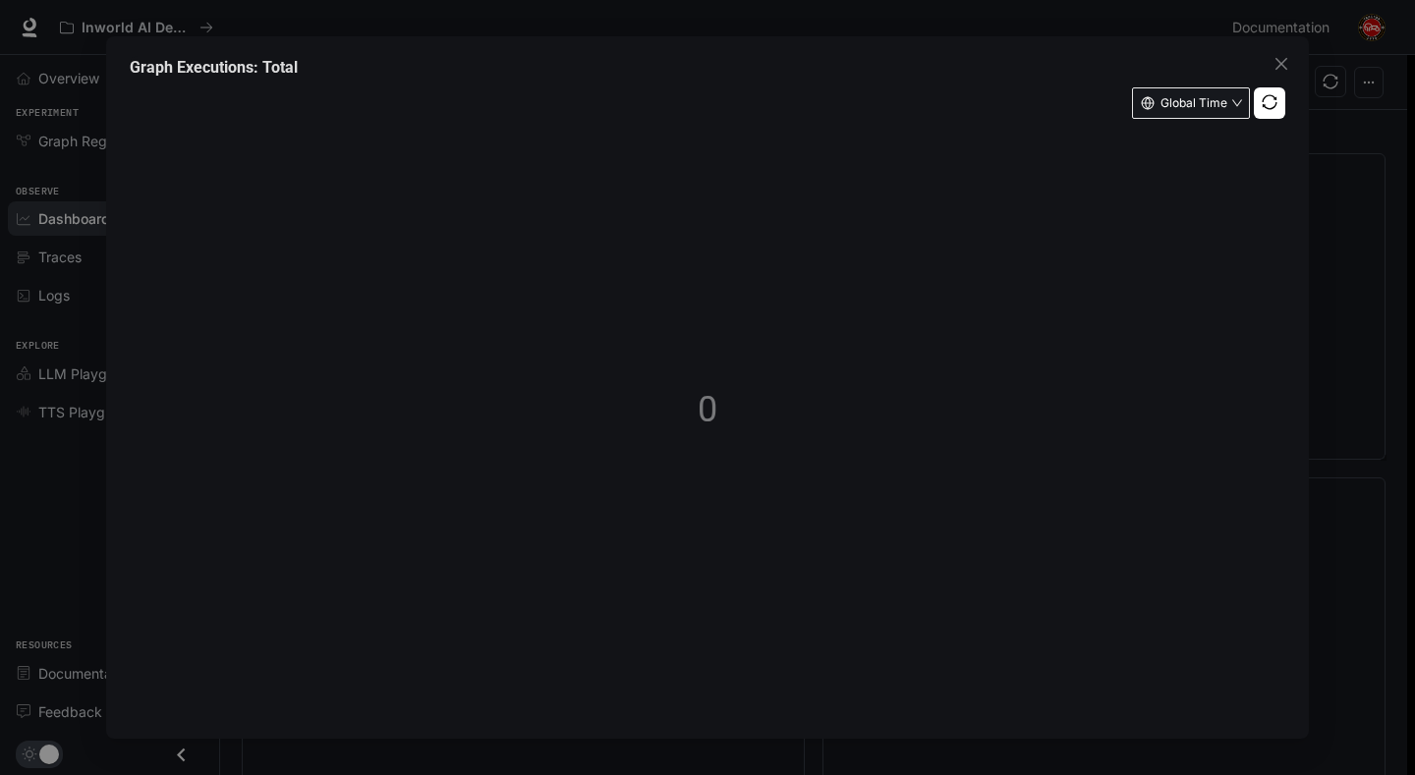
click at [1196, 110] on button "Global Time" at bounding box center [1191, 102] width 118 height 31
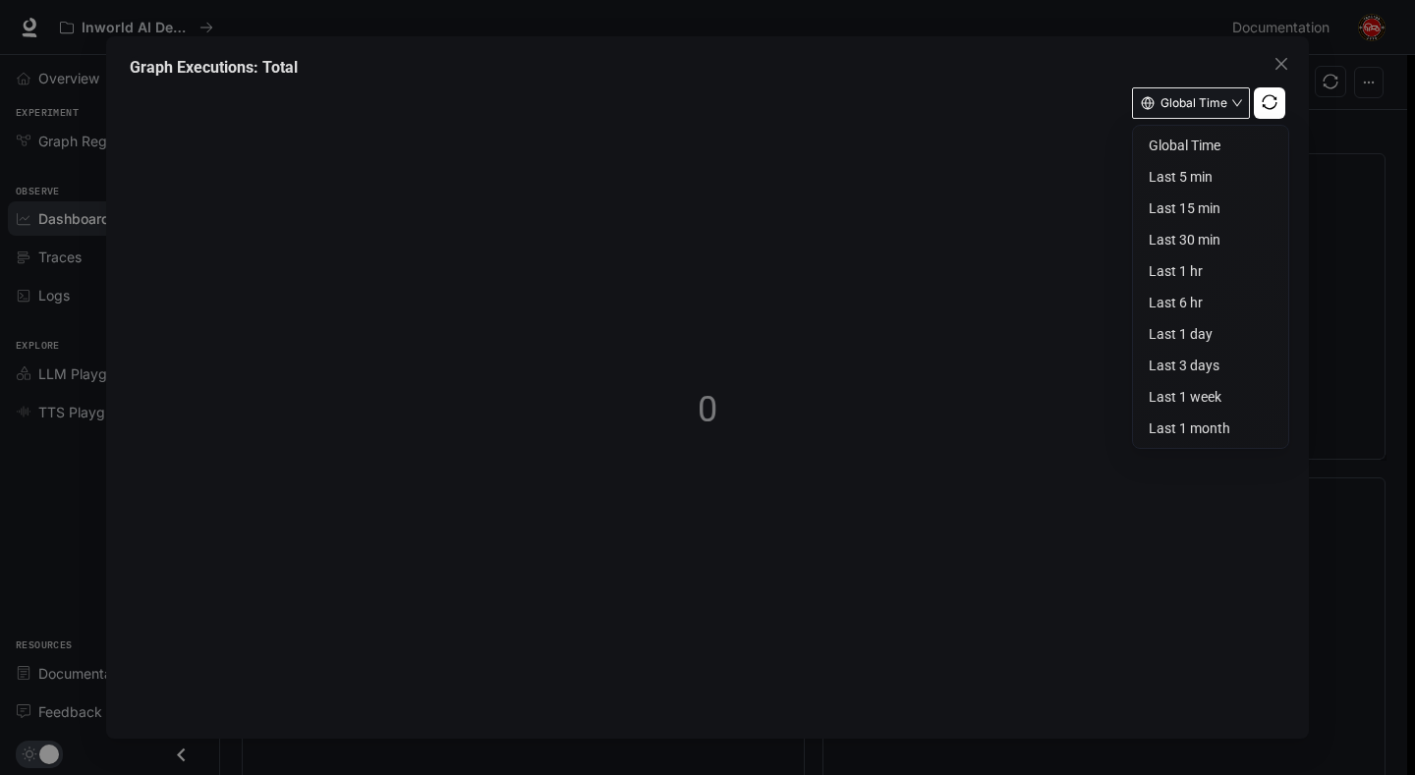
click at [1197, 107] on span "Global Time" at bounding box center [1194, 103] width 67 height 16
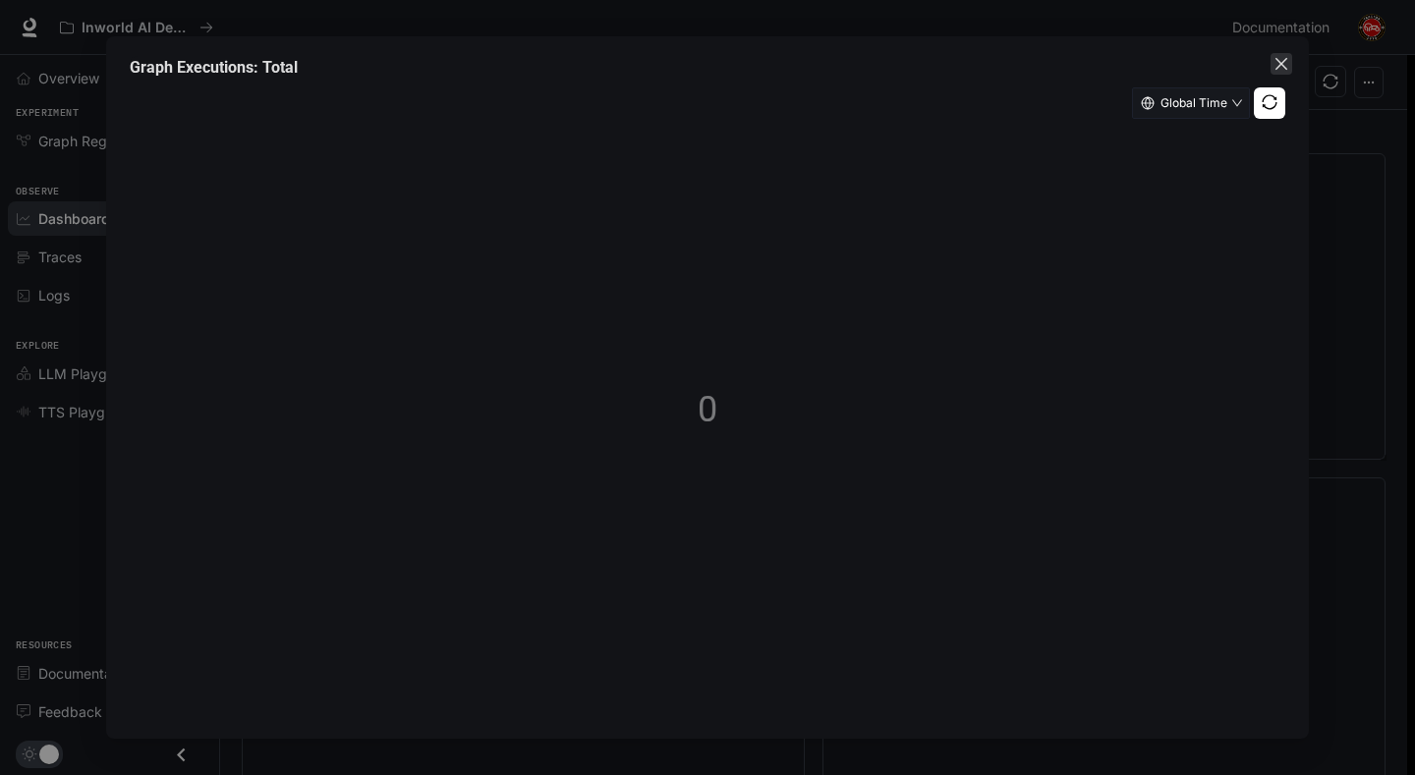
click at [1282, 56] on icon "close" at bounding box center [1282, 64] width 16 height 16
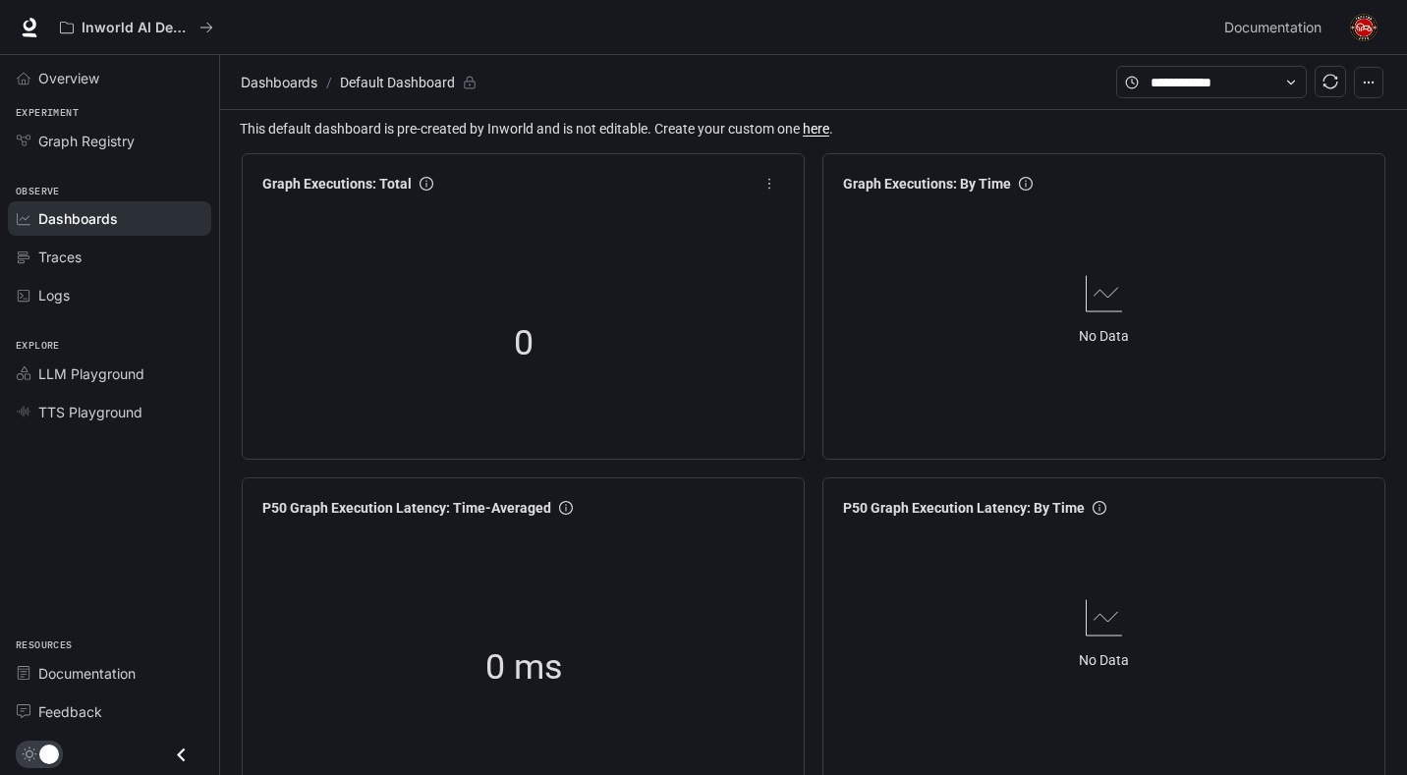
click at [1366, 88] on icon "button" at bounding box center [1369, 83] width 14 height 14
click at [1367, 90] on button "button" at bounding box center [1368, 82] width 29 height 31
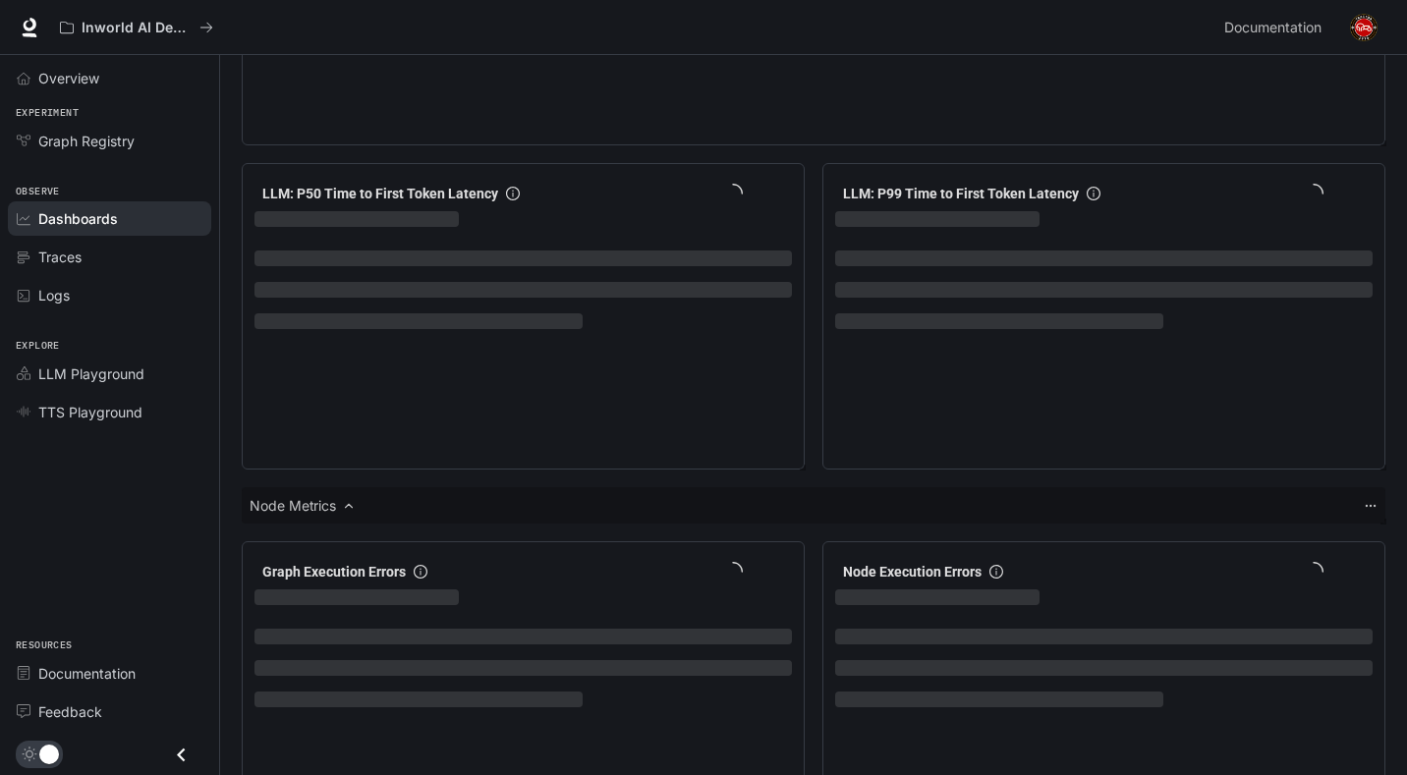
scroll to position [2355, 0]
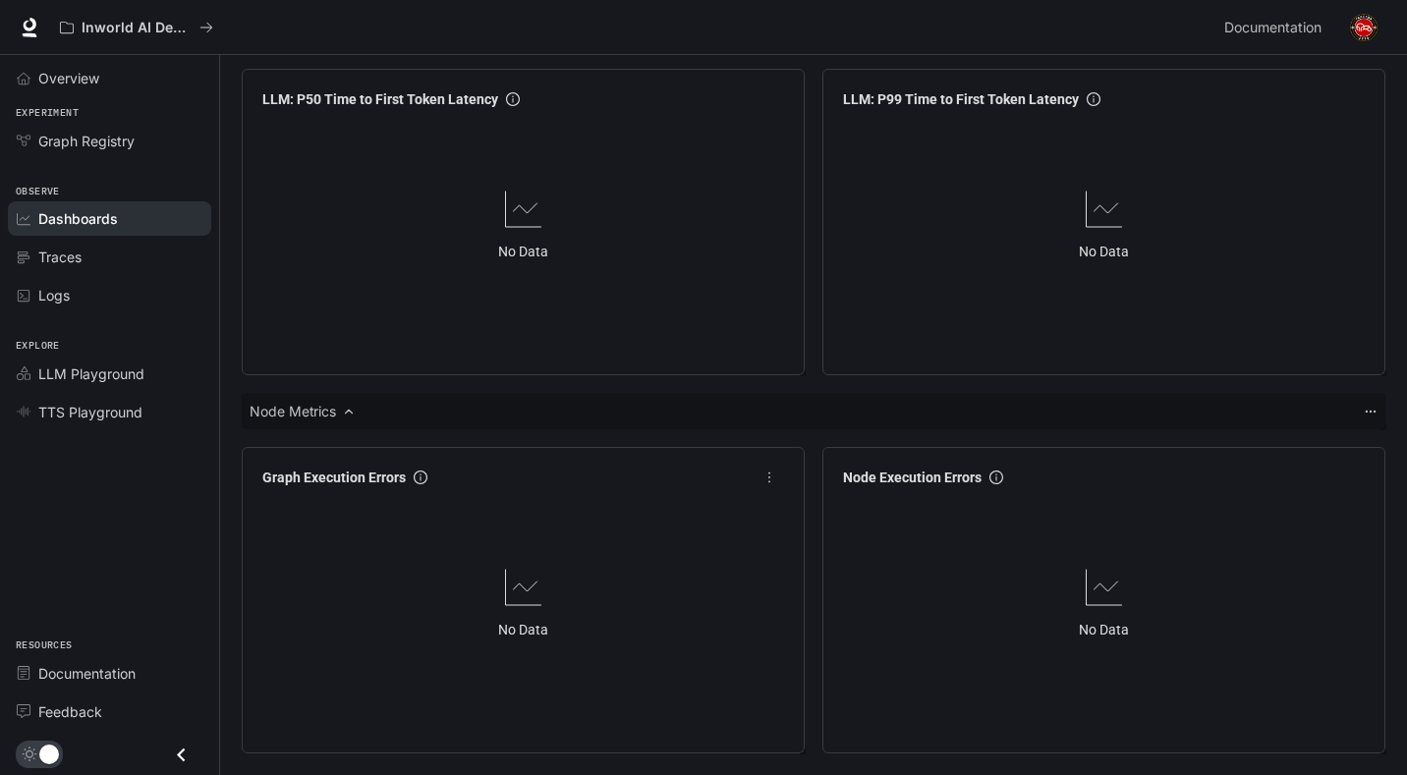
click at [539, 598] on icon at bounding box center [523, 587] width 47 height 47
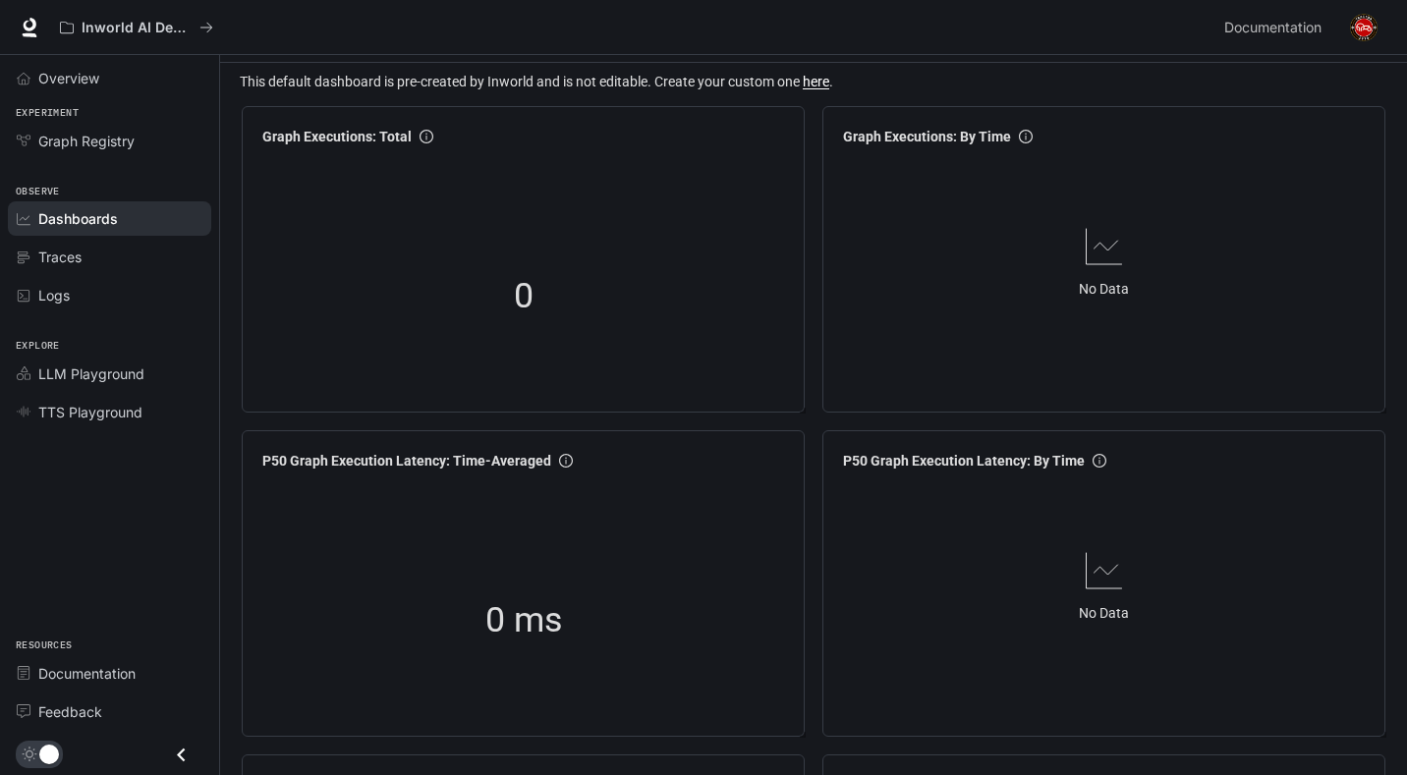
scroll to position [0, 0]
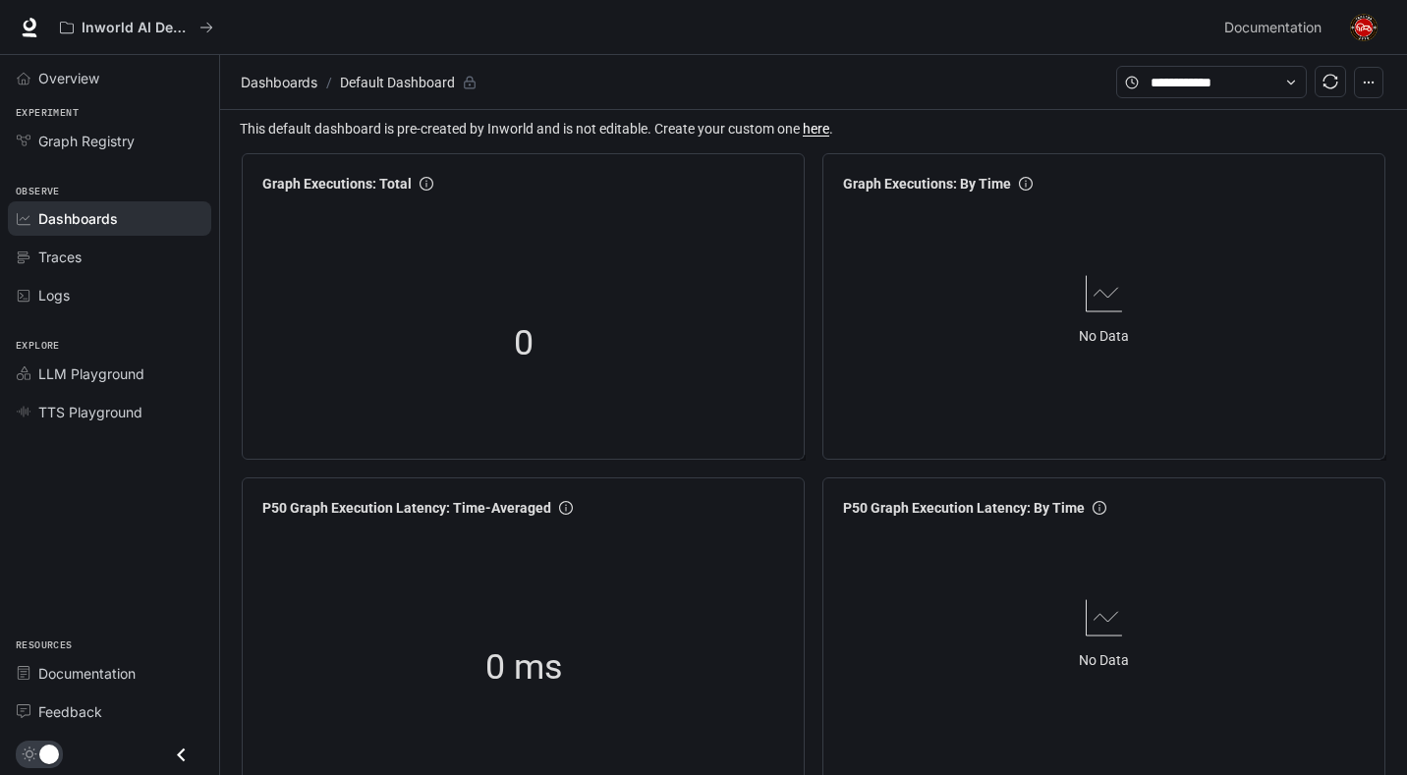
click at [1332, 68] on button "button" at bounding box center [1330, 81] width 31 height 31
click at [136, 232] on link "Dashboards" at bounding box center [109, 218] width 203 height 34
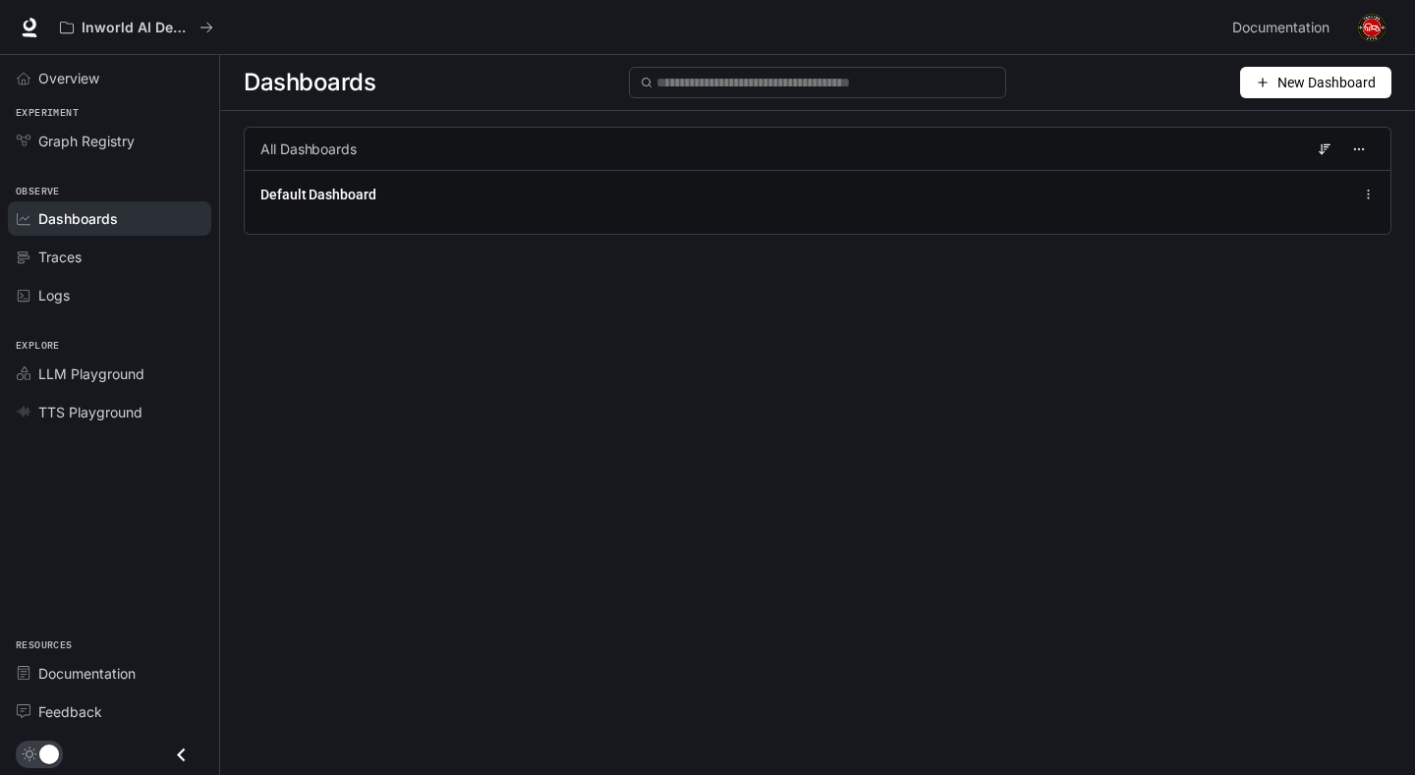
click at [1338, 72] on span "New Dashboard" at bounding box center [1326, 83] width 98 height 22
click at [1296, 138] on li "Create dashboard" at bounding box center [1293, 124] width 187 height 31
click at [1358, 146] on icon "button" at bounding box center [1359, 149] width 14 height 14
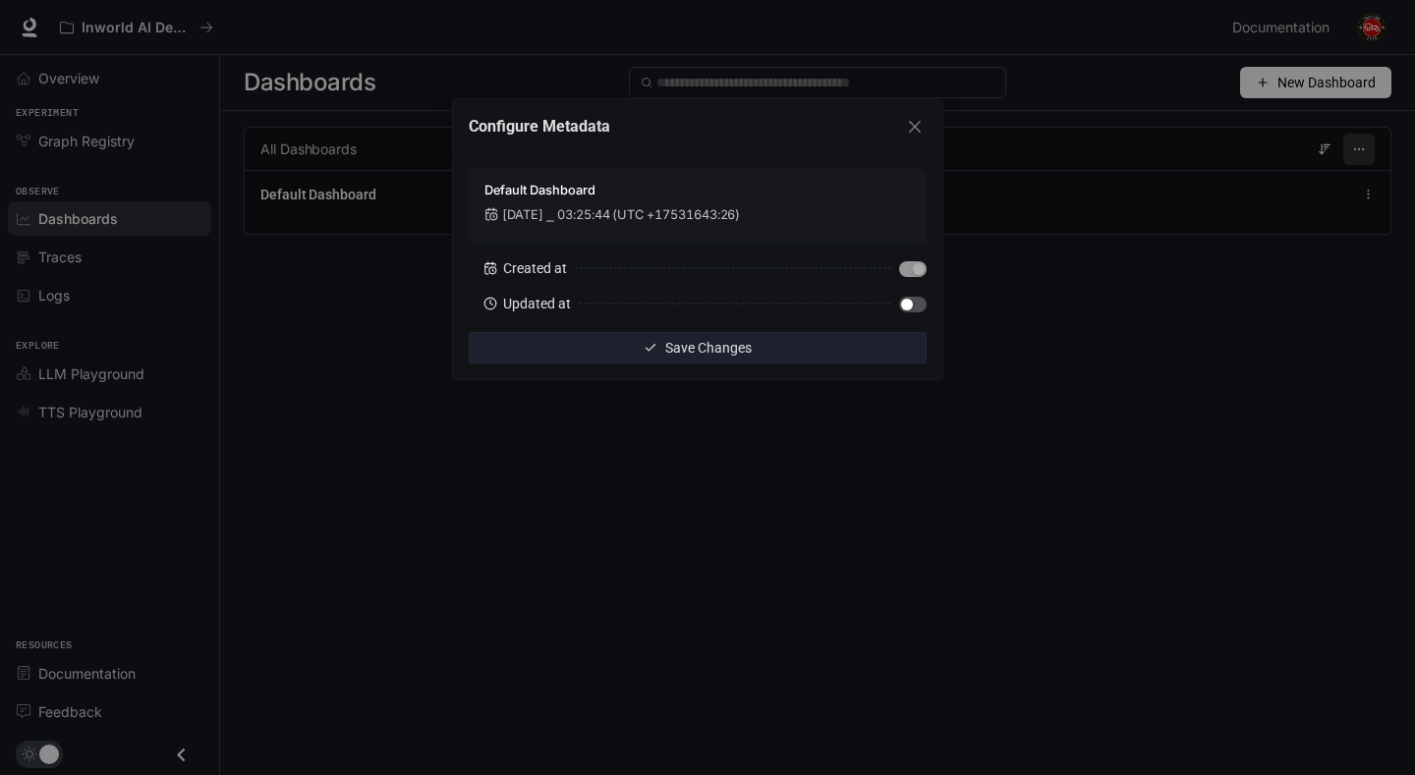
click at [1358, 146] on div "Configure Metadata Default Dashboard [DATE] ⎯ 03:25:44 (UTC +17531643:26) Creat…" at bounding box center [707, 387] width 1415 height 775
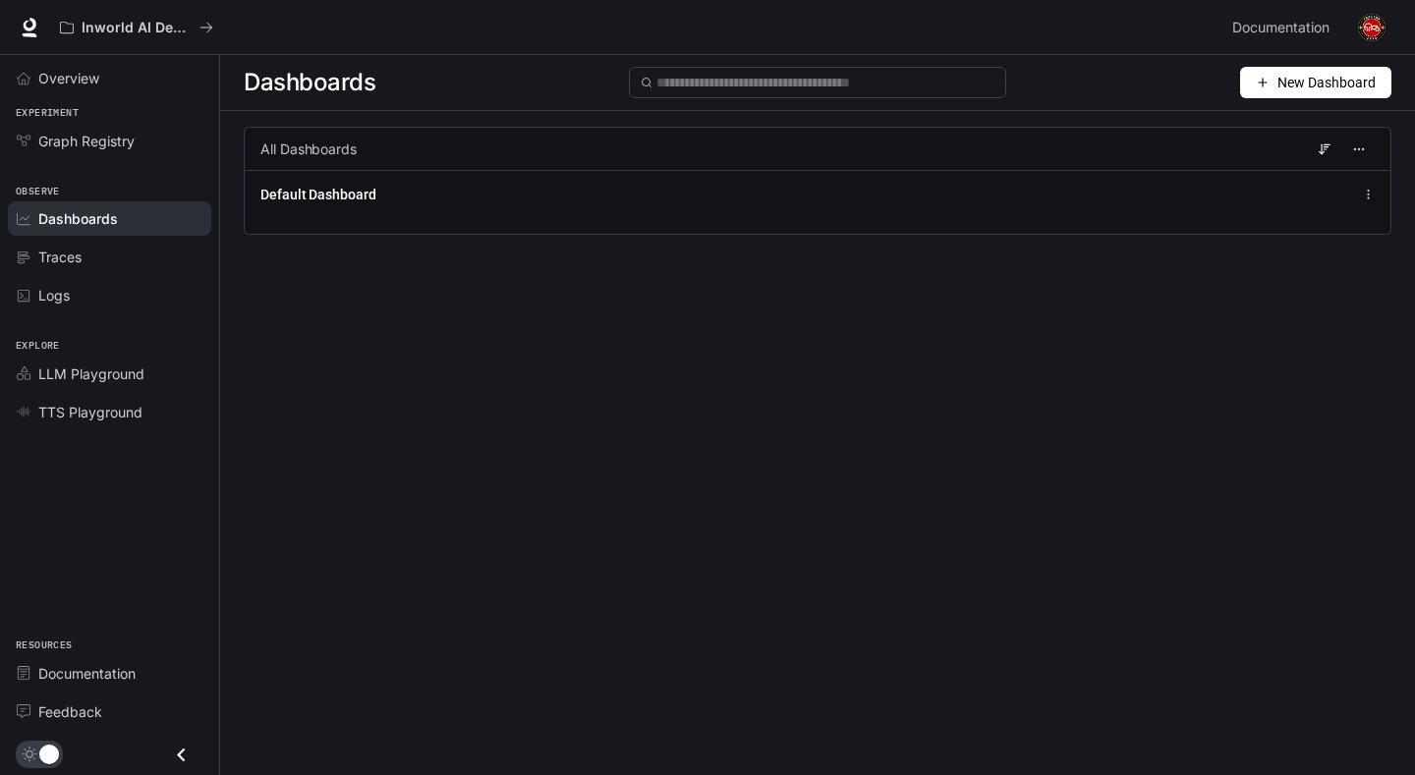
click at [1326, 147] on icon at bounding box center [1325, 149] width 14 height 14
click at [1310, 92] on span "New Dashboard" at bounding box center [1326, 83] width 98 height 22
click at [1284, 79] on span "New Dashboard" at bounding box center [1326, 83] width 98 height 22
click at [1284, 80] on span "New Dashboard" at bounding box center [1326, 83] width 98 height 22
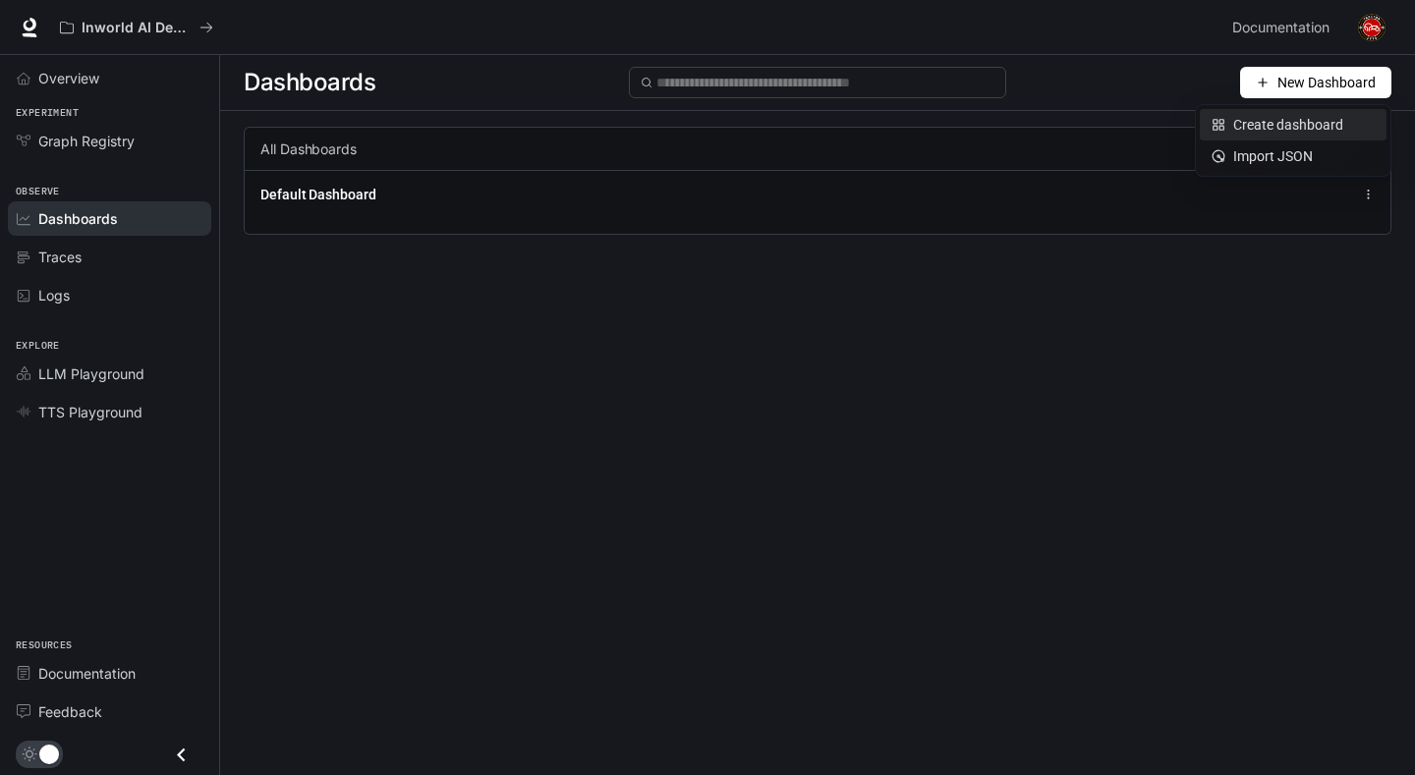
click at [1270, 121] on div "Create dashboard" at bounding box center [1293, 125] width 163 height 22
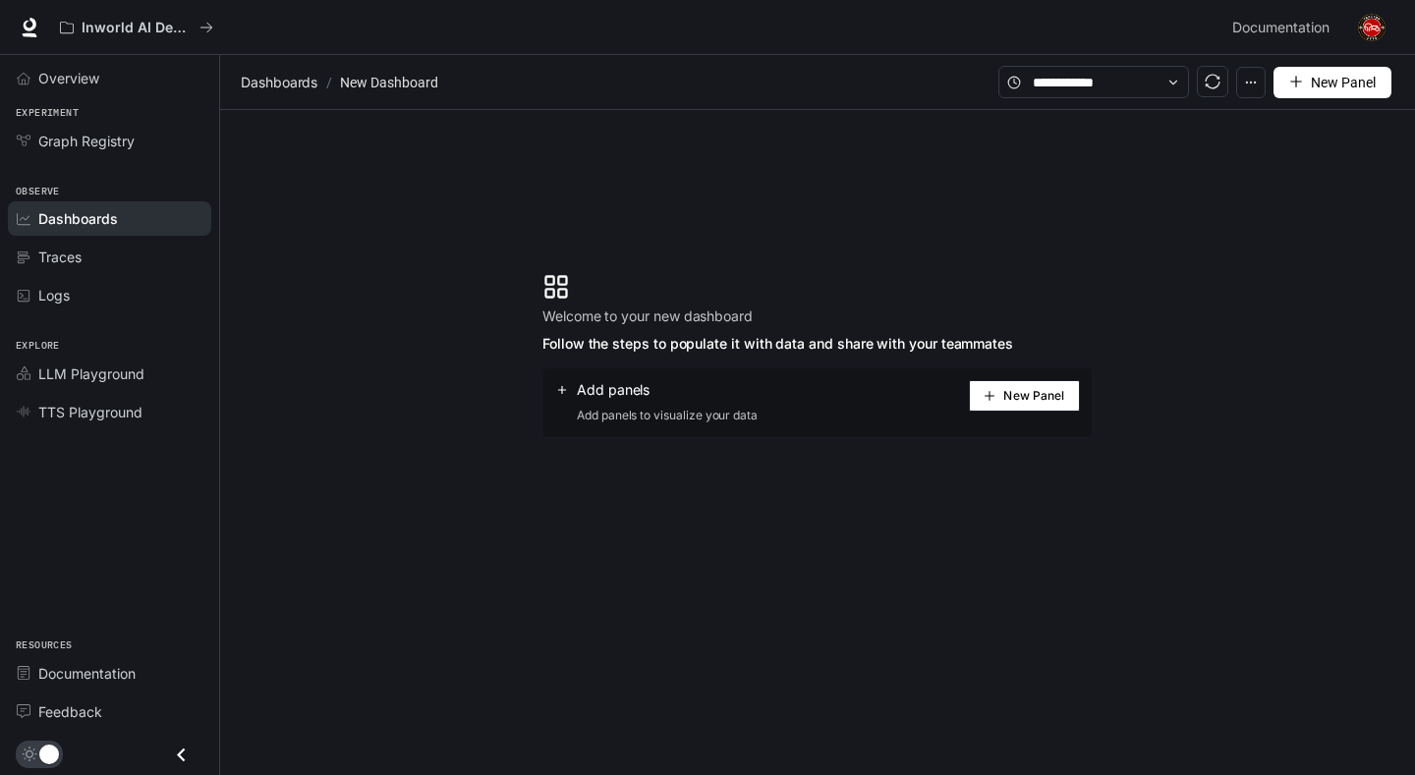
click at [1007, 404] on button "New Panel" at bounding box center [1024, 395] width 111 height 31
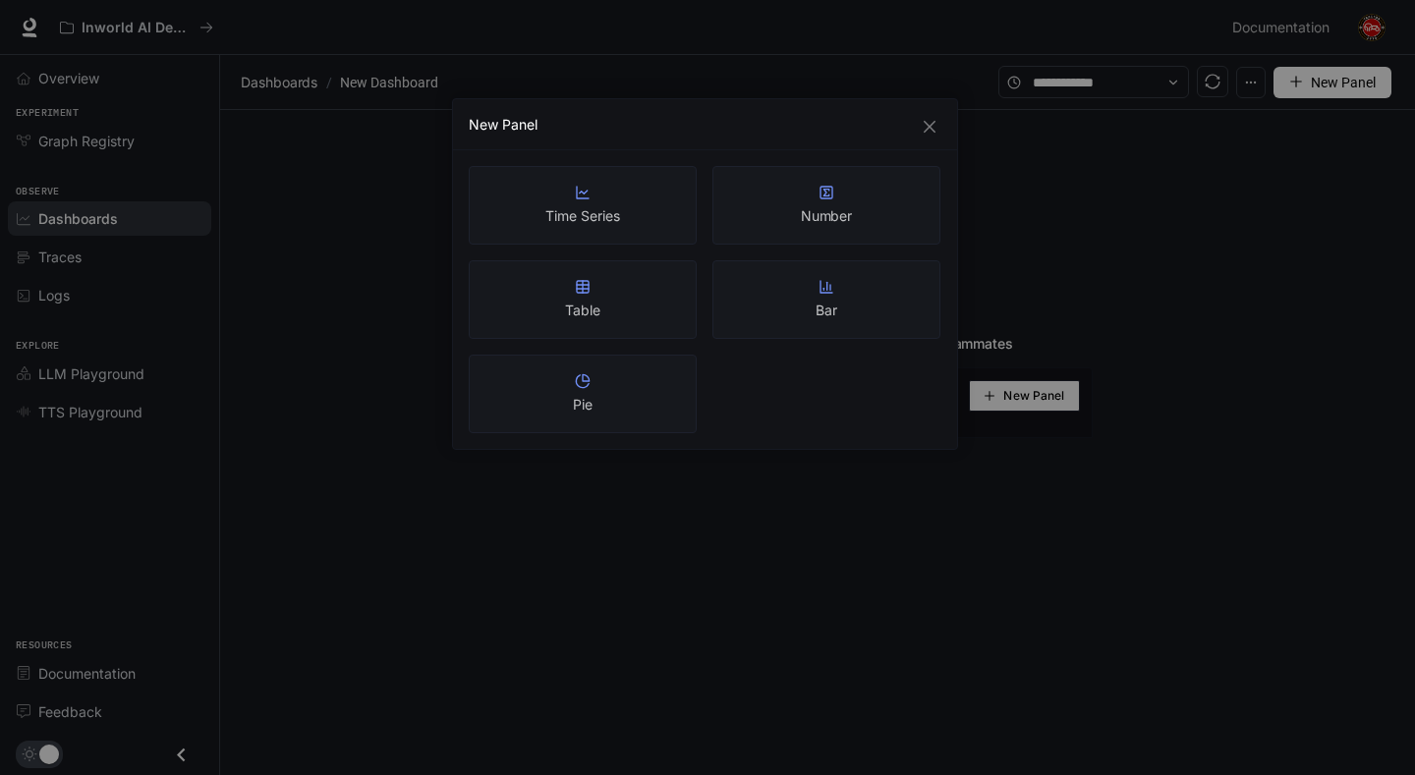
click at [772, 234] on div "Number" at bounding box center [826, 205] width 228 height 79
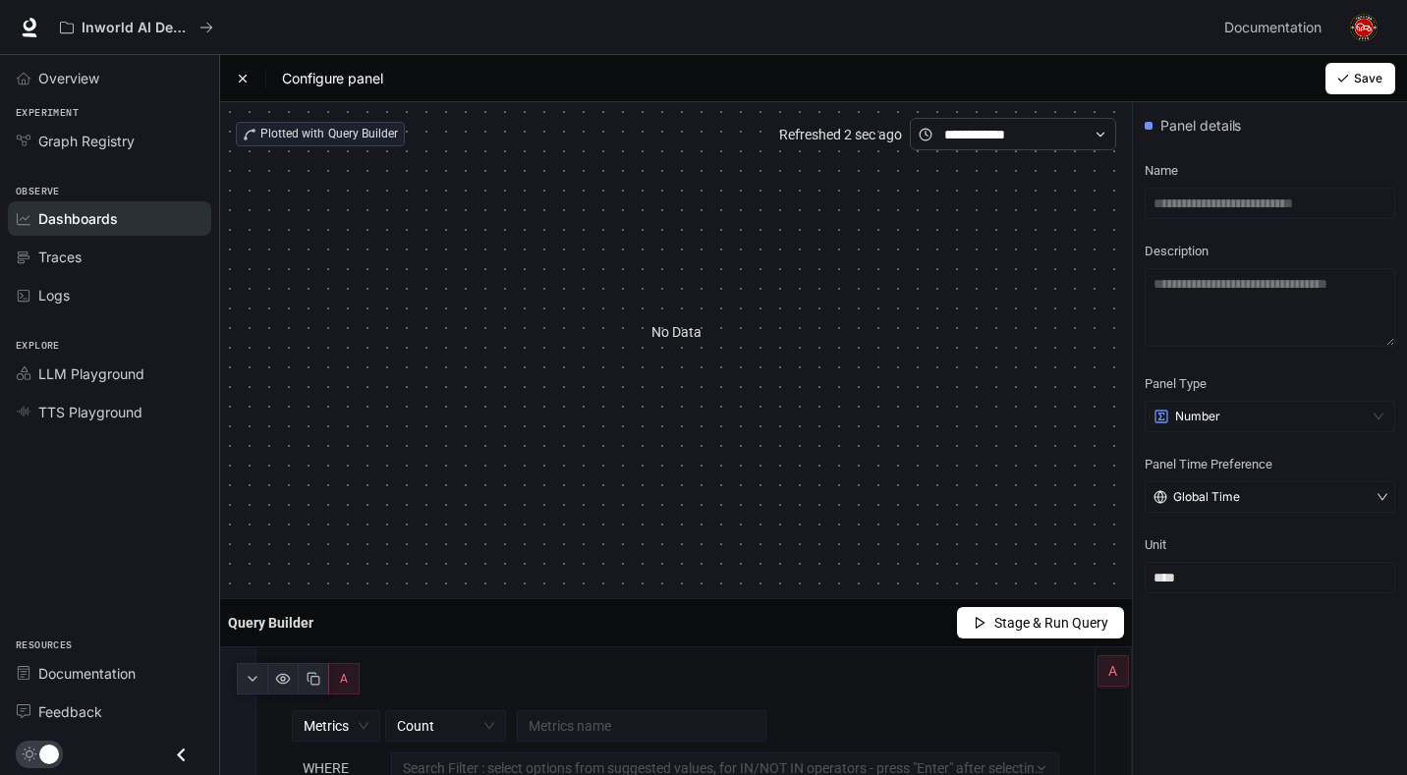
click at [662, 398] on div "No Data" at bounding box center [676, 332] width 880 height 365
click at [703, 375] on div "No Data" at bounding box center [676, 332] width 880 height 365
click at [635, 310] on div "No Data" at bounding box center [676, 332] width 880 height 365
drag, startPoint x: 620, startPoint y: 298, endPoint x: 637, endPoint y: 294, distance: 17.2
click at [620, 297] on div "No Data" at bounding box center [676, 332] width 880 height 365
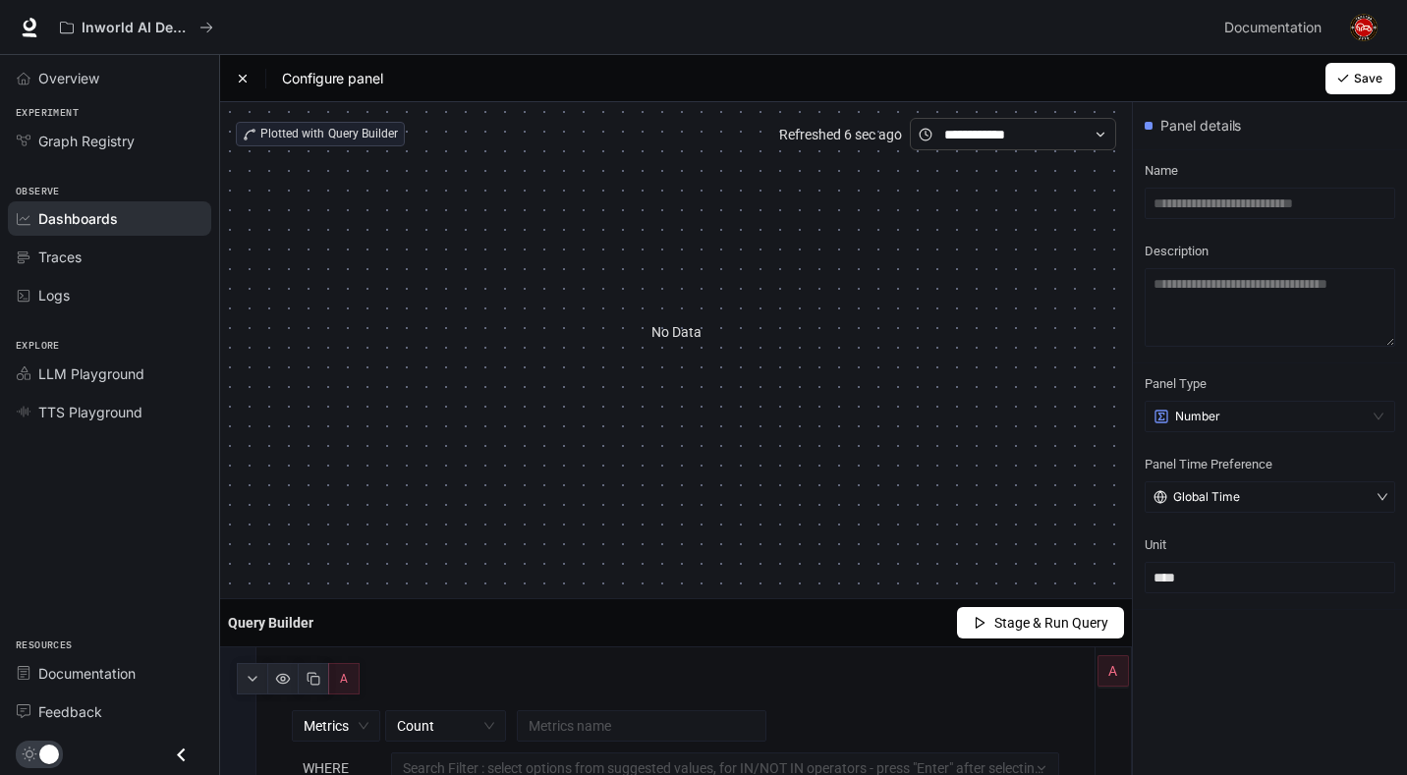
click at [132, 214] on div "Dashboards" at bounding box center [120, 218] width 164 height 21
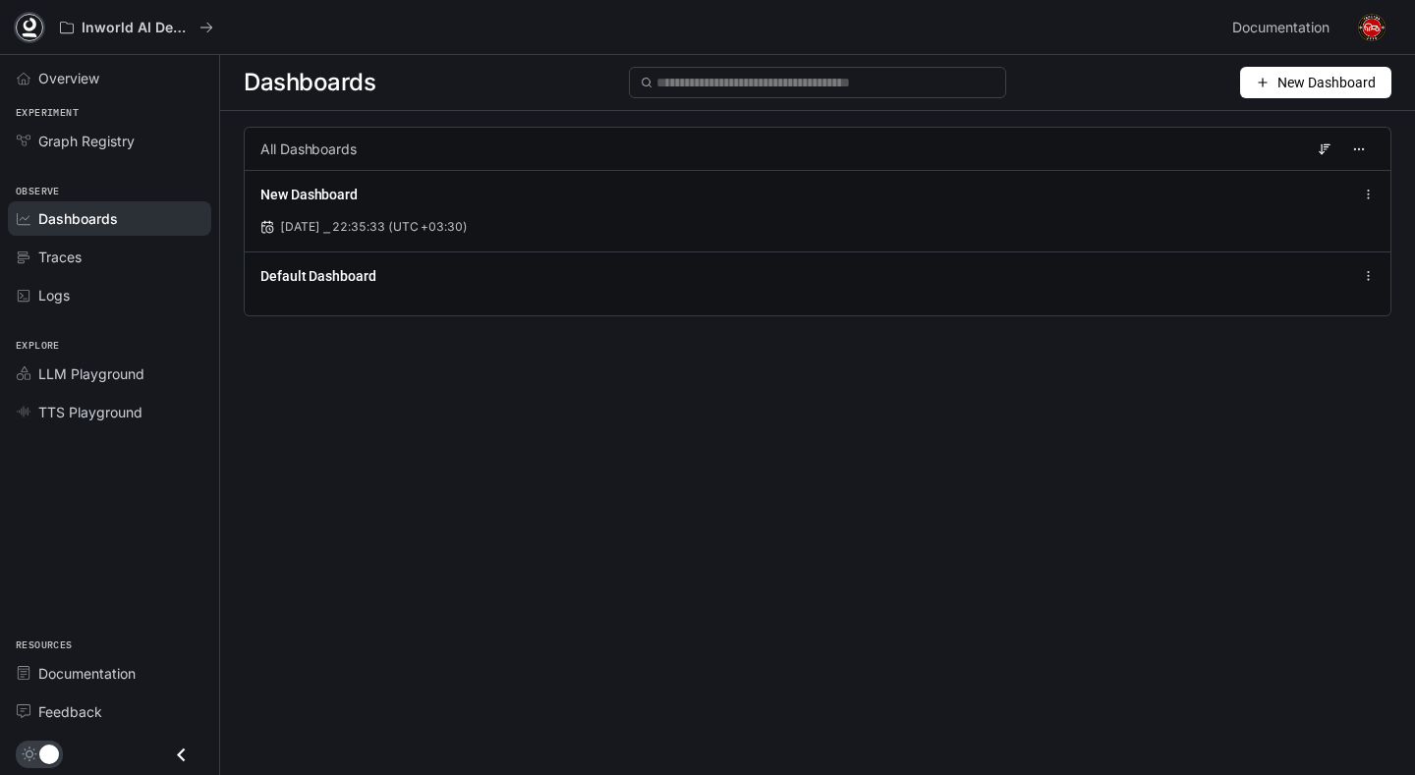
click at [30, 30] on icon at bounding box center [30, 25] width 13 height 14
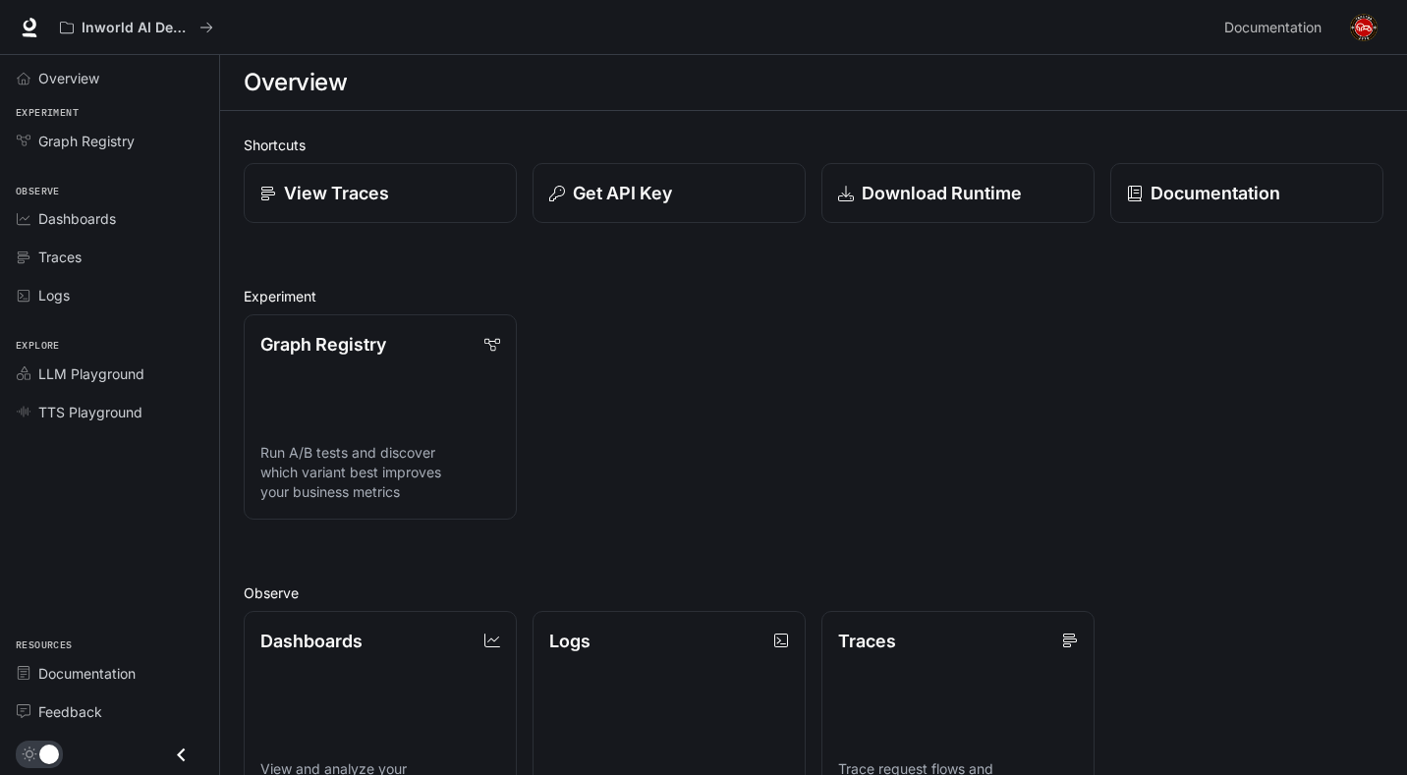
click at [613, 488] on div "Graph Registry Run A/B tests and discover which variant best improves your busi…" at bounding box center [806, 409] width 1156 height 221
click at [653, 344] on div "Graph Registry Run A/B tests and discover which variant best improves your busi…" at bounding box center [806, 409] width 1156 height 221
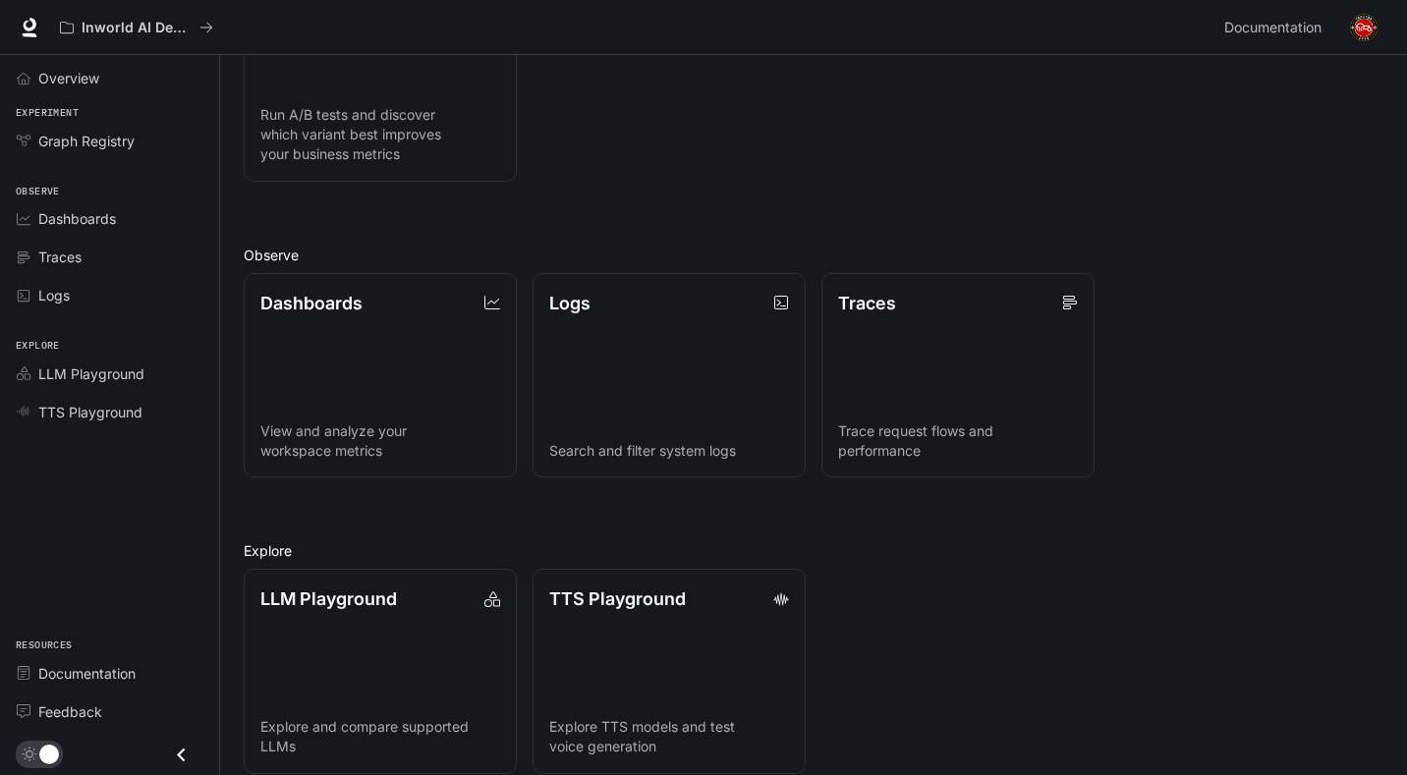
scroll to position [361, 0]
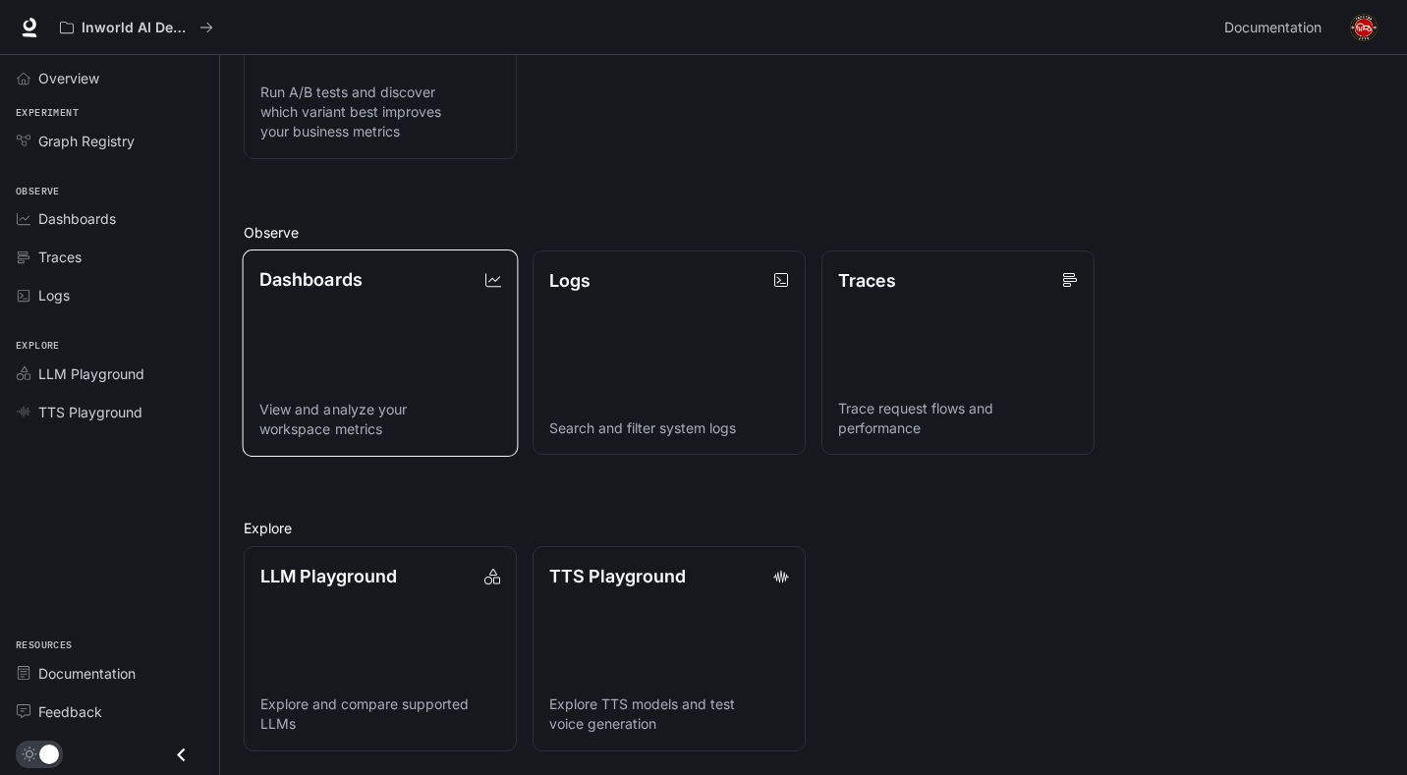
click at [389, 323] on link "Dashboards View and analyze your workspace metrics" at bounding box center [381, 352] width 276 height 207
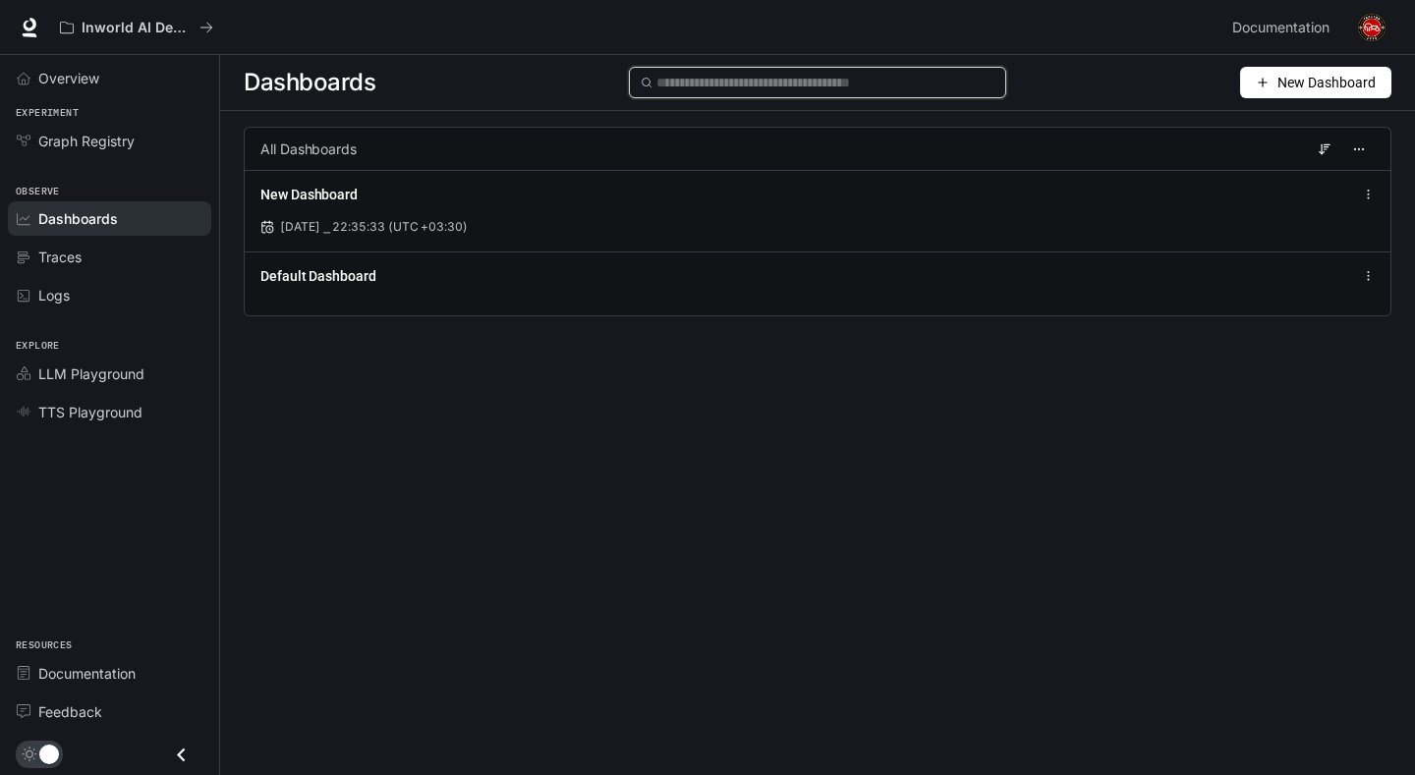
click at [740, 83] on input "text" at bounding box center [825, 83] width 338 height 22
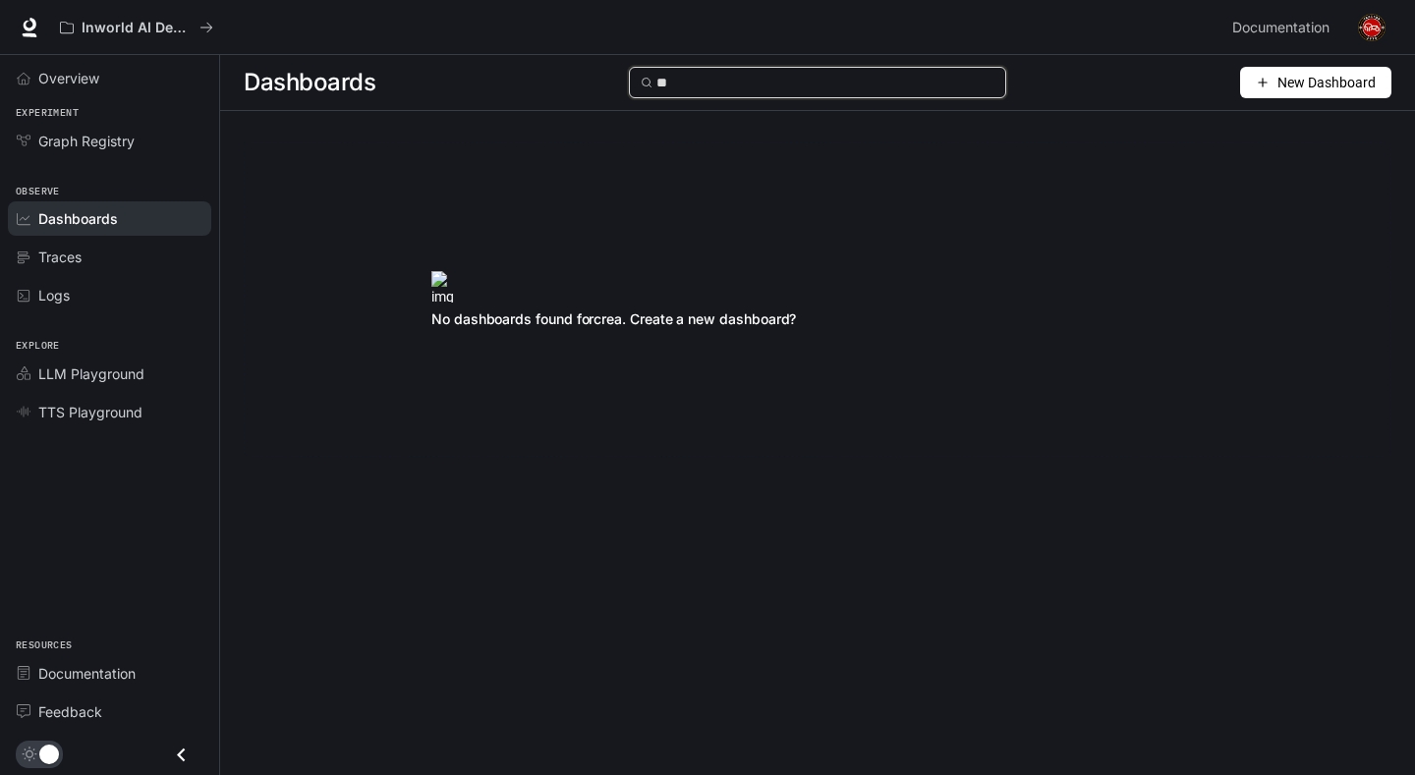
type input "*"
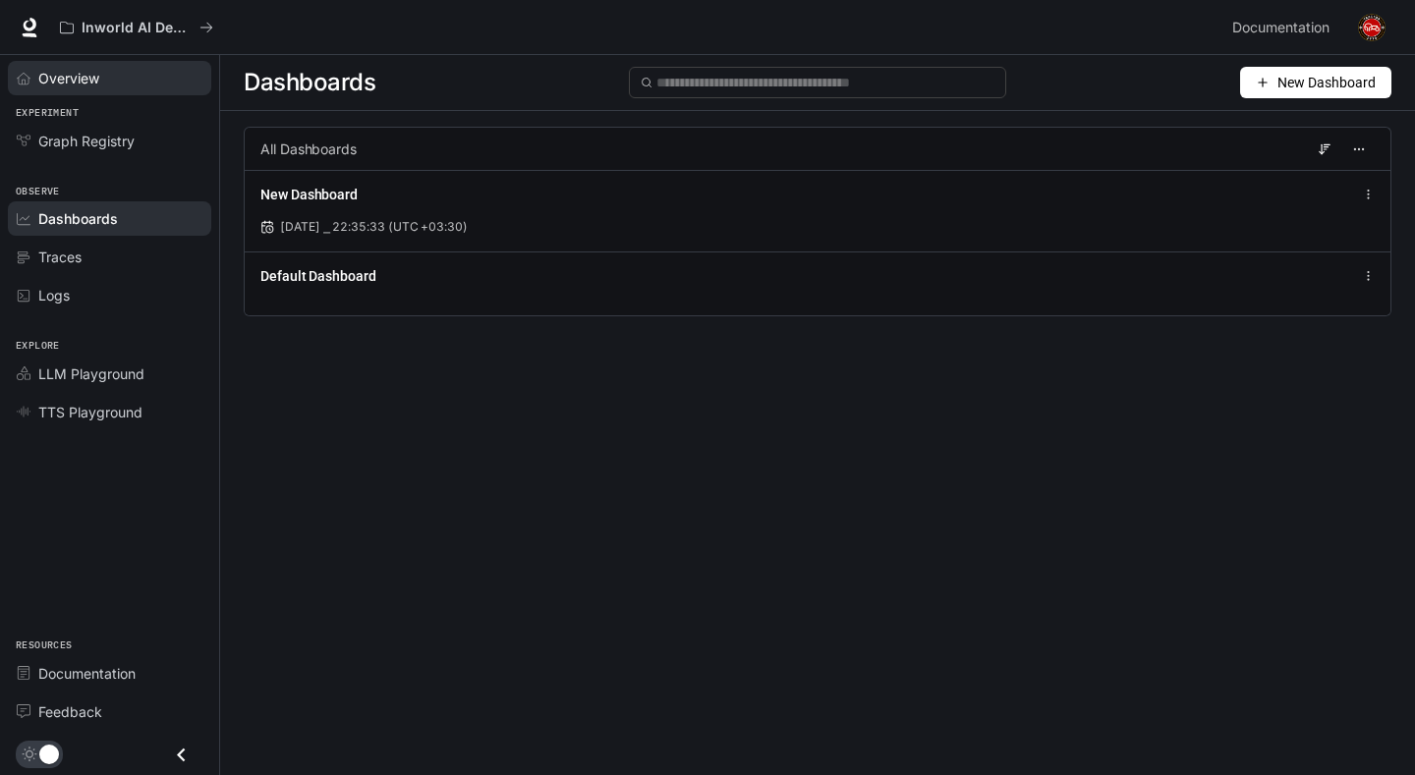
click at [106, 85] on div "Overview" at bounding box center [120, 78] width 164 height 21
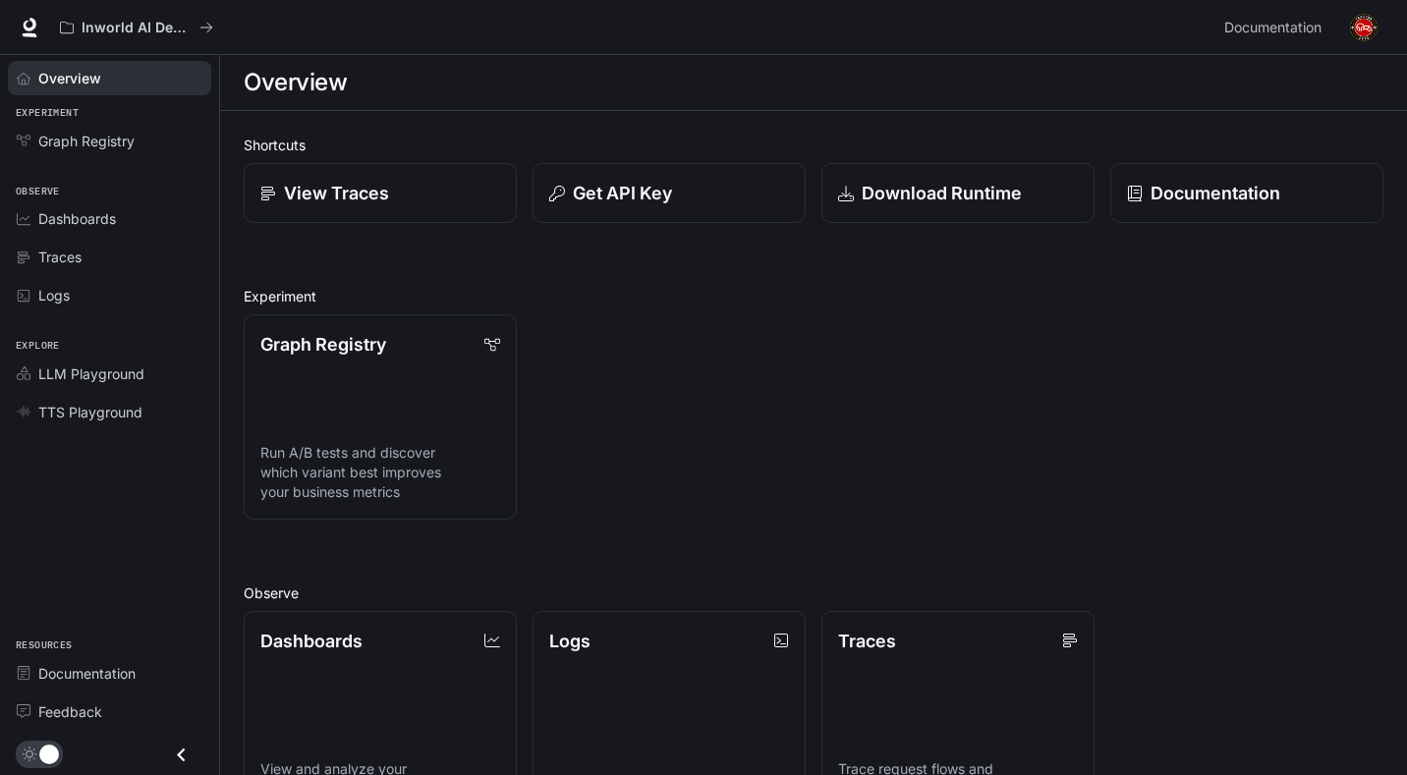
drag, startPoint x: 709, startPoint y: 83, endPoint x: 614, endPoint y: 95, distance: 95.2
click at [706, 83] on div "Overview" at bounding box center [814, 82] width 1140 height 39
click at [248, 98] on h1 "Overview" at bounding box center [295, 82] width 103 height 39
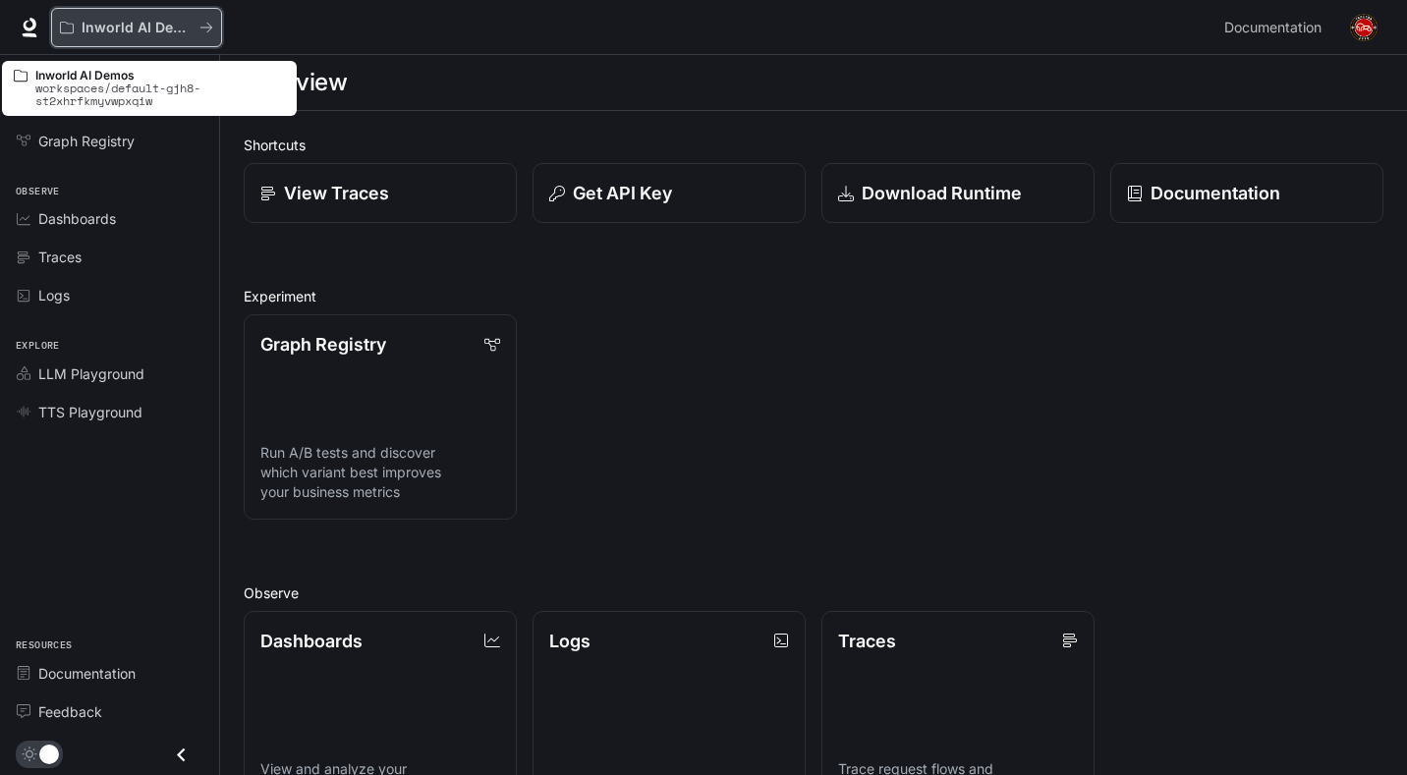
click at [199, 20] on div "Inworld AI Demos" at bounding box center [136, 28] width 153 height 17
